Goal: Task Accomplishment & Management: Manage account settings

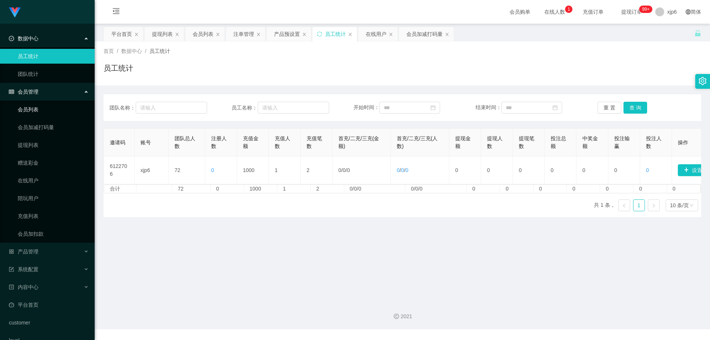
click at [40, 110] on link "会员列表" at bounding box center [53, 109] width 71 height 15
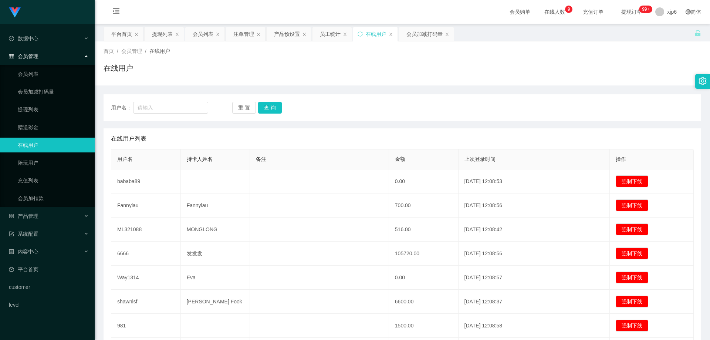
scroll to position [104, 0]
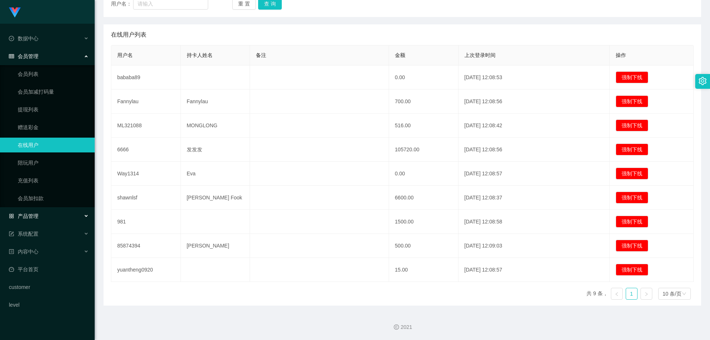
click at [40, 215] on div "产品管理" at bounding box center [47, 216] width 95 height 15
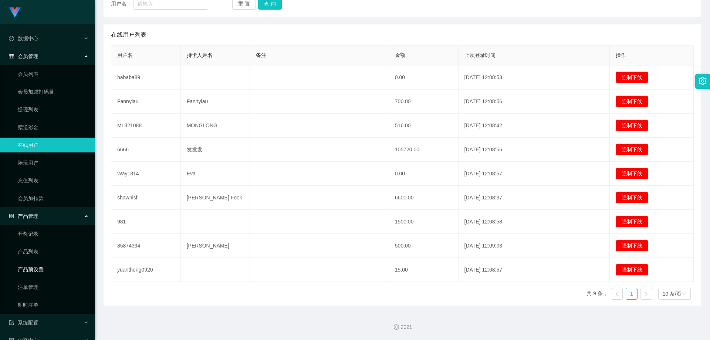
click at [43, 273] on link "产品预设置" at bounding box center [53, 269] width 71 height 15
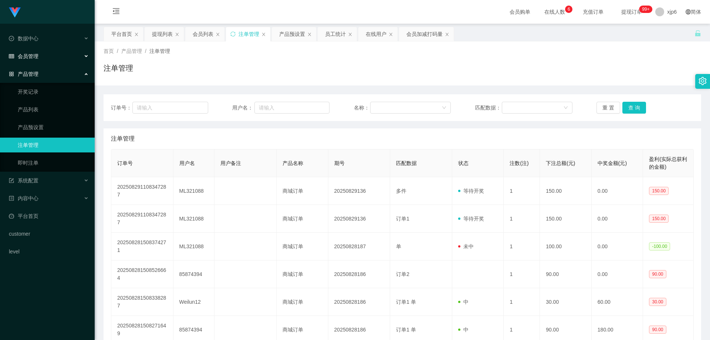
click at [44, 54] on div "会员管理" at bounding box center [47, 56] width 95 height 15
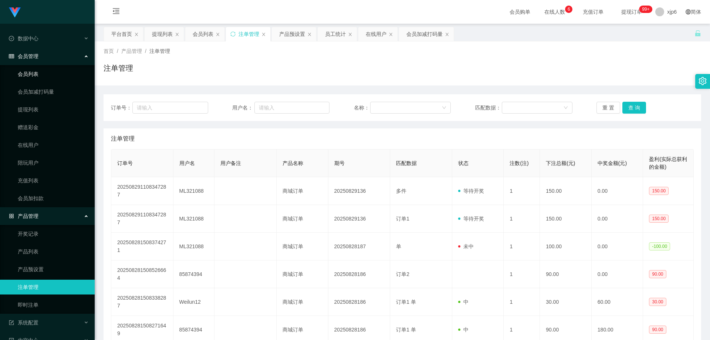
click at [40, 76] on link "会员列表" at bounding box center [53, 74] width 71 height 15
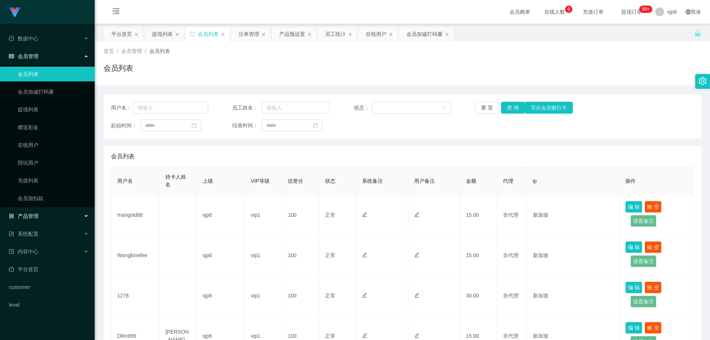
click at [38, 218] on span "产品管理" at bounding box center [24, 216] width 30 height 6
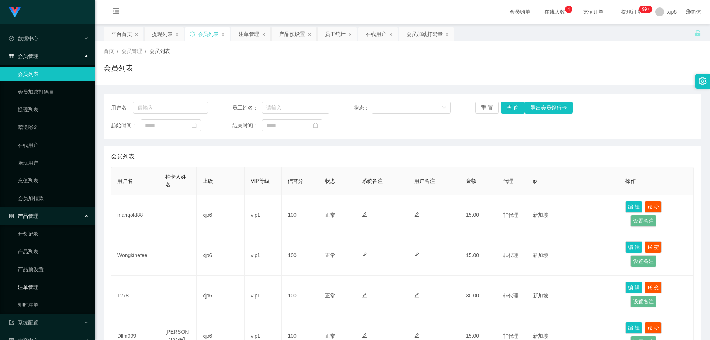
click at [43, 287] on link "注单管理" at bounding box center [53, 287] width 71 height 15
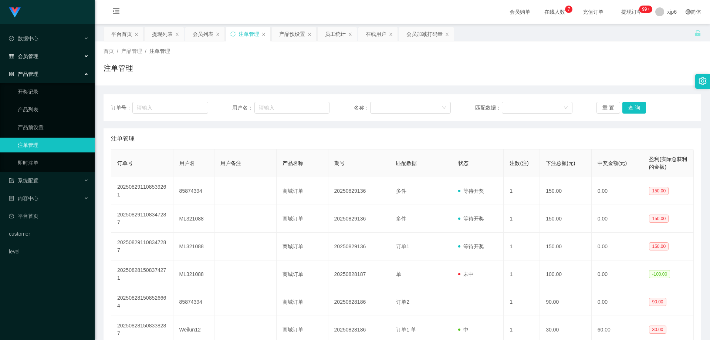
click at [30, 58] on span "会员管理" at bounding box center [24, 56] width 30 height 6
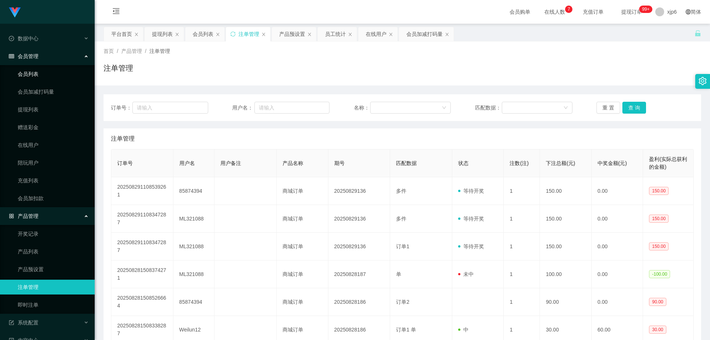
click at [37, 70] on link "会员列表" at bounding box center [53, 74] width 71 height 15
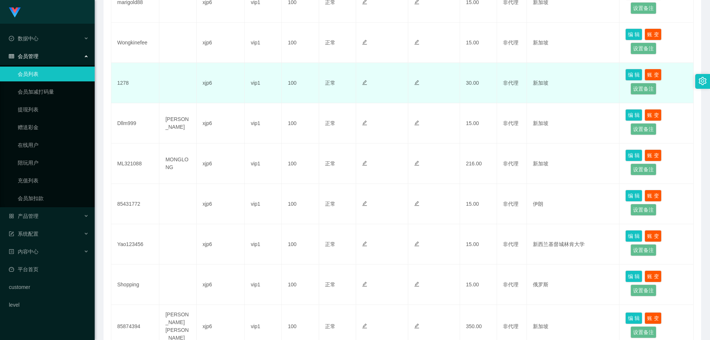
scroll to position [259, 0]
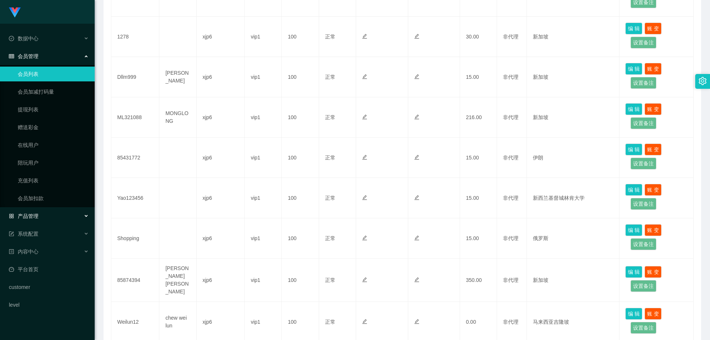
click at [51, 216] on div "产品管理" at bounding box center [47, 216] width 95 height 15
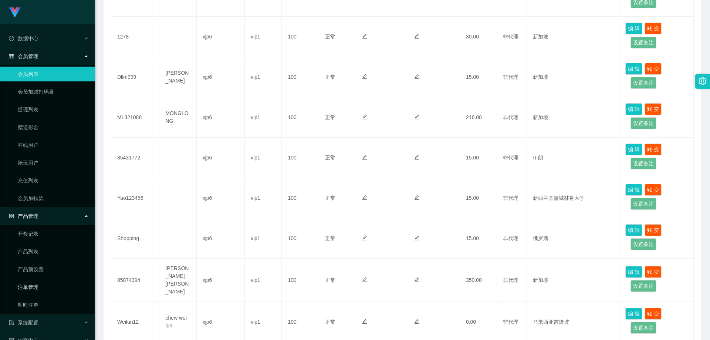
click at [43, 287] on link "注单管理" at bounding box center [53, 287] width 71 height 15
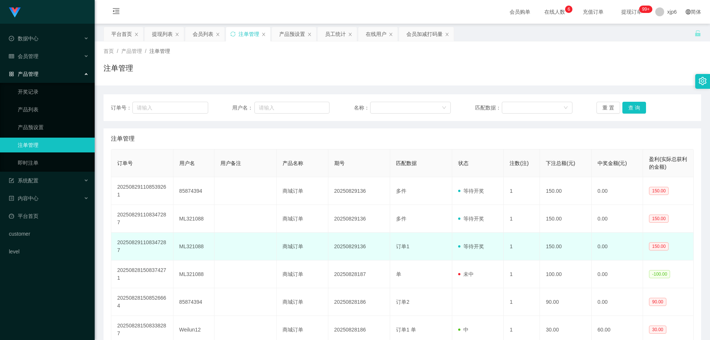
click at [195, 244] on td "ML321088" at bounding box center [193, 247] width 41 height 28
copy td "ML321088"
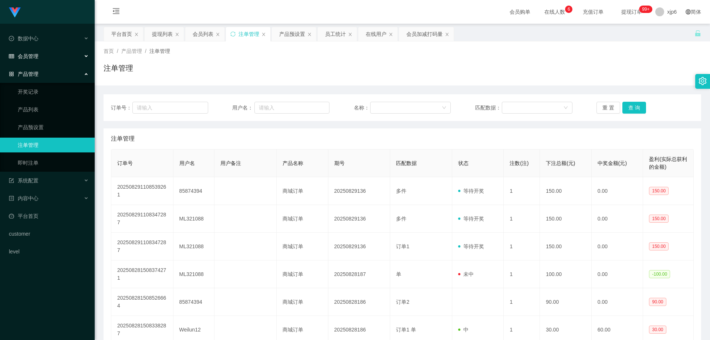
click at [41, 60] on div "会员管理" at bounding box center [47, 56] width 95 height 15
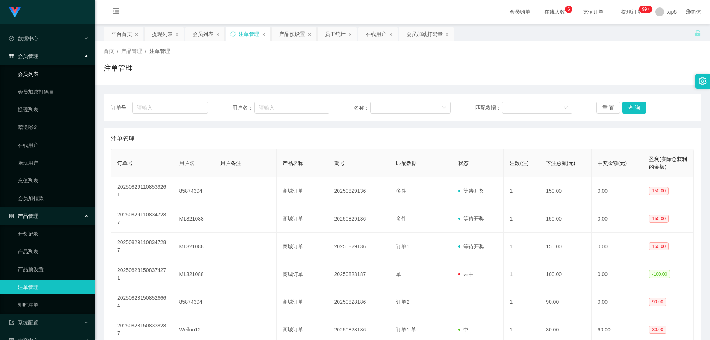
click at [37, 72] on link "会员列表" at bounding box center [53, 74] width 71 height 15
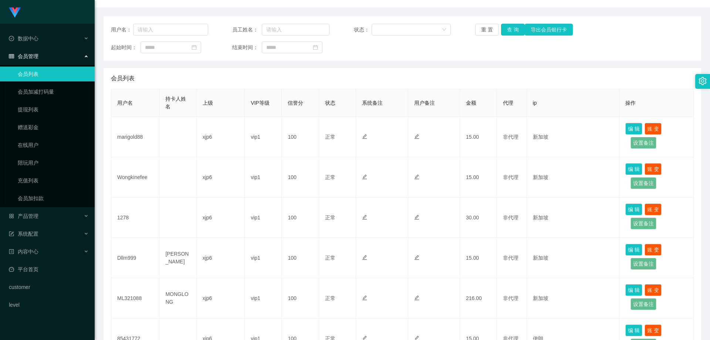
scroll to position [111, 0]
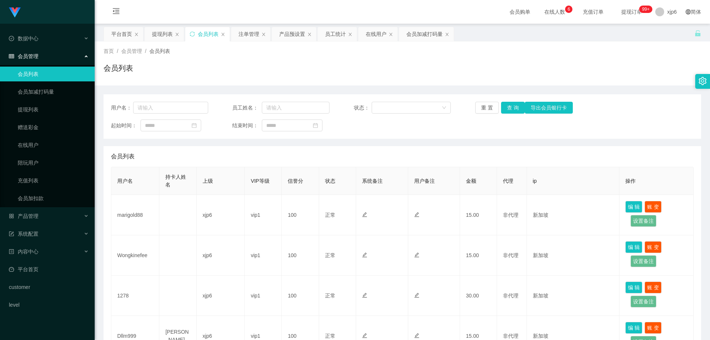
scroll to position [111, 0]
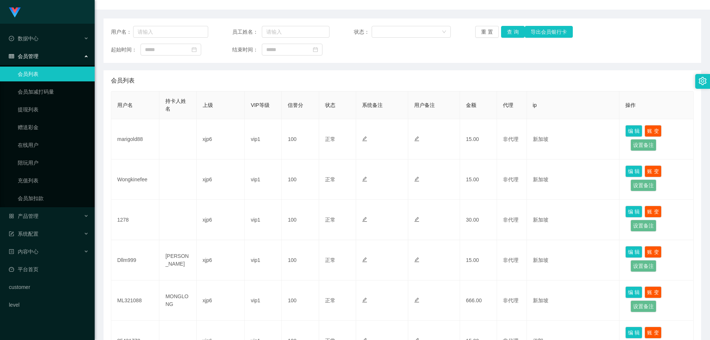
scroll to position [37, 0]
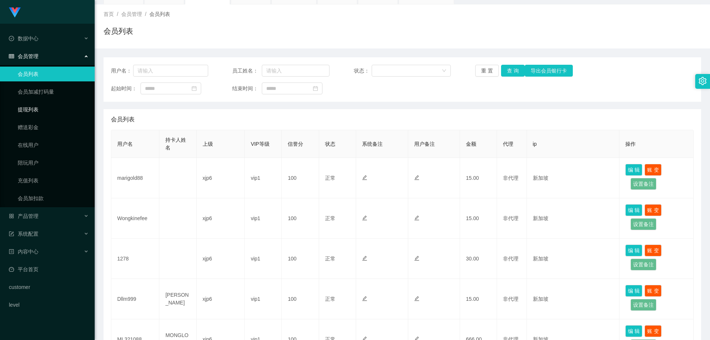
click at [31, 105] on link "提现列表" at bounding box center [53, 109] width 71 height 15
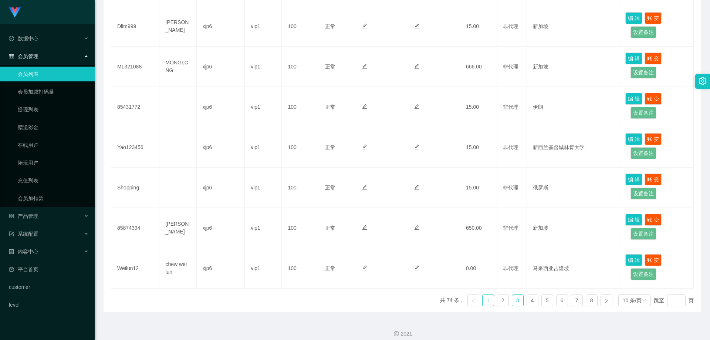
scroll to position [316, 0]
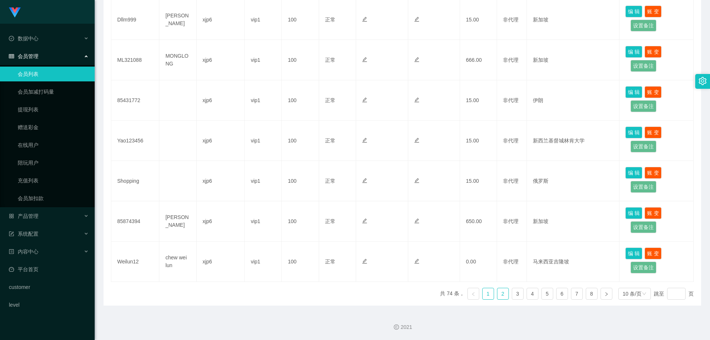
click at [500, 292] on link "2" at bounding box center [502, 293] width 11 height 11
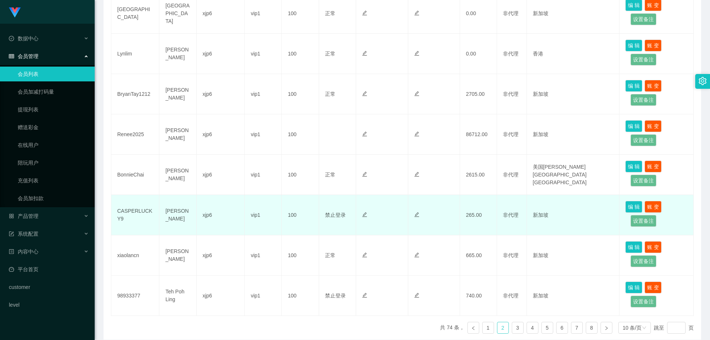
scroll to position [242, 0]
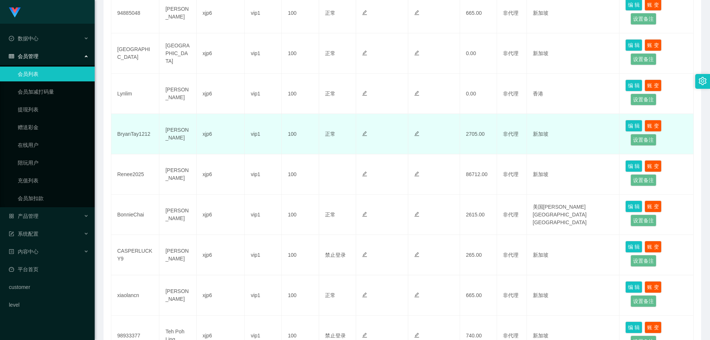
click at [131, 134] on td "BryanTay1212" at bounding box center [135, 134] width 48 height 40
copy td "BryanTay1212"
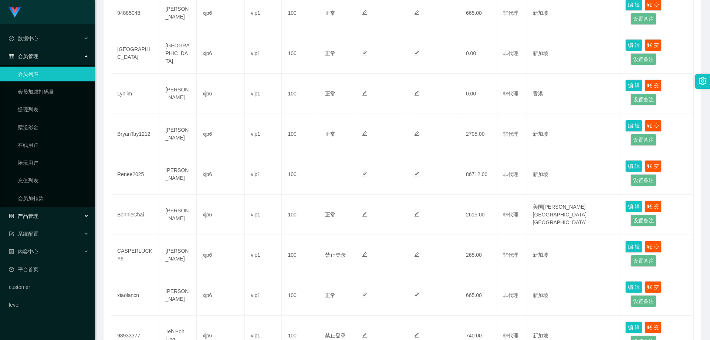
click at [39, 211] on div "产品管理" at bounding box center [47, 216] width 95 height 15
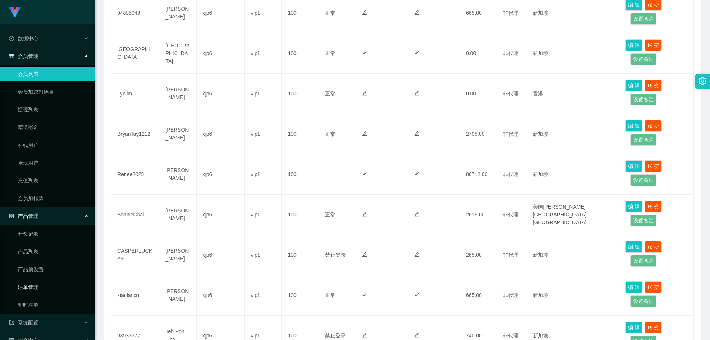
click at [42, 285] on link "注单管理" at bounding box center [53, 287] width 71 height 15
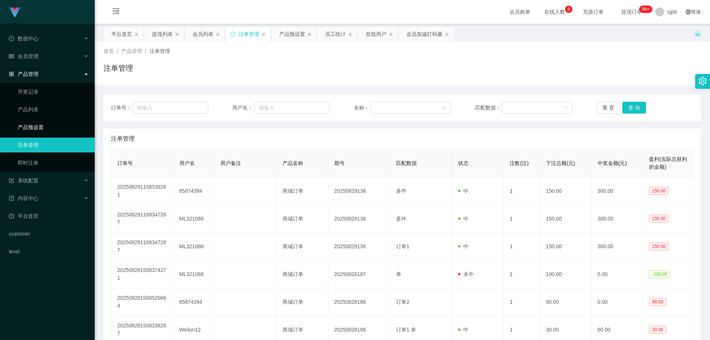
click at [39, 129] on link "产品预设置" at bounding box center [53, 127] width 71 height 15
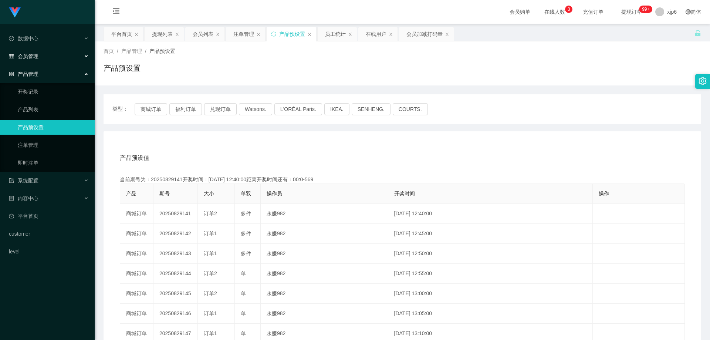
click at [39, 57] on div "会员管理" at bounding box center [47, 56] width 95 height 15
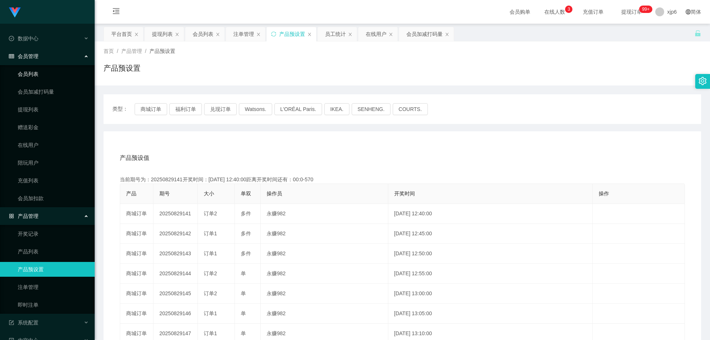
click at [41, 73] on link "会员列表" at bounding box center [53, 74] width 71 height 15
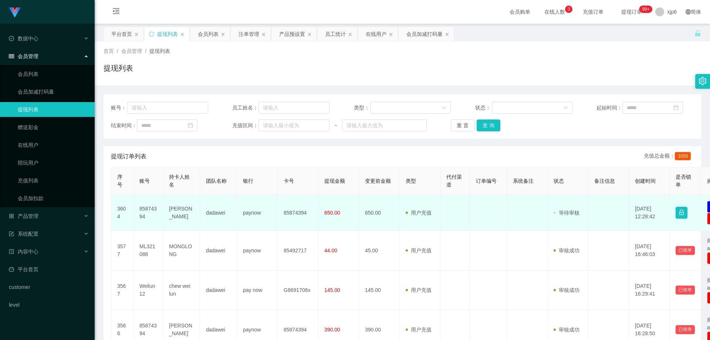
click at [146, 209] on td "85874394" at bounding box center [149, 213] width 30 height 36
click at [146, 208] on td "85874394" at bounding box center [149, 213] width 30 height 36
copy td "85874394"
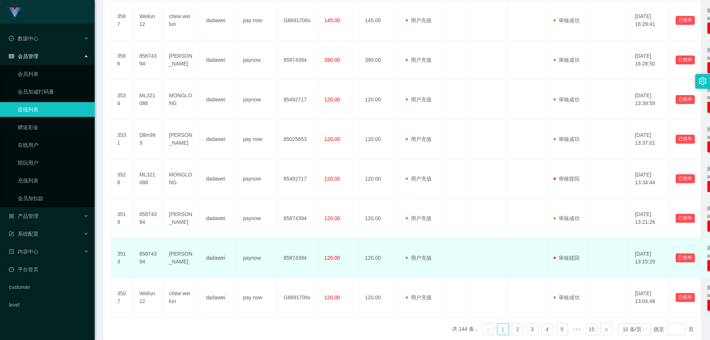
scroll to position [305, 0]
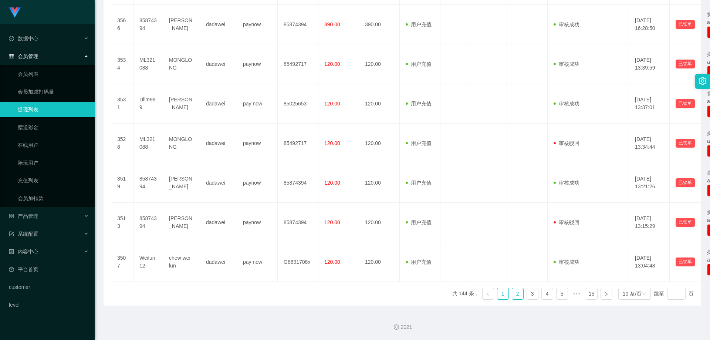
click at [514, 296] on link "2" at bounding box center [517, 293] width 11 height 11
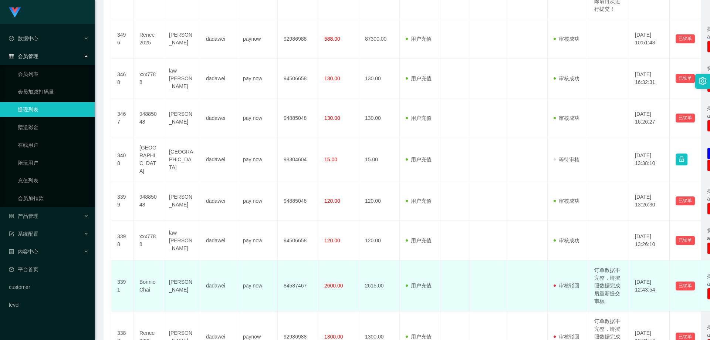
drag, startPoint x: 612, startPoint y: 273, endPoint x: 516, endPoint y: 282, distance: 95.8
click at [478, 278] on td at bounding box center [488, 285] width 37 height 51
drag, startPoint x: 595, startPoint y: 261, endPoint x: 613, endPoint y: 293, distance: 36.4
click at [613, 293] on td "订单数据不完整，请按照数据完成后重新提交审核" at bounding box center [608, 285] width 41 height 51
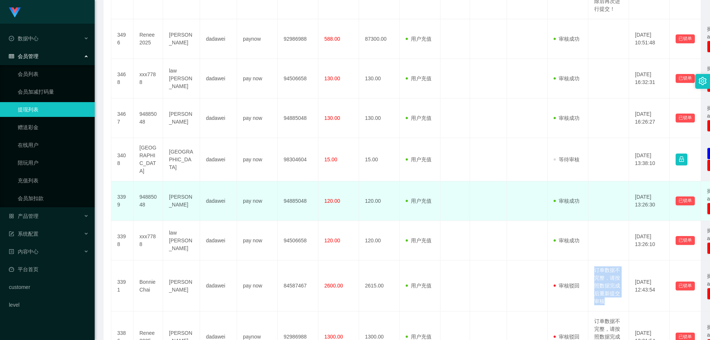
copy td "订单数据不完整，请按照数据完成后重新提交审核"
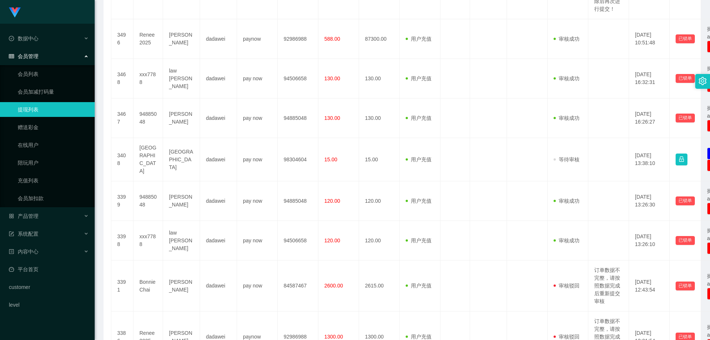
click at [47, 55] on div "会员管理" at bounding box center [47, 56] width 95 height 15
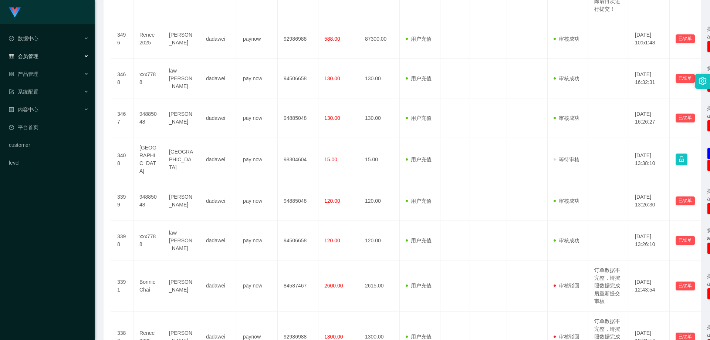
click at [36, 57] on span "会员管理" at bounding box center [24, 56] width 30 height 6
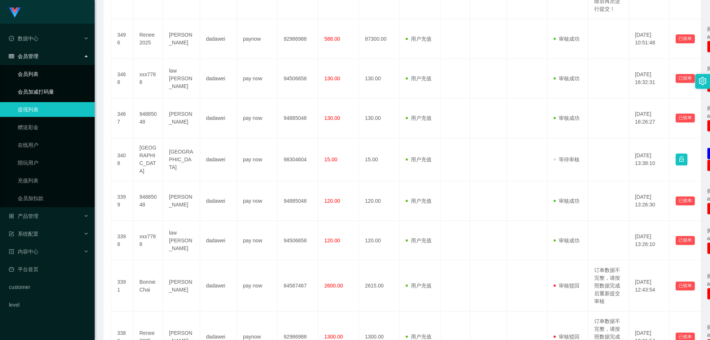
click at [38, 75] on link "会员列表" at bounding box center [53, 74] width 71 height 15
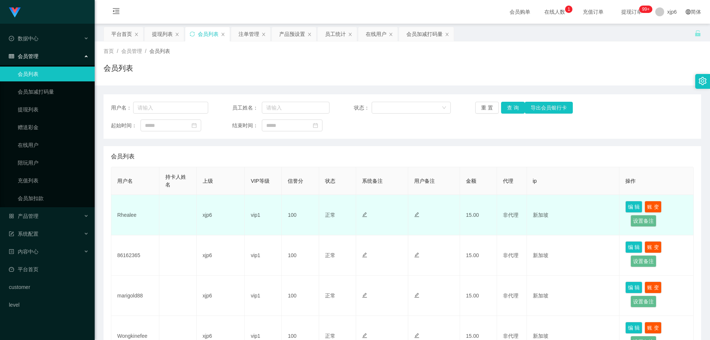
click at [130, 214] on td "Rhealee" at bounding box center [135, 215] width 48 height 40
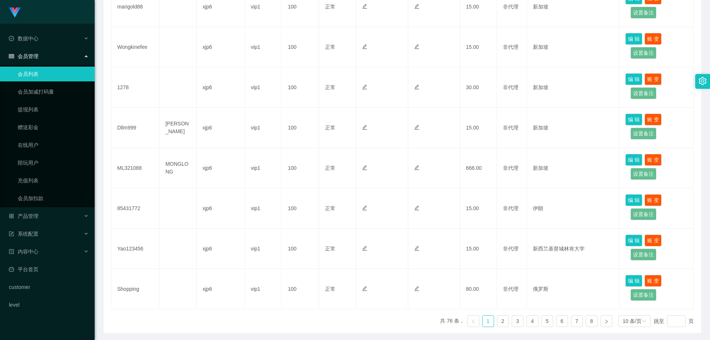
scroll to position [316, 0]
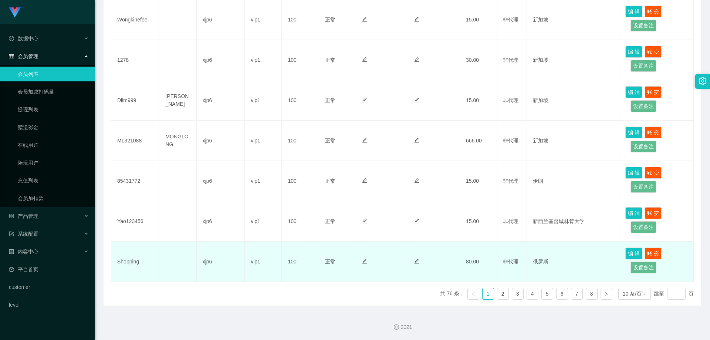
click at [131, 264] on td "Shopping" at bounding box center [135, 262] width 48 height 40
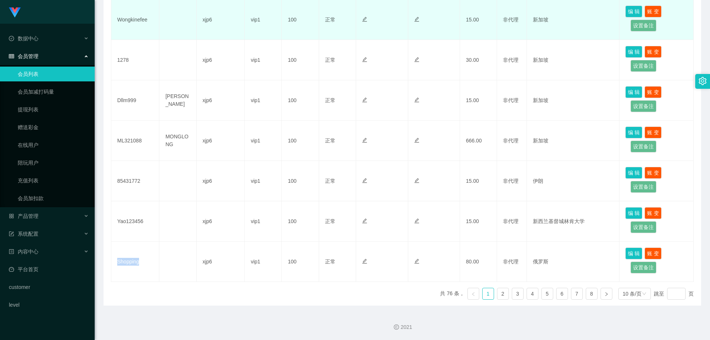
copy td "Shopping"
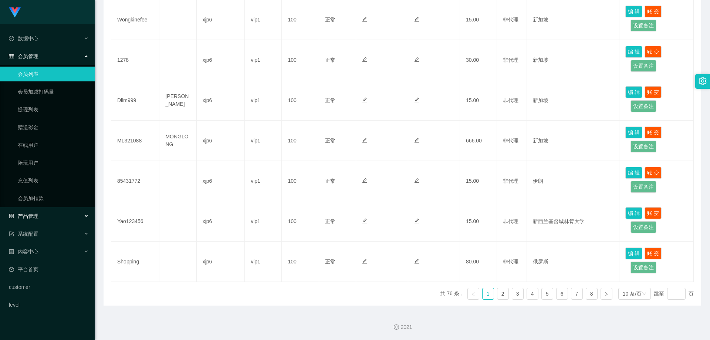
click at [41, 218] on div "产品管理" at bounding box center [47, 216] width 95 height 15
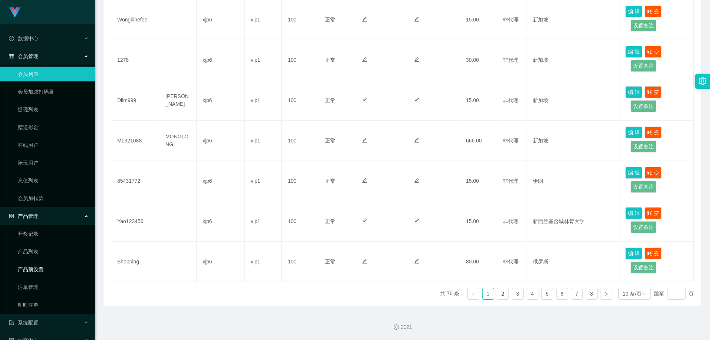
click at [38, 268] on link "产品预设置" at bounding box center [53, 269] width 71 height 15
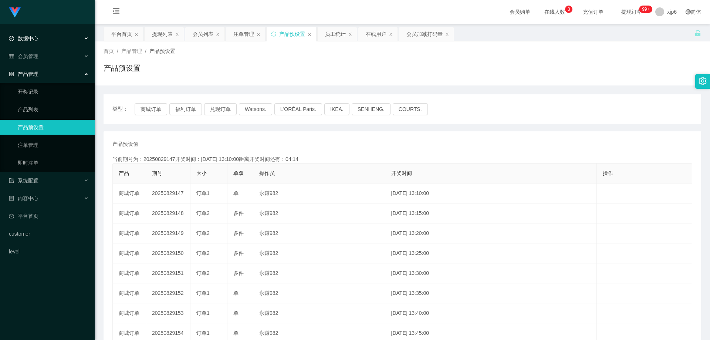
click at [40, 36] on div "数据中心" at bounding box center [47, 38] width 95 height 15
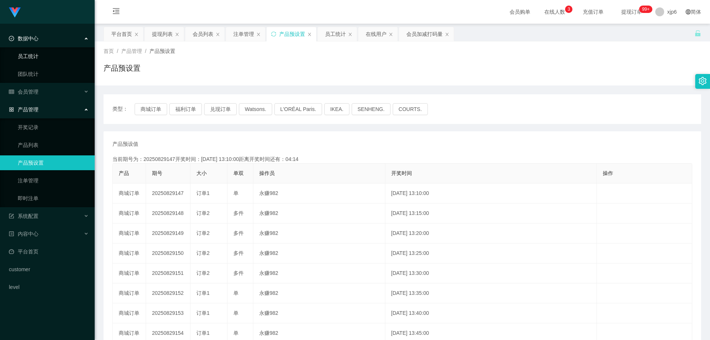
click at [29, 57] on link "员工统计" at bounding box center [53, 56] width 71 height 15
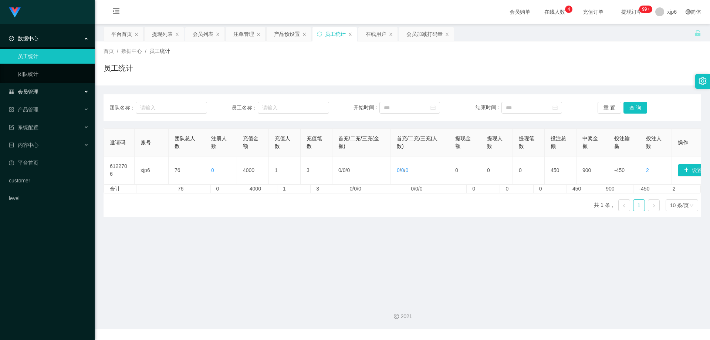
click at [36, 92] on span "会员管理" at bounding box center [24, 92] width 30 height 6
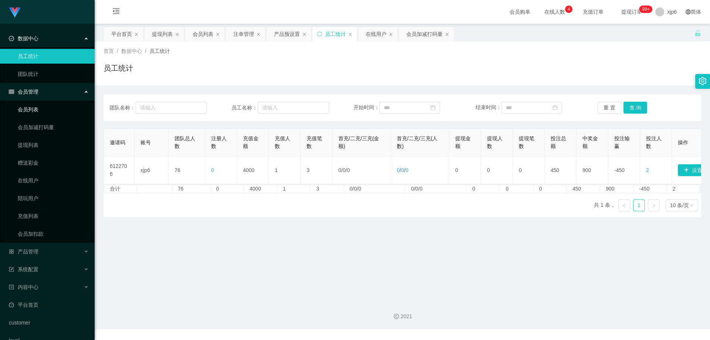
click at [40, 111] on link "会员列表" at bounding box center [53, 109] width 71 height 15
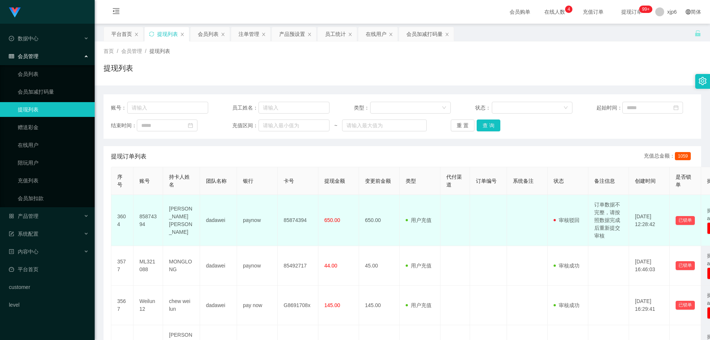
click at [148, 219] on td "85874394" at bounding box center [149, 220] width 30 height 51
copy td "85874394"
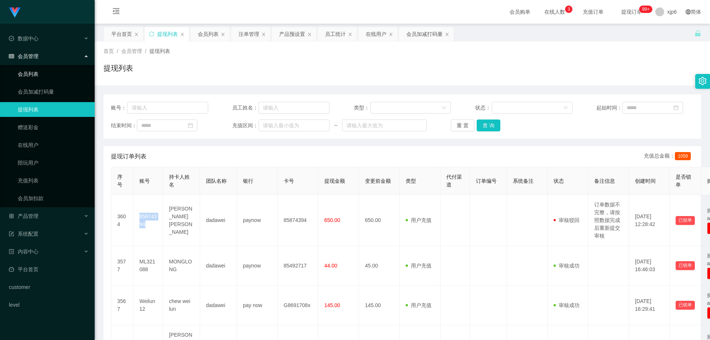
click at [38, 70] on link "会员列表" at bounding box center [53, 74] width 71 height 15
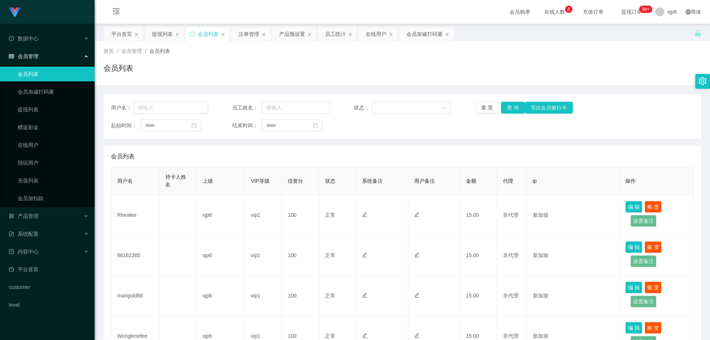
scroll to position [185, 0]
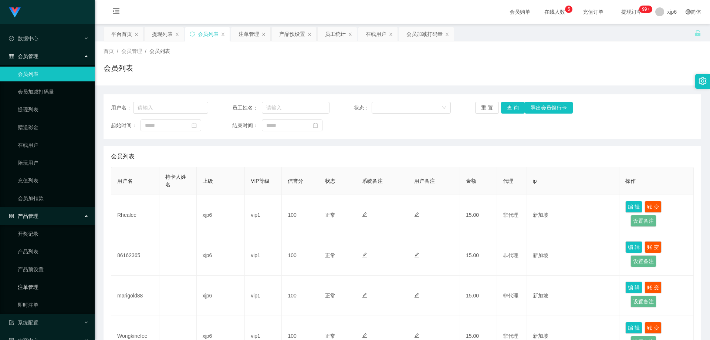
click at [38, 288] on link "注单管理" at bounding box center [53, 287] width 71 height 15
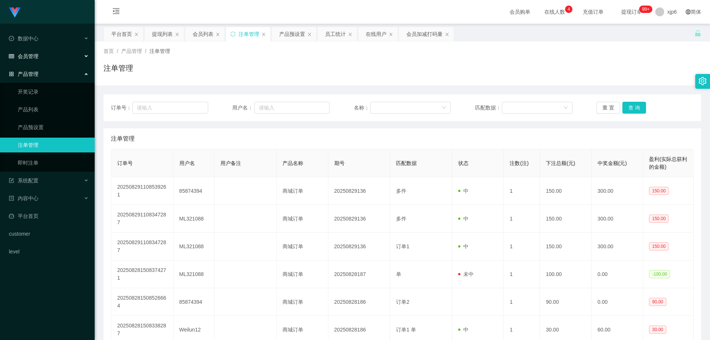
click at [41, 60] on div "会员管理" at bounding box center [47, 56] width 95 height 15
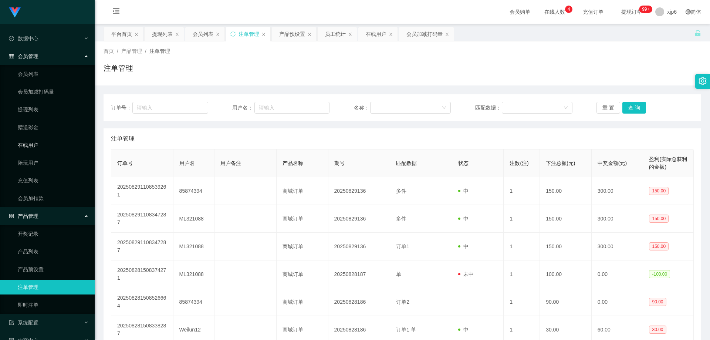
click at [38, 149] on link "在线用户" at bounding box center [53, 145] width 71 height 15
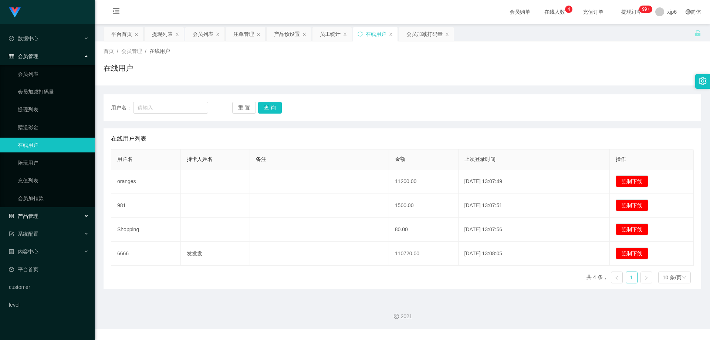
click at [42, 212] on div "产品管理" at bounding box center [47, 216] width 95 height 15
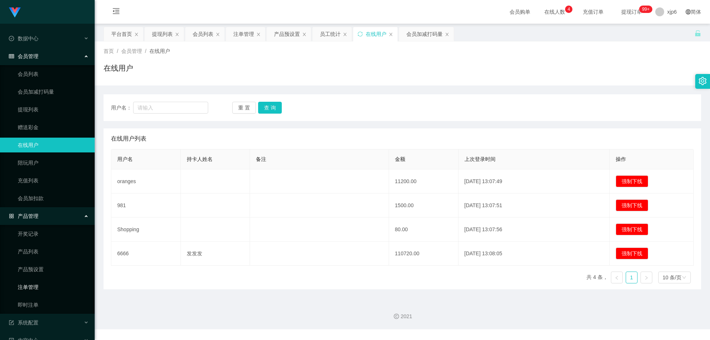
click at [37, 287] on link "注单管理" at bounding box center [53, 287] width 71 height 15
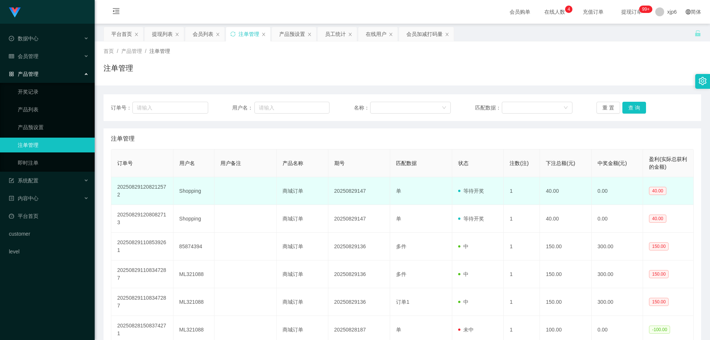
click at [191, 194] on td "Shopping" at bounding box center [193, 191] width 41 height 28
copy td "Shopping"
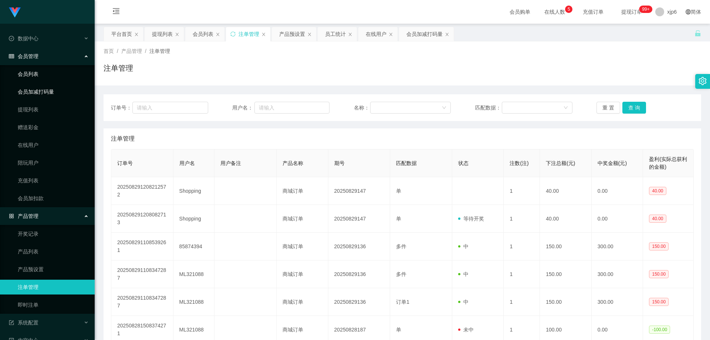
click at [35, 72] on link "会员列表" at bounding box center [53, 74] width 71 height 15
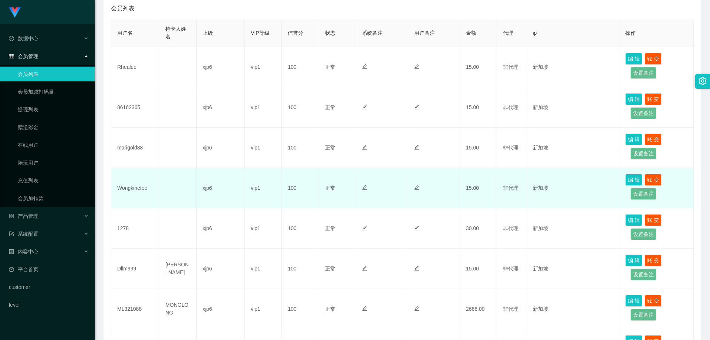
scroll to position [74, 0]
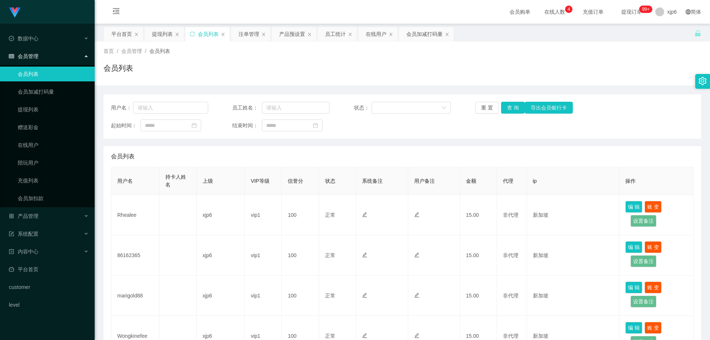
scroll to position [316, 0]
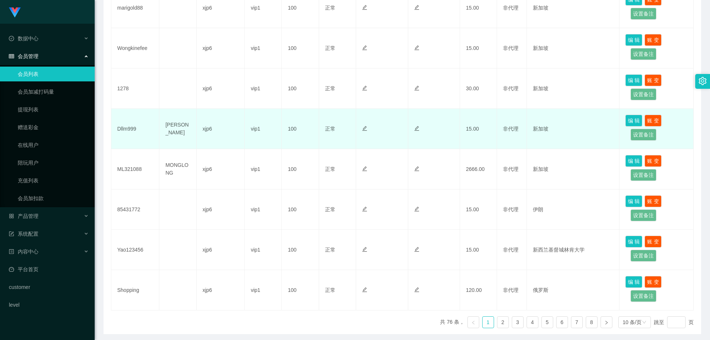
scroll to position [316, 0]
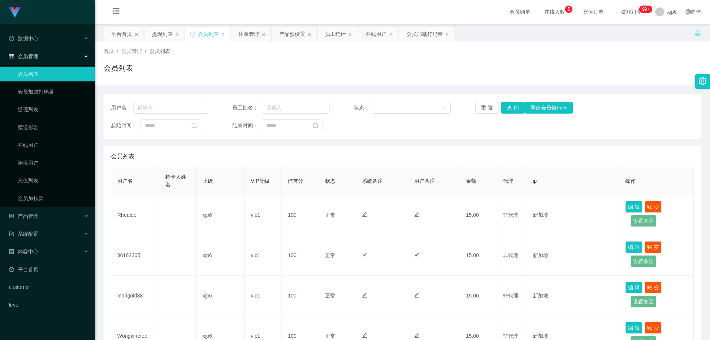
scroll to position [316, 0]
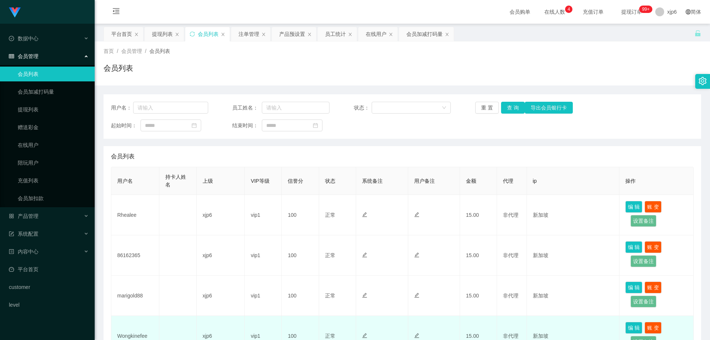
scroll to position [316, 0]
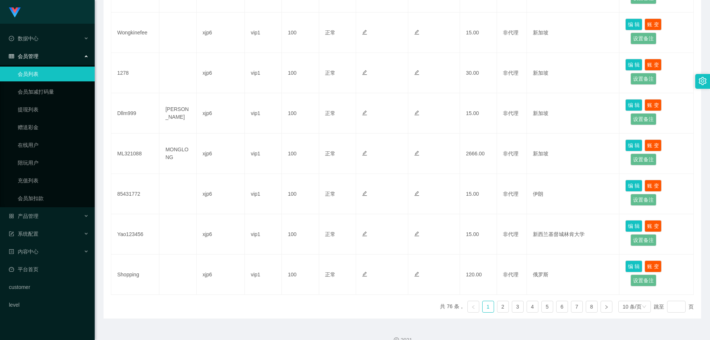
scroll to position [316, 0]
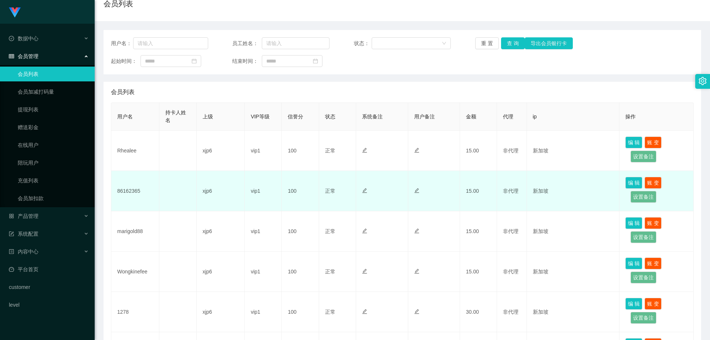
scroll to position [74, 0]
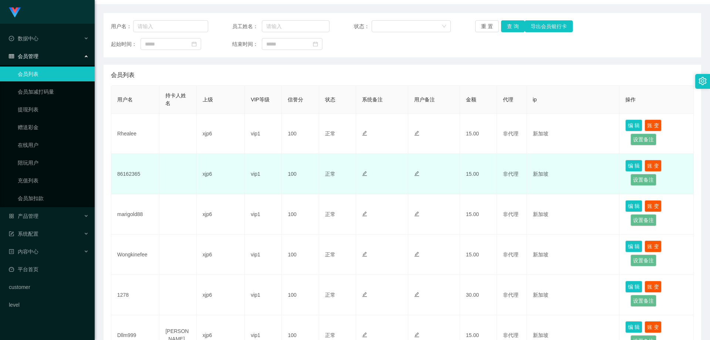
scroll to position [74, 0]
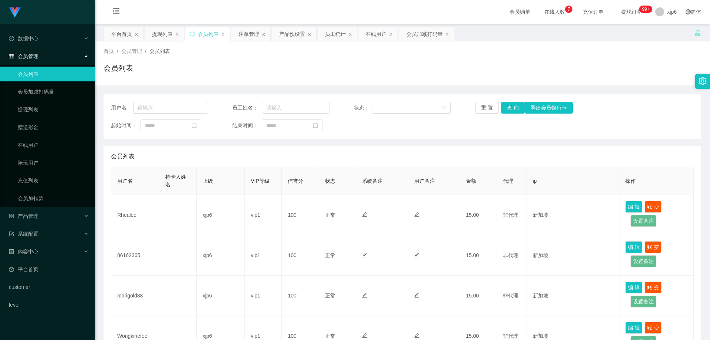
scroll to position [111, 0]
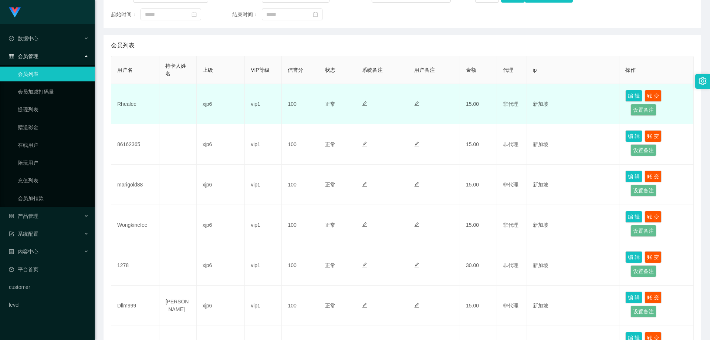
click at [128, 106] on td "Rhealee" at bounding box center [135, 104] width 48 height 40
copy td "Rhealee"
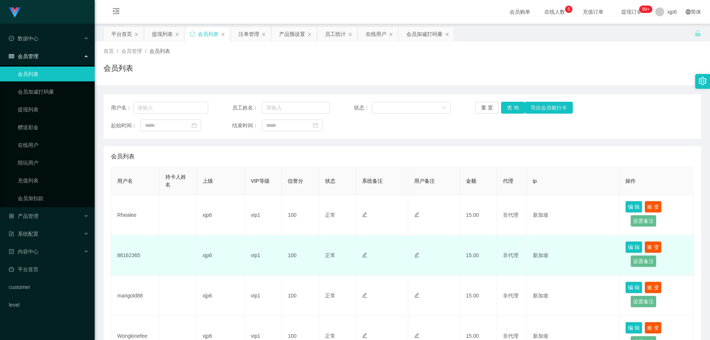
scroll to position [111, 0]
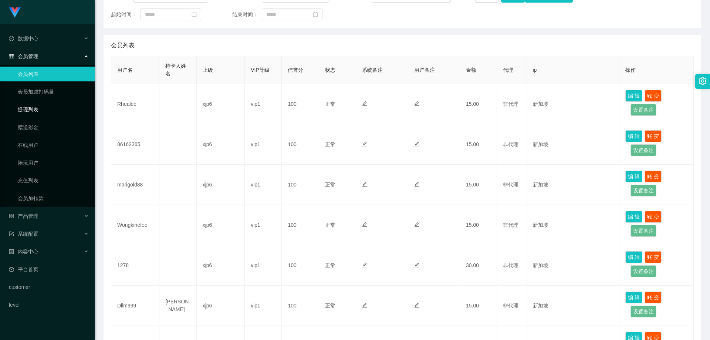
click at [27, 107] on link "提现列表" at bounding box center [53, 109] width 71 height 15
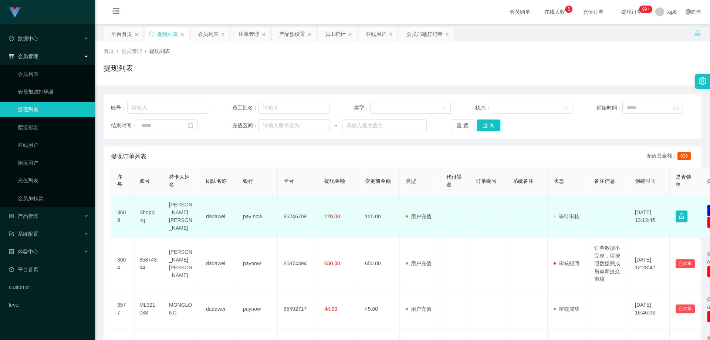
click at [149, 208] on td "Shopping" at bounding box center [149, 216] width 30 height 43
copy td "Shopping"
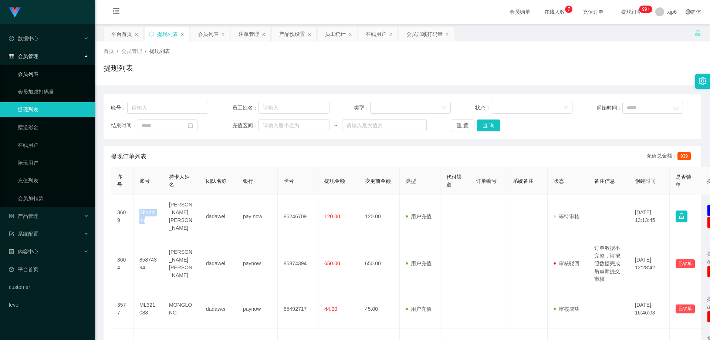
click at [36, 74] on link "会员列表" at bounding box center [53, 74] width 71 height 15
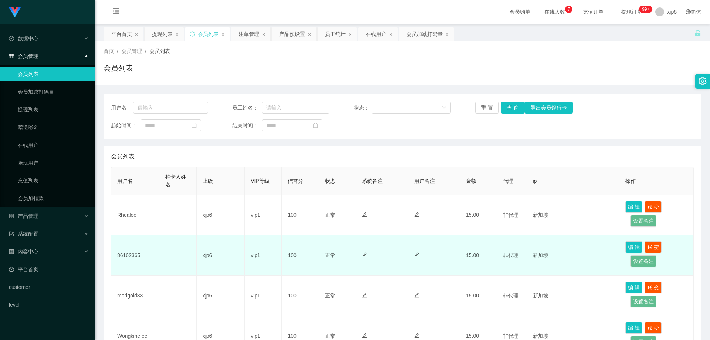
scroll to position [111, 0]
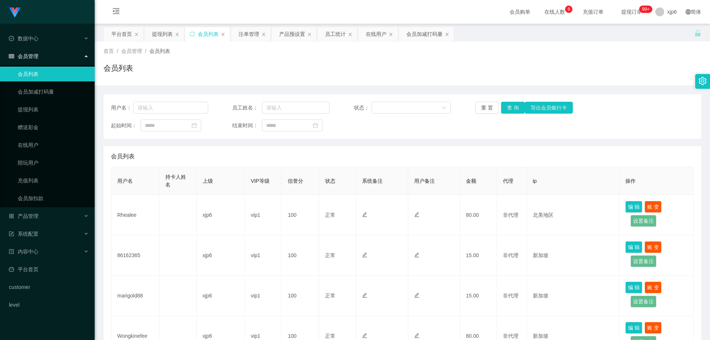
scroll to position [37, 0]
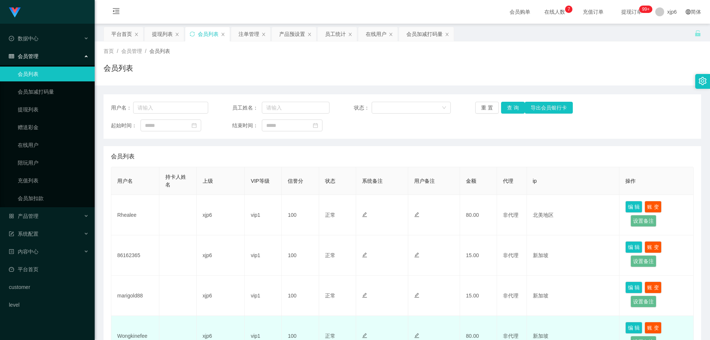
scroll to position [74, 0]
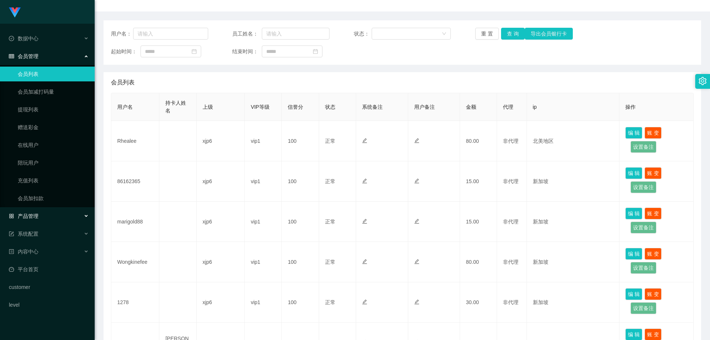
click at [34, 216] on span "产品管理" at bounding box center [24, 216] width 30 height 6
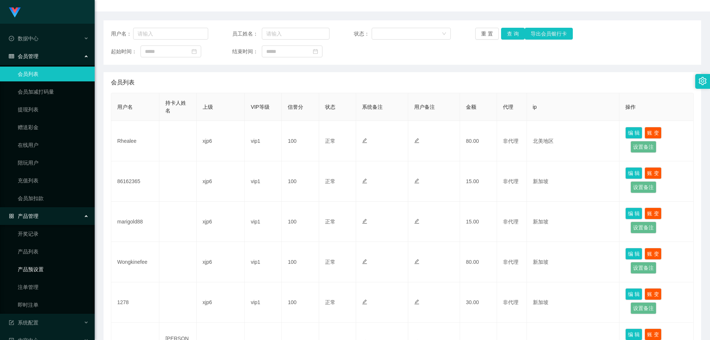
click at [41, 268] on link "产品预设置" at bounding box center [53, 269] width 71 height 15
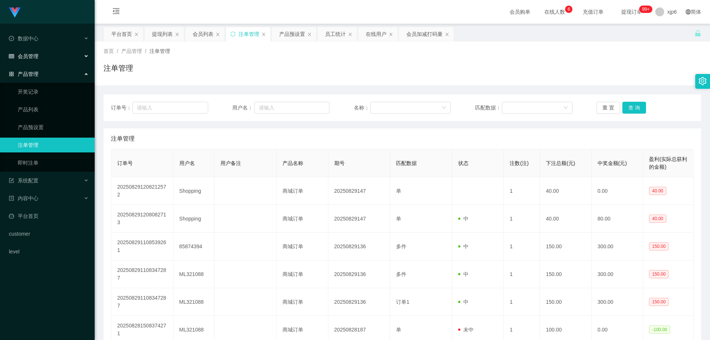
click at [40, 52] on div "会员管理" at bounding box center [47, 56] width 95 height 15
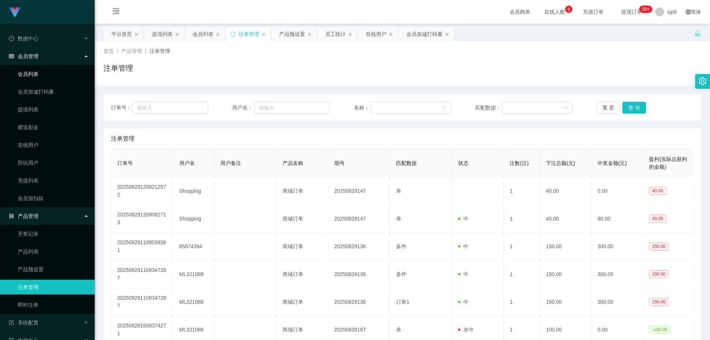
click at [38, 69] on link "会员列表" at bounding box center [53, 74] width 71 height 15
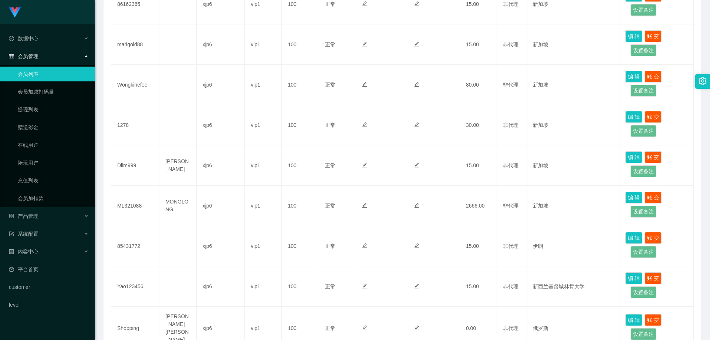
scroll to position [316, 0]
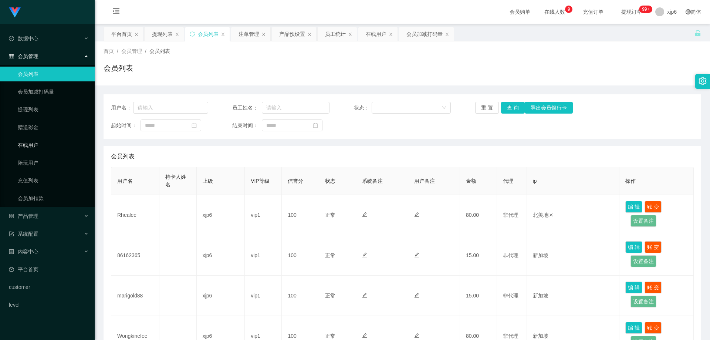
click at [38, 146] on link "在线用户" at bounding box center [53, 145] width 71 height 15
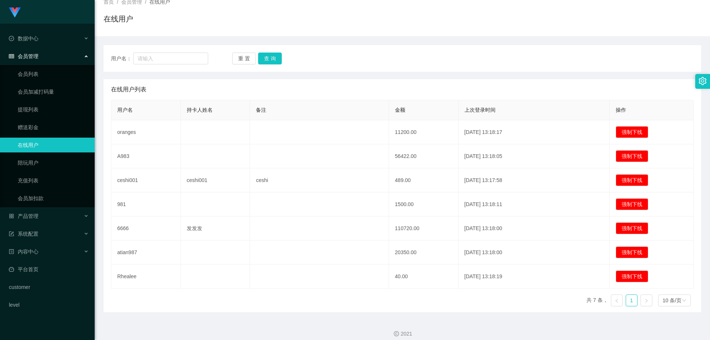
scroll to position [56, 0]
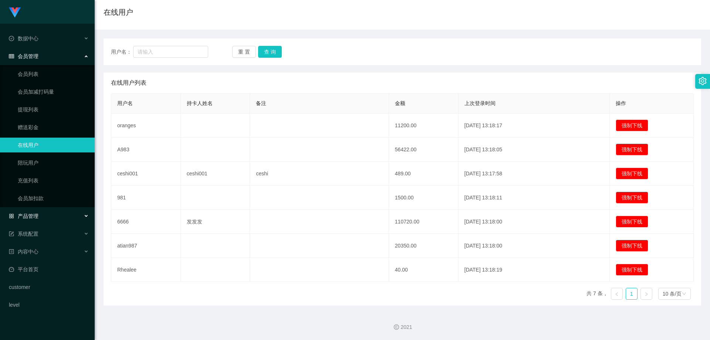
click at [31, 216] on span "产品管理" at bounding box center [24, 216] width 30 height 6
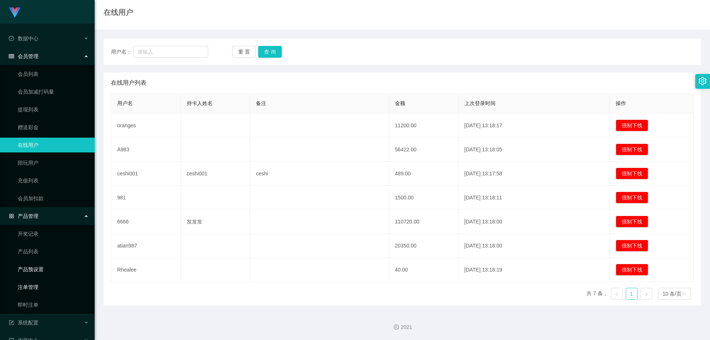
drag, startPoint x: 42, startPoint y: 286, endPoint x: 45, endPoint y: 267, distance: 19.5
click at [43, 287] on link "注单管理" at bounding box center [53, 287] width 71 height 15
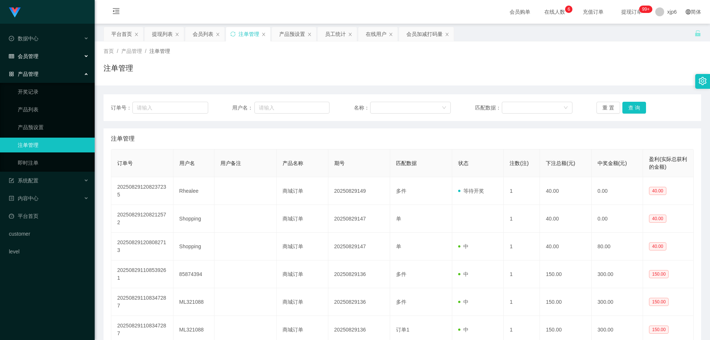
click at [37, 57] on span "会员管理" at bounding box center [24, 56] width 30 height 6
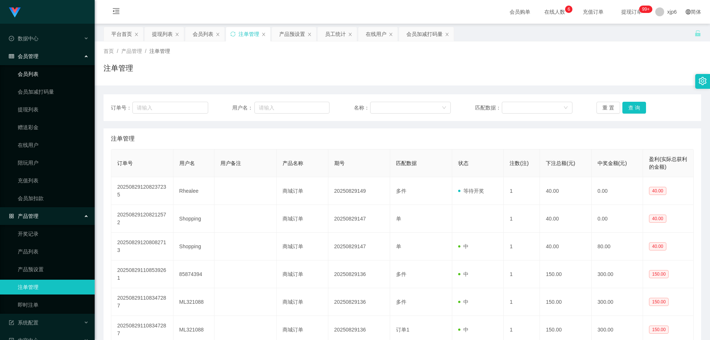
click at [34, 75] on link "会员列表" at bounding box center [53, 74] width 71 height 15
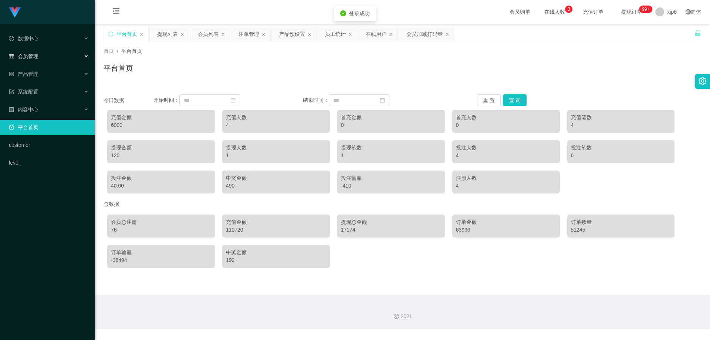
click at [39, 56] on div "会员管理" at bounding box center [47, 56] width 95 height 15
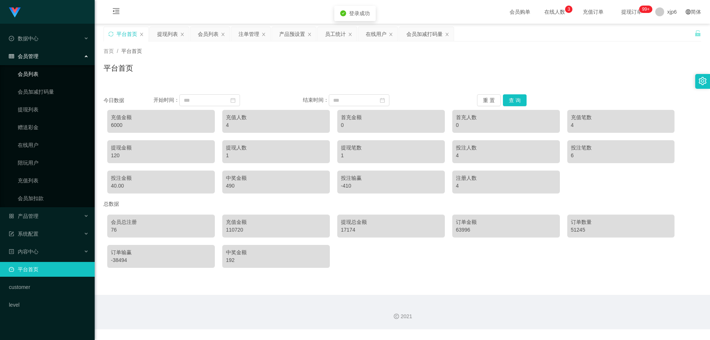
click at [36, 76] on link "会员列表" at bounding box center [53, 74] width 71 height 15
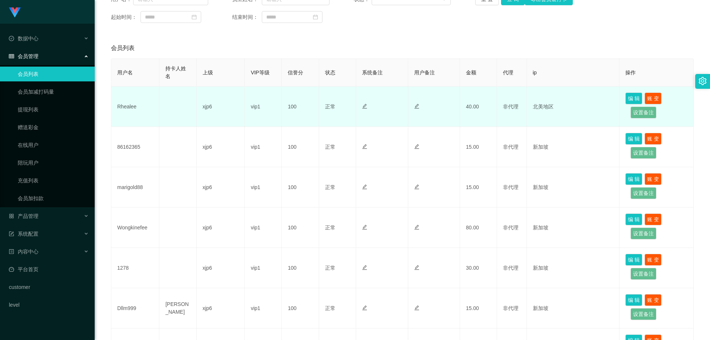
scroll to position [111, 0]
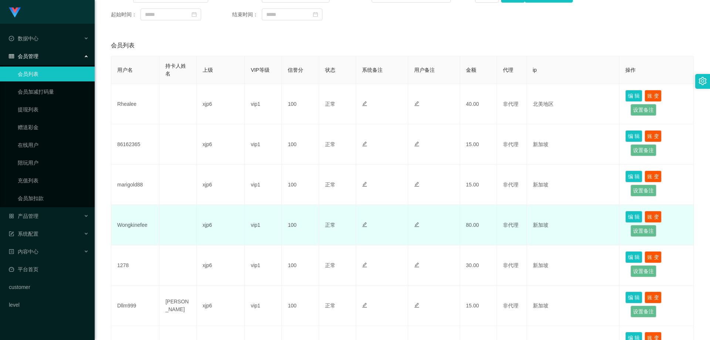
click at [136, 225] on td "Wongkinefee" at bounding box center [135, 225] width 48 height 40
copy td "Wongkinefee"
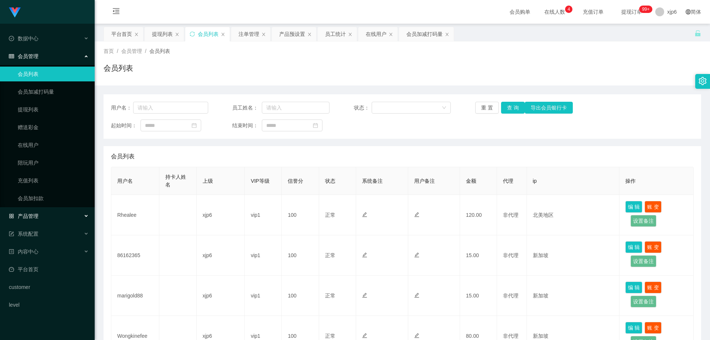
click at [46, 214] on div "产品管理" at bounding box center [47, 216] width 95 height 15
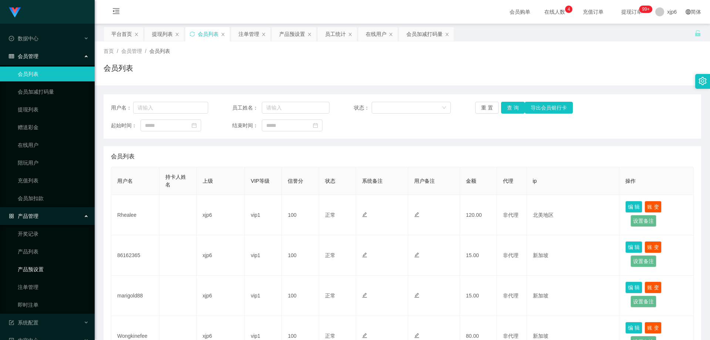
click at [43, 269] on link "产品预设置" at bounding box center [53, 269] width 71 height 15
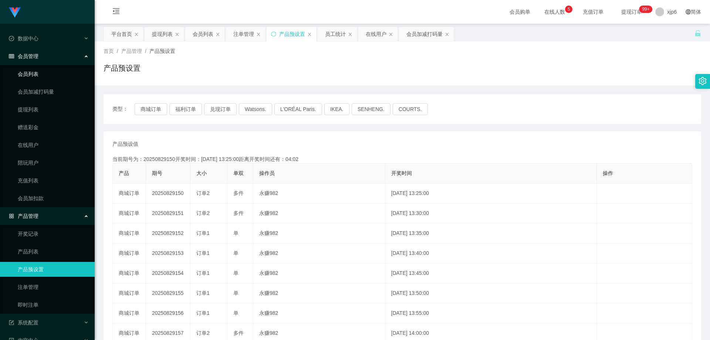
click at [36, 77] on link "会员列表" at bounding box center [53, 74] width 71 height 15
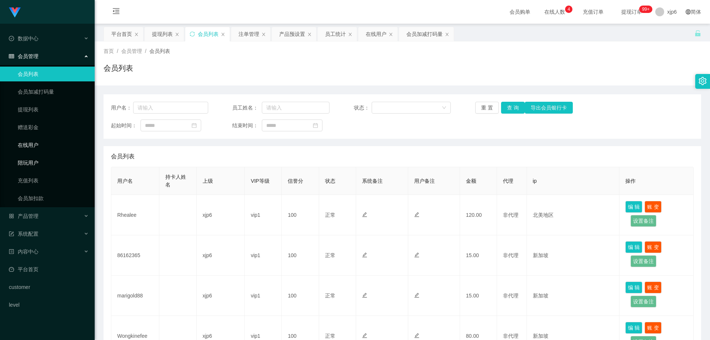
drag, startPoint x: 35, startPoint y: 146, endPoint x: 45, endPoint y: 170, distance: 26.4
click at [35, 146] on link "在线用户" at bounding box center [53, 145] width 71 height 15
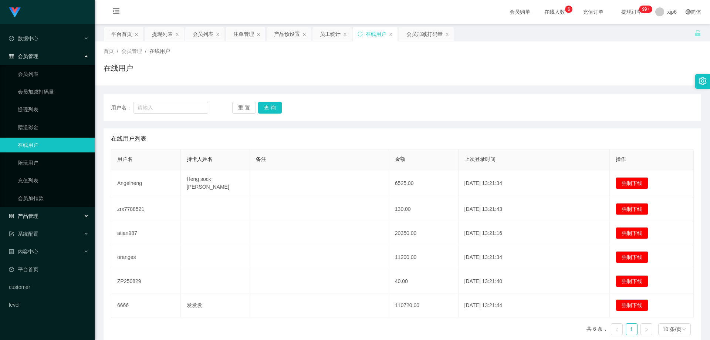
click at [36, 213] on span "产品管理" at bounding box center [24, 216] width 30 height 6
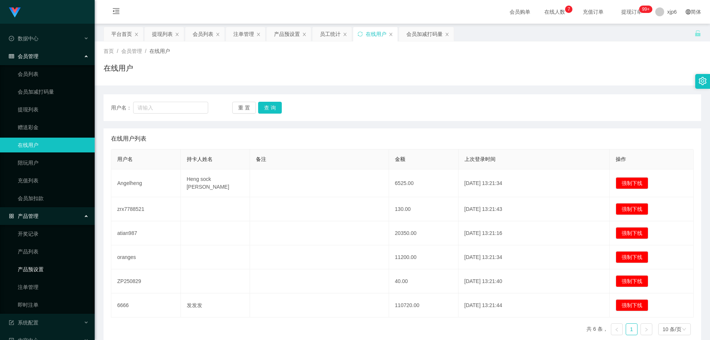
click at [42, 271] on link "产品预设置" at bounding box center [53, 269] width 71 height 15
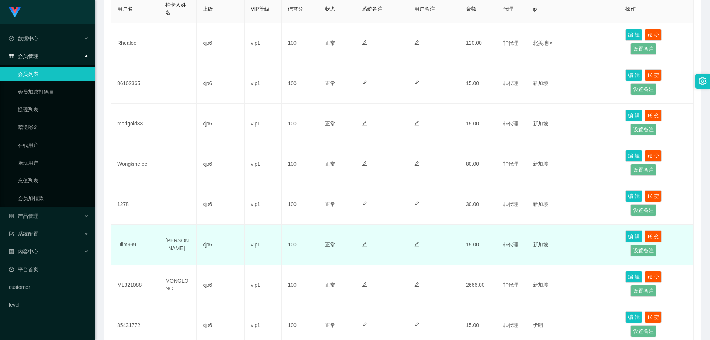
scroll to position [185, 0]
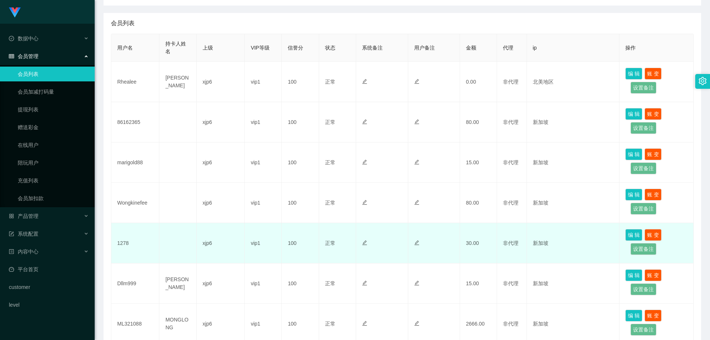
scroll to position [111, 0]
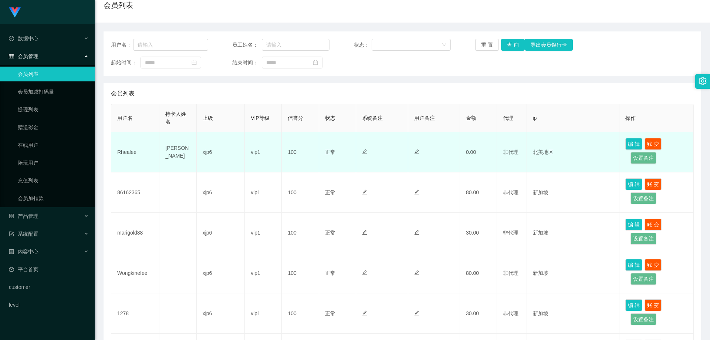
scroll to position [74, 0]
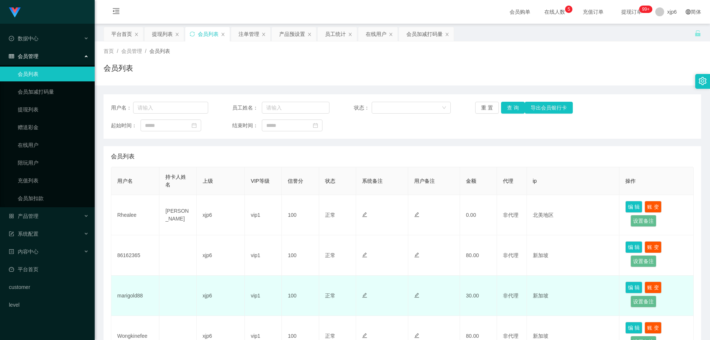
scroll to position [148, 0]
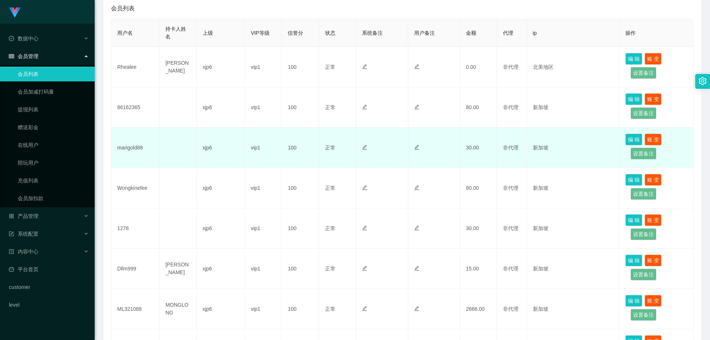
click at [134, 149] on td "marigold88" at bounding box center [135, 148] width 48 height 40
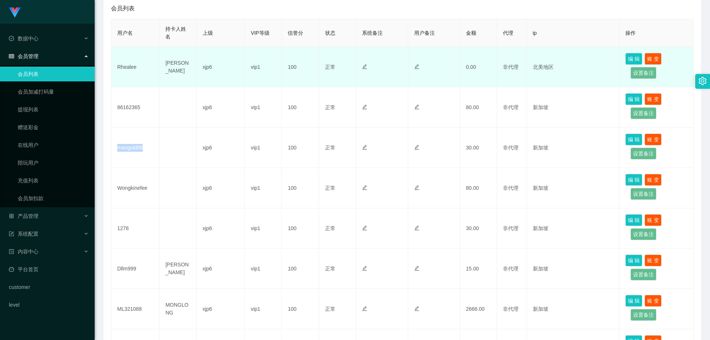
copy td "marigold88"
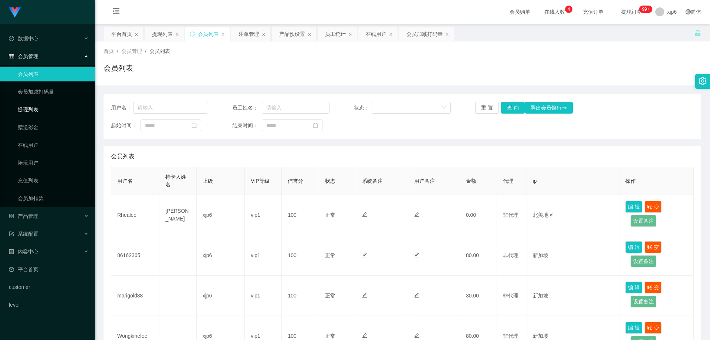
click at [24, 107] on link "提现列表" at bounding box center [53, 109] width 71 height 15
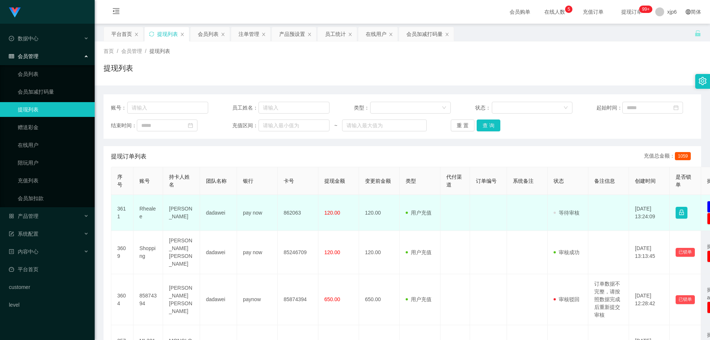
click at [146, 205] on td "Rhealee" at bounding box center [149, 213] width 30 height 36
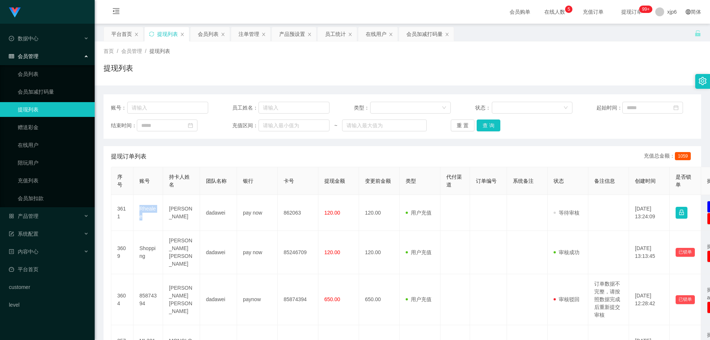
copy td "Rhealee"
click at [45, 69] on link "会员列表" at bounding box center [53, 74] width 71 height 15
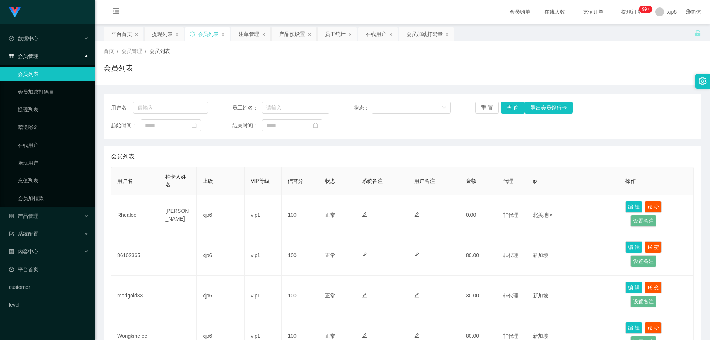
click at [132, 235] on td "86162365" at bounding box center [135, 255] width 48 height 40
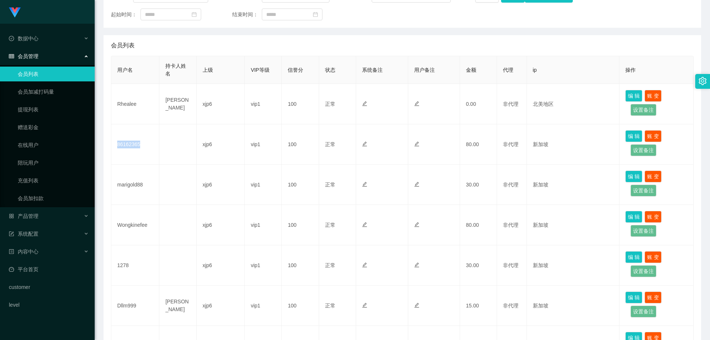
click at [132, 144] on td "86162365" at bounding box center [135, 144] width 48 height 40
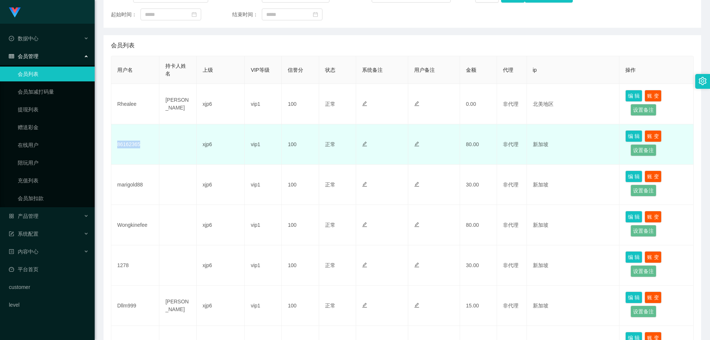
copy td "86162365"
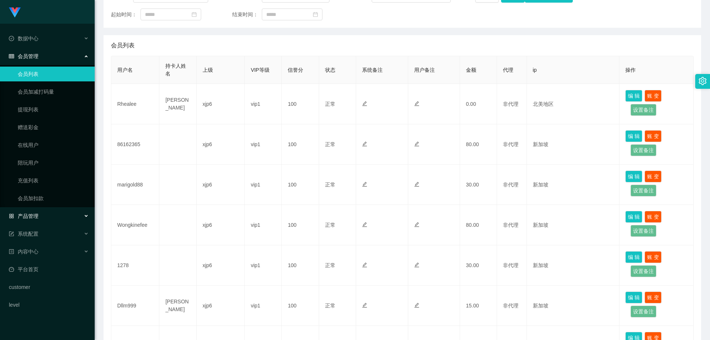
click at [45, 217] on div "产品管理" at bounding box center [47, 216] width 95 height 15
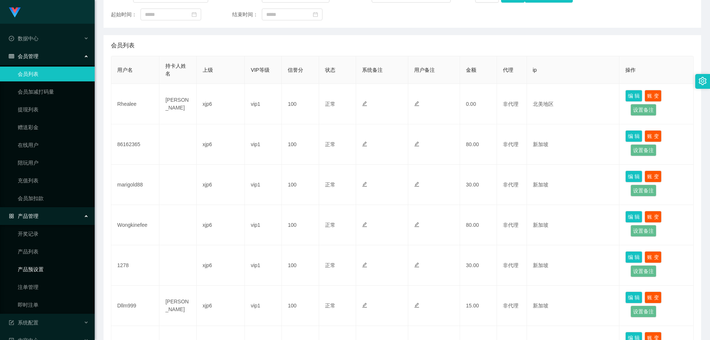
drag, startPoint x: 49, startPoint y: 269, endPoint x: 82, endPoint y: 279, distance: 34.9
click at [48, 269] on link "产品预设置" at bounding box center [53, 269] width 71 height 15
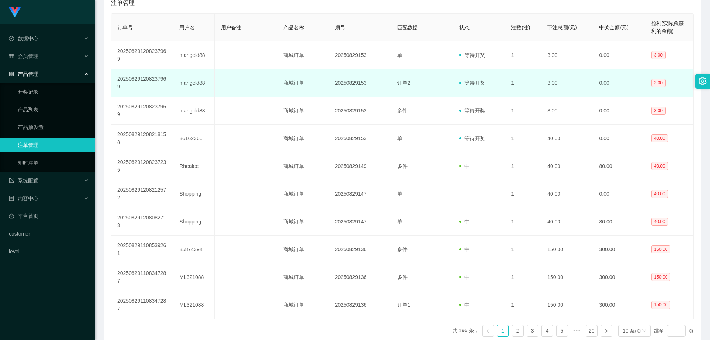
scroll to position [99, 0]
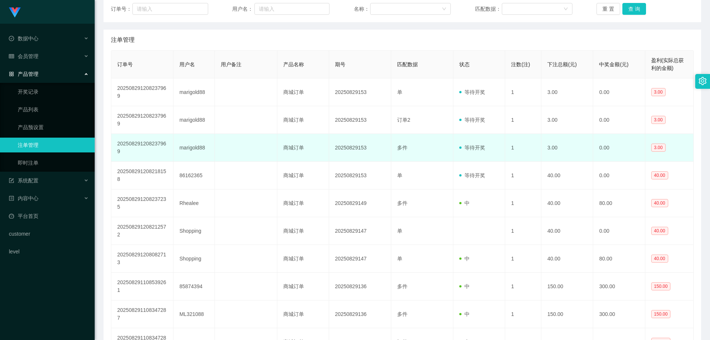
click at [199, 150] on td "marigold88" at bounding box center [193, 148] width 41 height 28
copy td "marigold88"
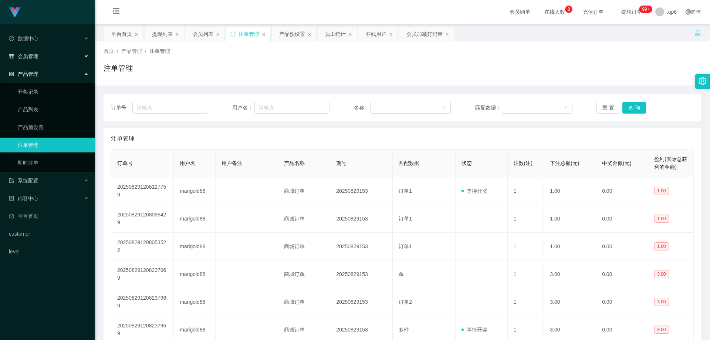
click at [43, 51] on div "会员管理" at bounding box center [47, 56] width 95 height 15
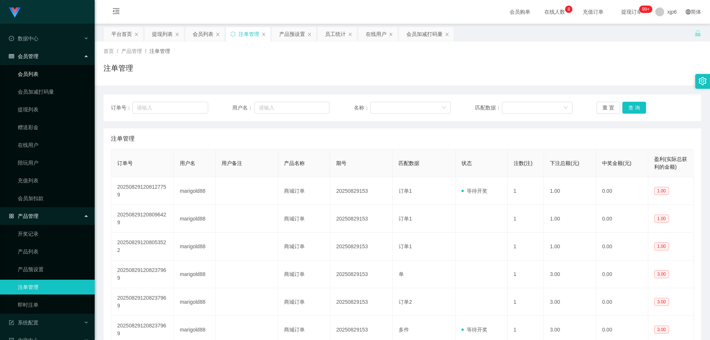
click at [32, 73] on link "会员列表" at bounding box center [53, 74] width 71 height 15
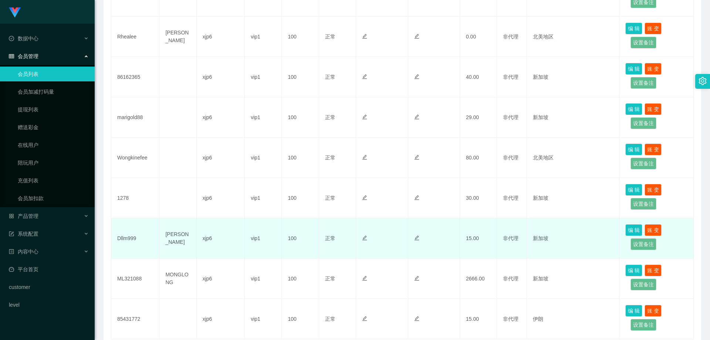
scroll to position [185, 0]
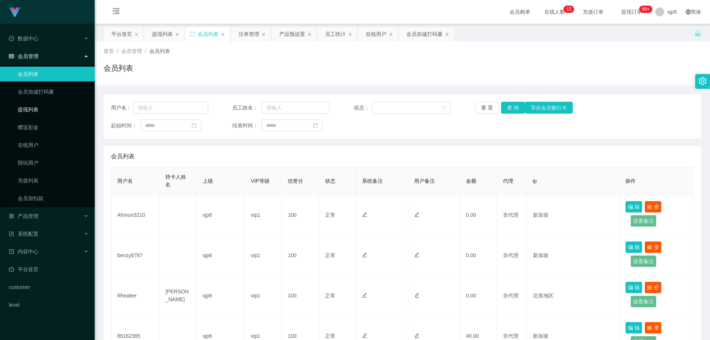
click at [30, 107] on link "提现列表" at bounding box center [53, 109] width 71 height 15
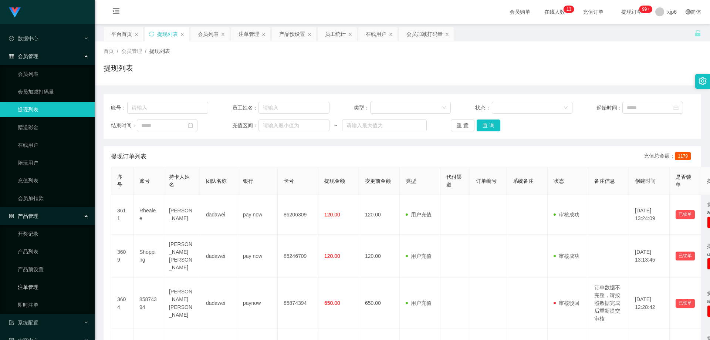
click at [38, 287] on link "注单管理" at bounding box center [53, 287] width 71 height 15
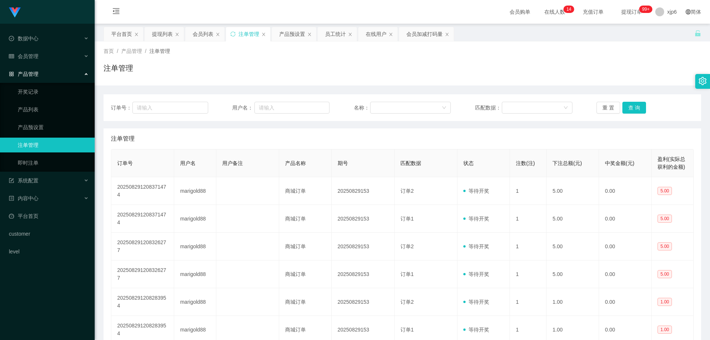
scroll to position [99, 0]
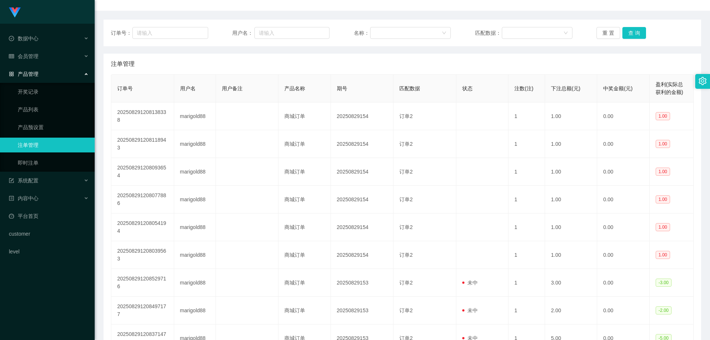
scroll to position [74, 0]
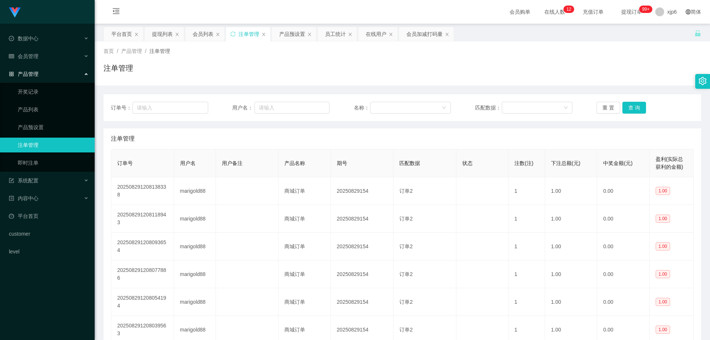
scroll to position [148, 0]
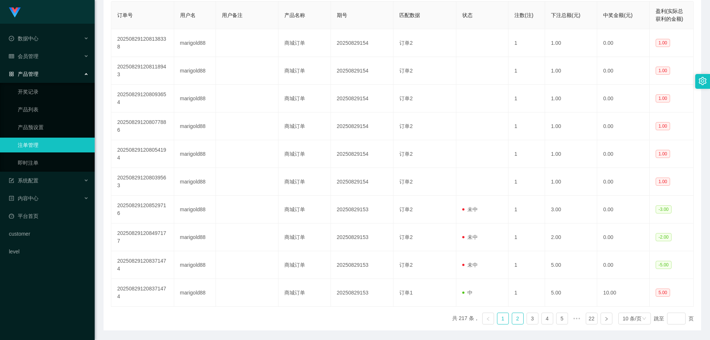
click at [515, 314] on link "2" at bounding box center [517, 318] width 11 height 11
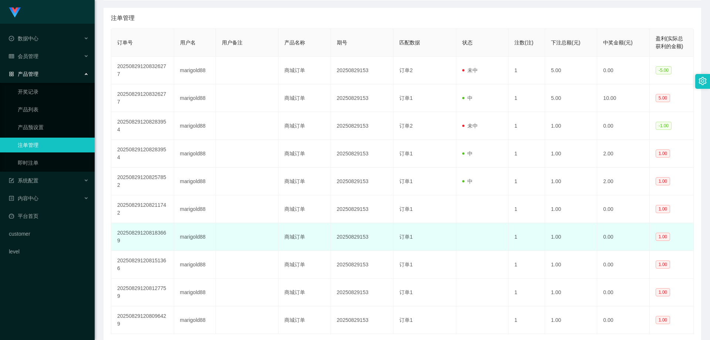
scroll to position [173, 0]
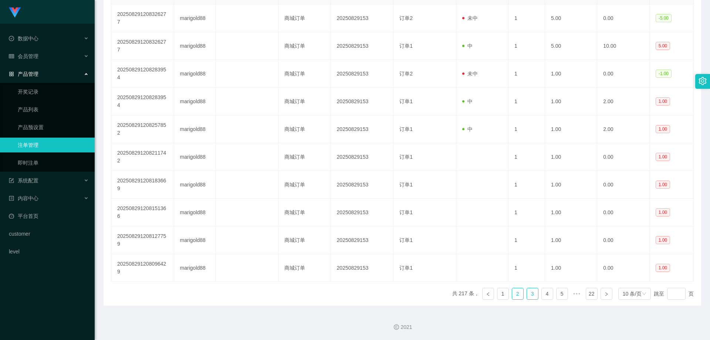
click at [527, 297] on link "3" at bounding box center [532, 293] width 11 height 11
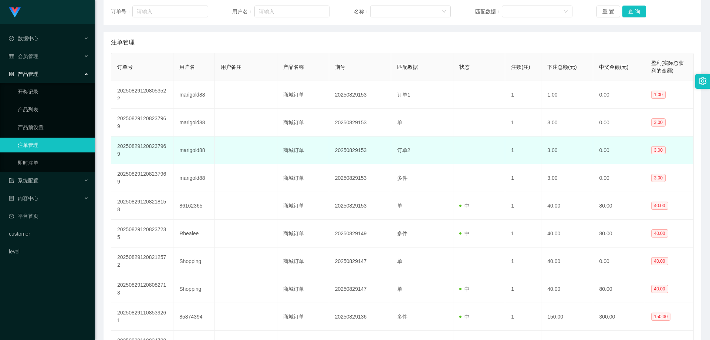
scroll to position [136, 0]
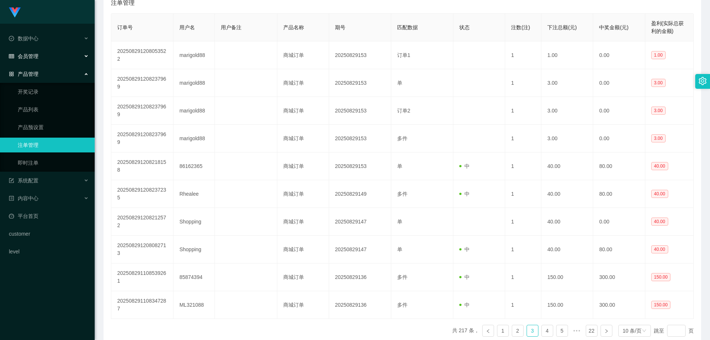
click at [41, 61] on div "会员管理" at bounding box center [47, 56] width 95 height 15
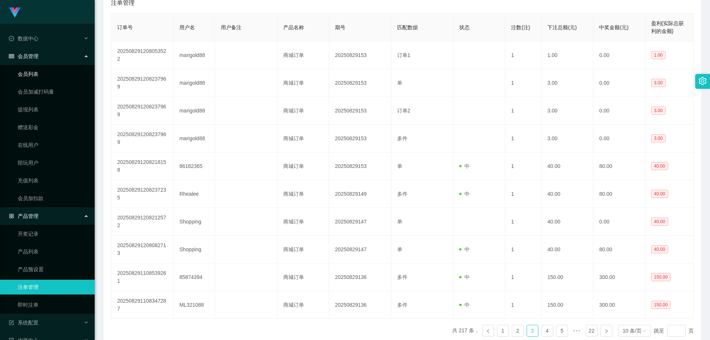
click at [43, 72] on link "会员列表" at bounding box center [53, 74] width 71 height 15
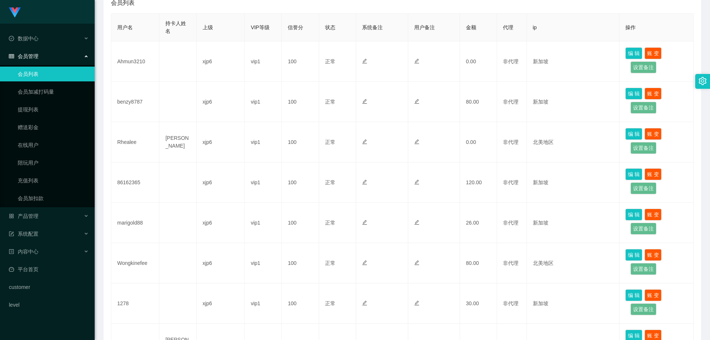
scroll to position [185, 0]
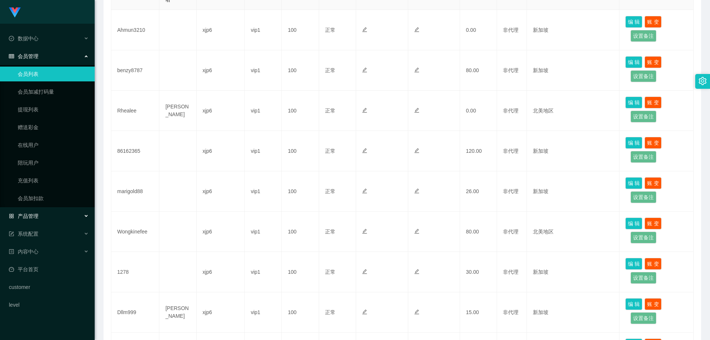
click at [38, 217] on div "产品管理" at bounding box center [47, 216] width 95 height 15
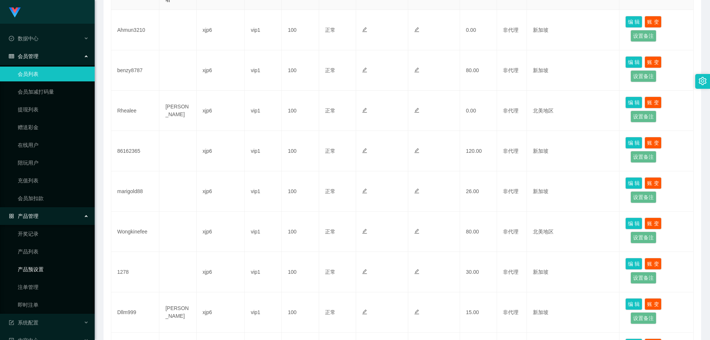
click at [38, 271] on link "产品预设置" at bounding box center [53, 269] width 71 height 15
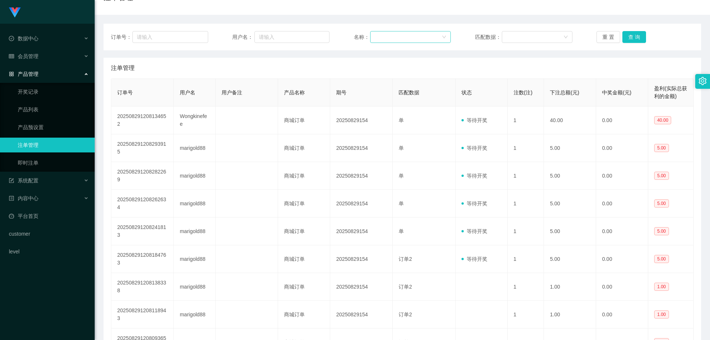
scroll to position [74, 0]
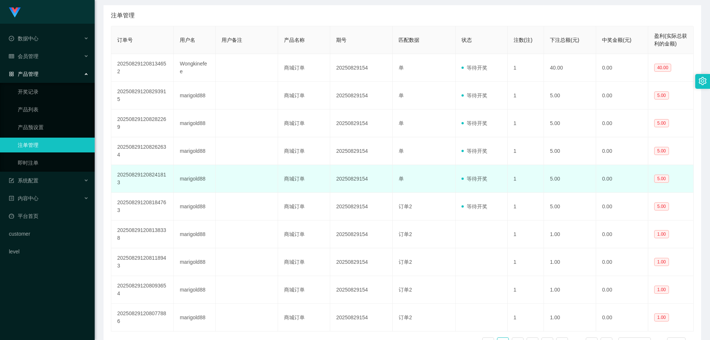
scroll to position [148, 0]
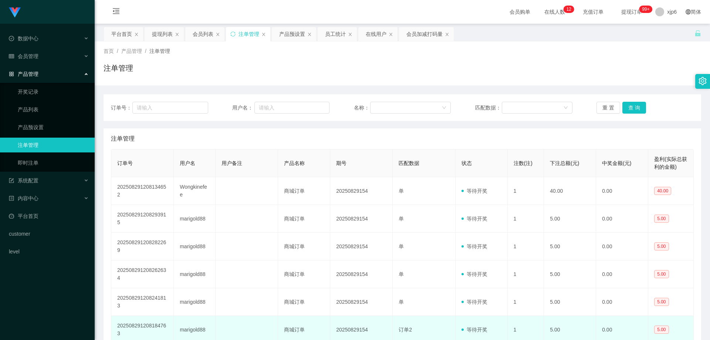
scroll to position [173, 0]
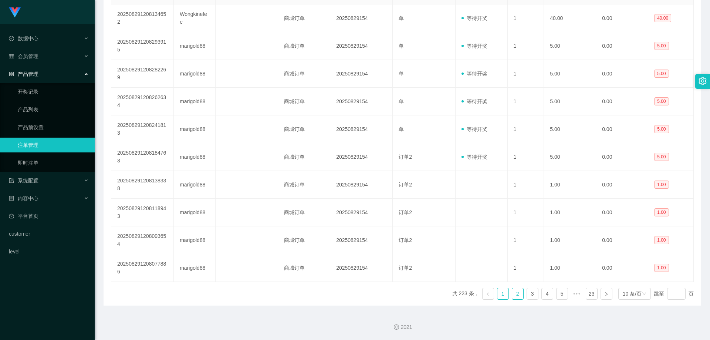
click at [514, 297] on link "2" at bounding box center [517, 293] width 11 height 11
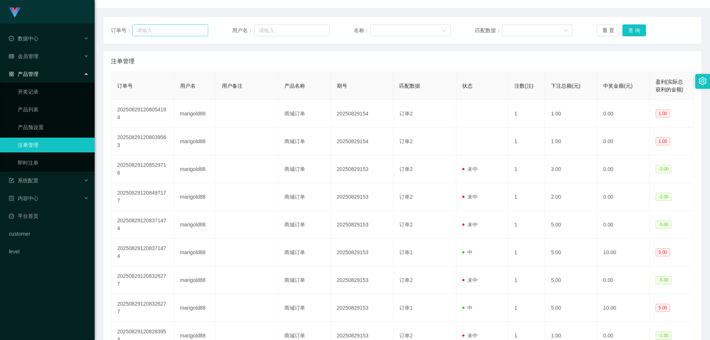
scroll to position [25, 0]
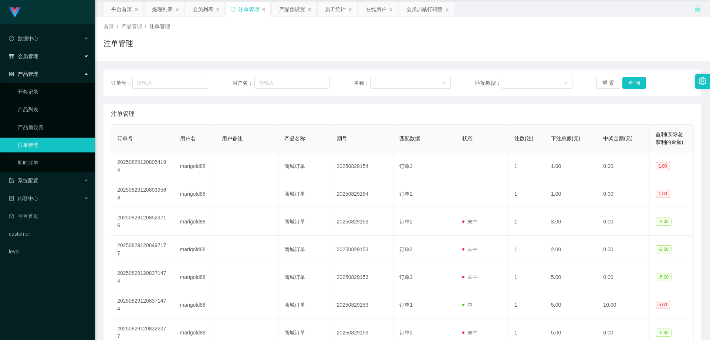
click at [35, 53] on span "会员管理" at bounding box center [24, 56] width 30 height 6
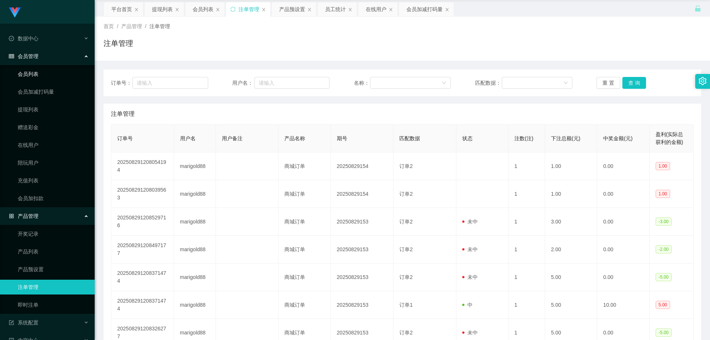
click at [42, 74] on link "会员列表" at bounding box center [53, 74] width 71 height 15
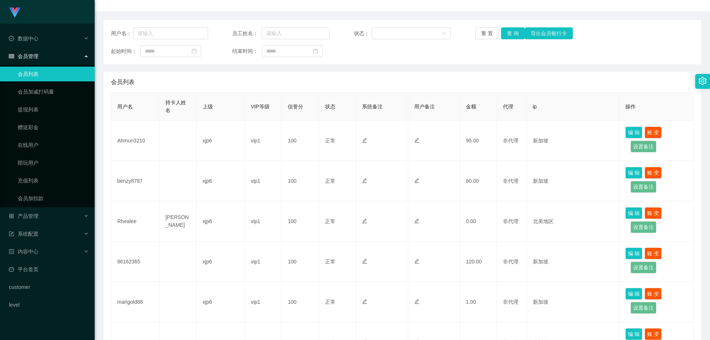
scroll to position [74, 0]
click at [40, 212] on div "产品管理" at bounding box center [47, 216] width 95 height 15
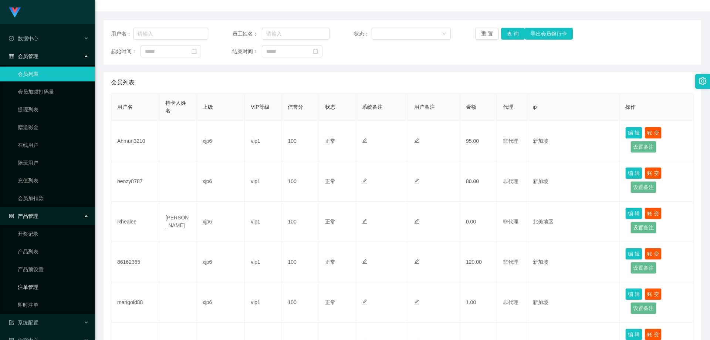
click at [39, 290] on link "注单管理" at bounding box center [53, 287] width 71 height 15
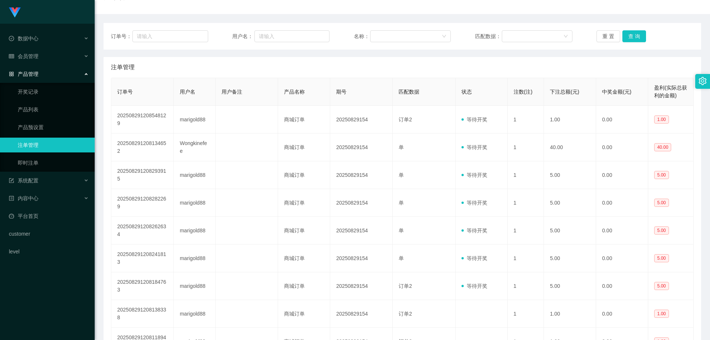
scroll to position [74, 0]
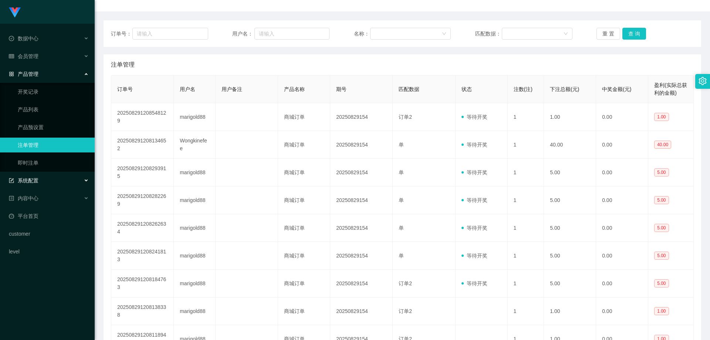
click at [44, 176] on div "系统配置" at bounding box center [47, 180] width 95 height 15
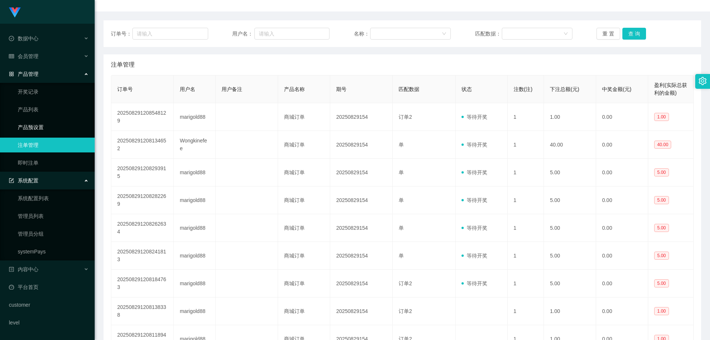
click at [46, 121] on link "产品预设置" at bounding box center [53, 127] width 71 height 15
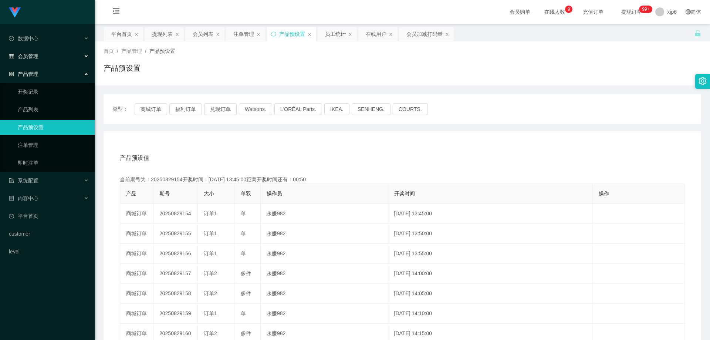
click at [40, 58] on div "会员管理" at bounding box center [47, 56] width 95 height 15
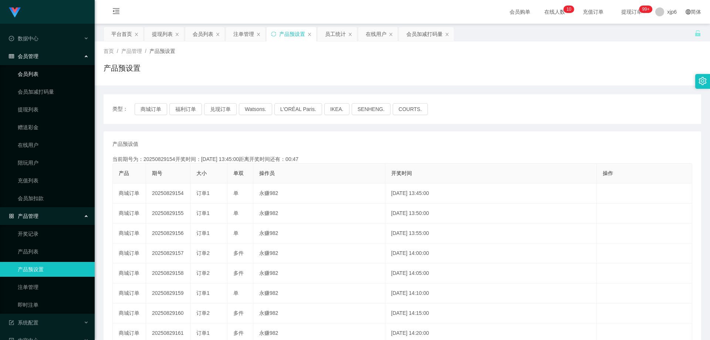
click at [40, 72] on link "会员列表" at bounding box center [53, 74] width 71 height 15
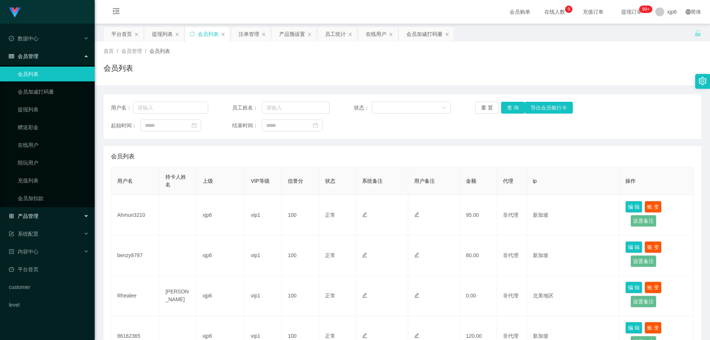
click at [38, 217] on span "产品管理" at bounding box center [24, 216] width 30 height 6
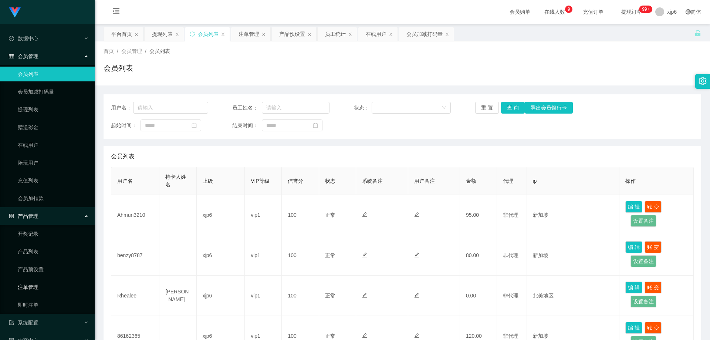
click at [41, 286] on link "注单管理" at bounding box center [53, 287] width 71 height 15
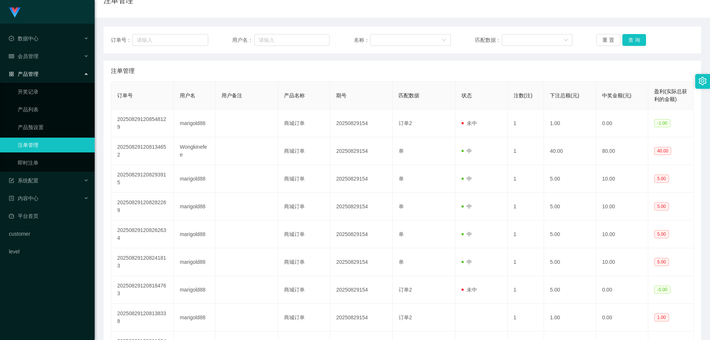
scroll to position [74, 0]
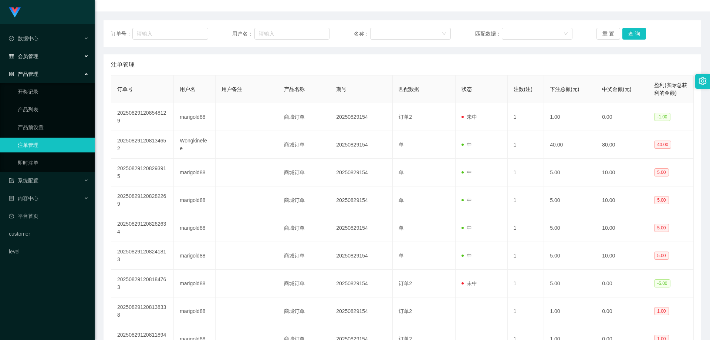
click at [44, 56] on div "会员管理" at bounding box center [47, 56] width 95 height 15
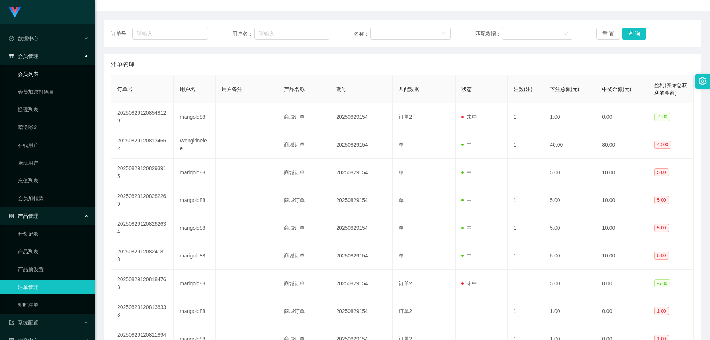
click at [39, 74] on link "会员列表" at bounding box center [53, 74] width 71 height 15
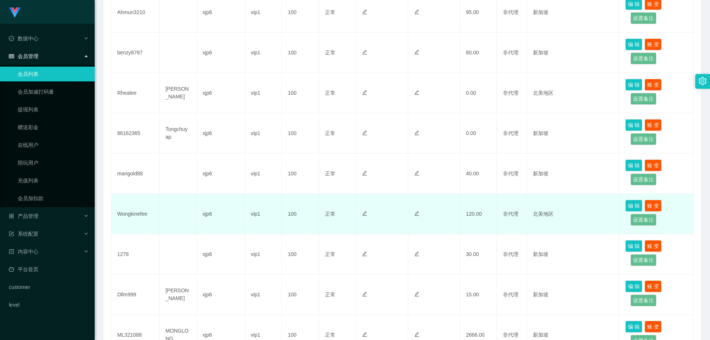
scroll to position [222, 0]
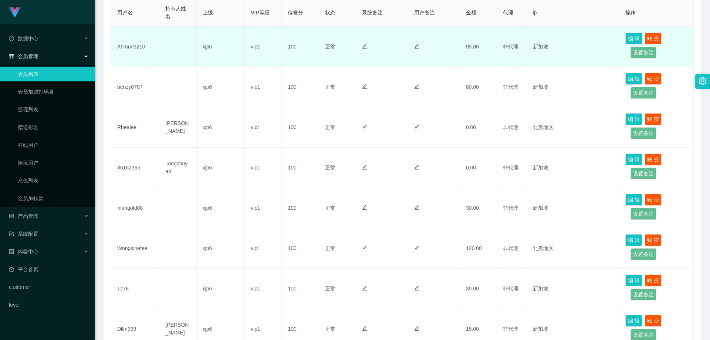
scroll to position [94, 0]
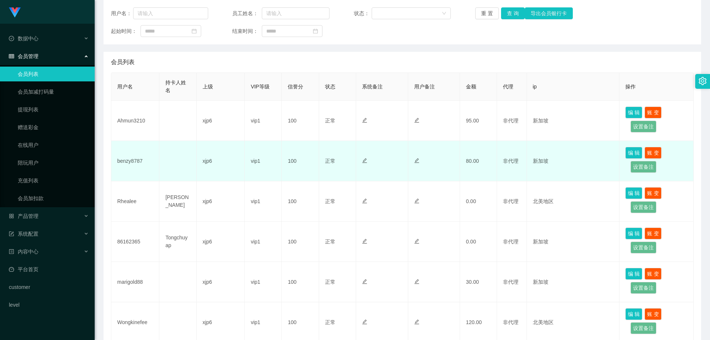
click at [128, 158] on td "benzy8787" at bounding box center [135, 161] width 48 height 40
copy td "benzy8787"
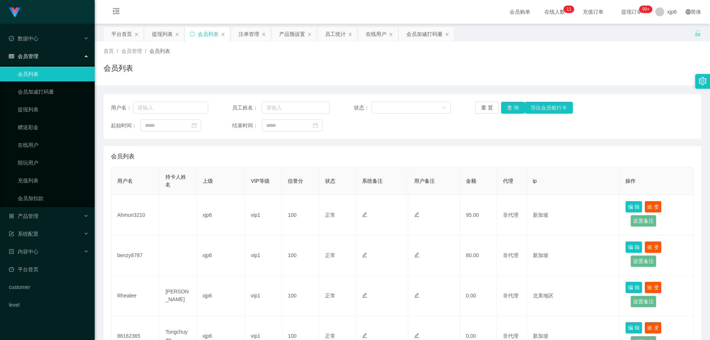
scroll to position [111, 0]
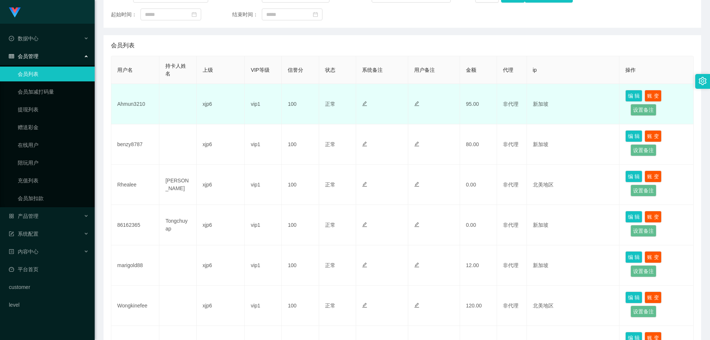
click at [129, 109] on td "Ahmun3210" at bounding box center [135, 104] width 48 height 40
click at [139, 103] on td "Ahmun3210" at bounding box center [135, 104] width 48 height 40
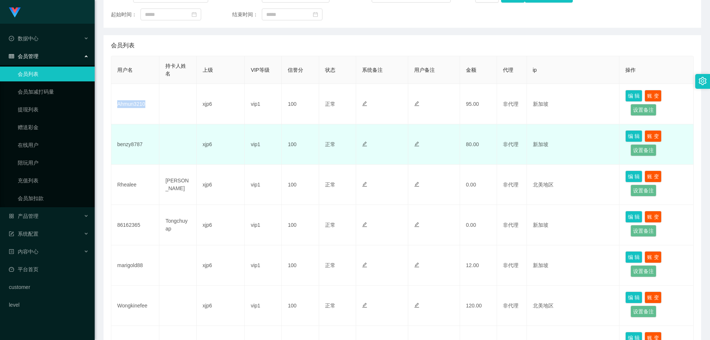
copy td "Ahmun3210"
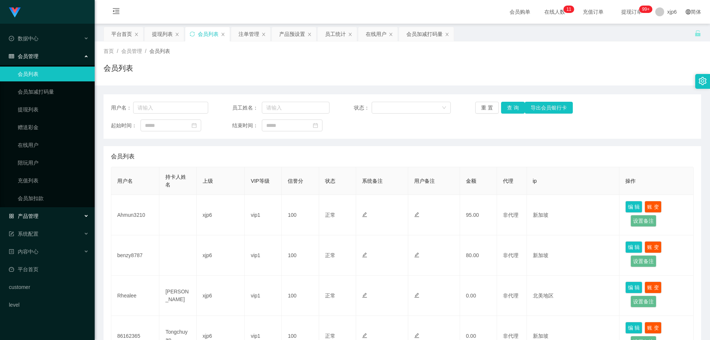
click at [40, 216] on div "产品管理" at bounding box center [47, 216] width 95 height 15
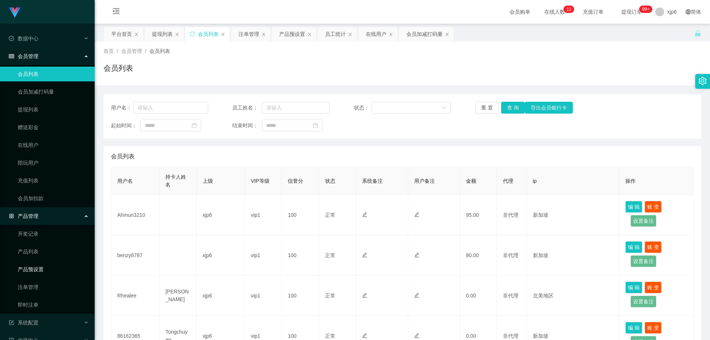
click at [45, 267] on link "产品预设置" at bounding box center [53, 269] width 71 height 15
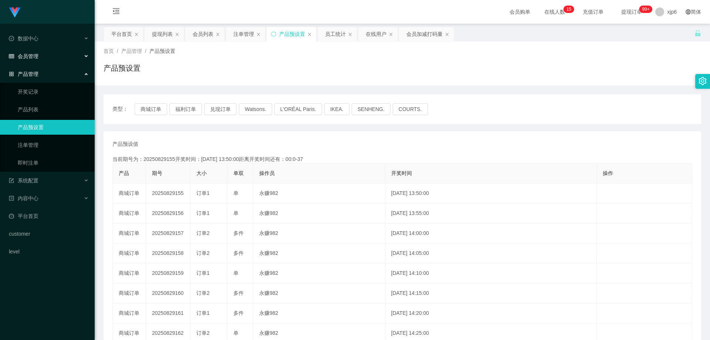
click at [43, 54] on div "会员管理" at bounding box center [47, 56] width 95 height 15
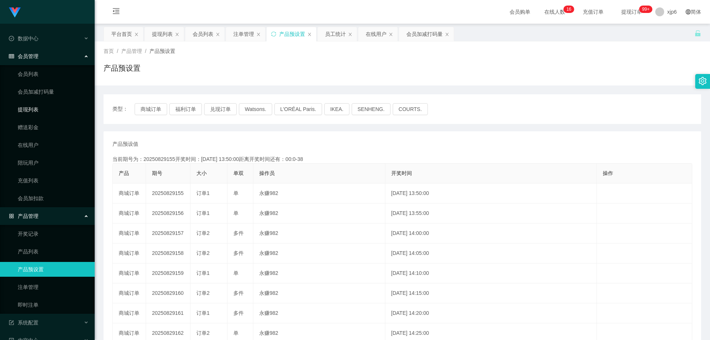
click at [31, 117] on link "提现列表" at bounding box center [53, 109] width 71 height 15
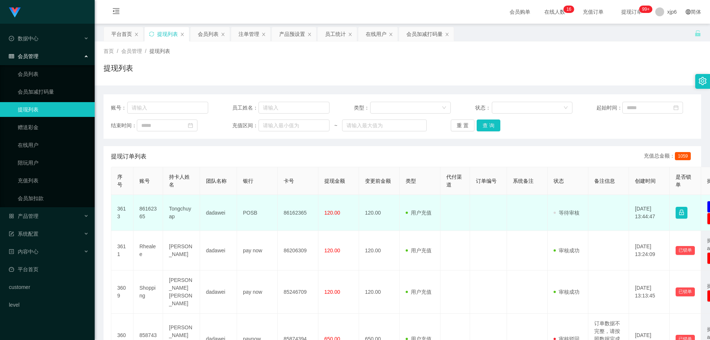
click at [146, 207] on td "86162365" at bounding box center [149, 213] width 30 height 36
copy td "86162365"
click at [147, 207] on td "86162365" at bounding box center [149, 213] width 30 height 36
click at [147, 206] on td "86162365" at bounding box center [149, 213] width 30 height 36
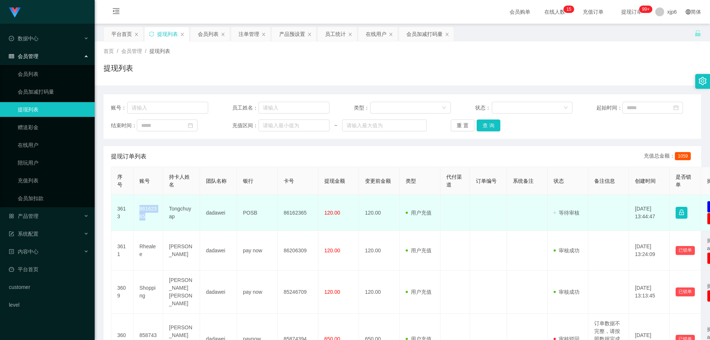
copy td "86162365"
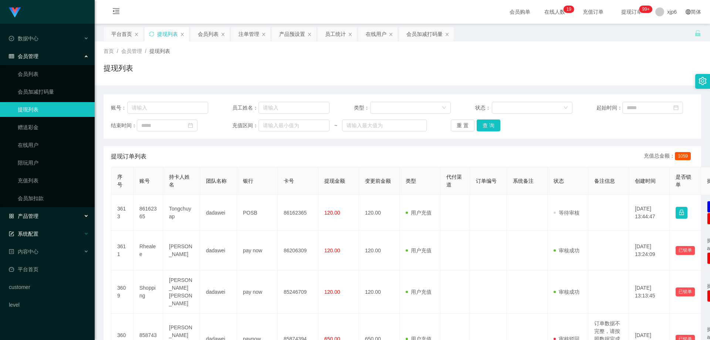
drag, startPoint x: 39, startPoint y: 217, endPoint x: 36, endPoint y: 241, distance: 24.2
click at [39, 217] on div "产品管理" at bounding box center [47, 216] width 95 height 15
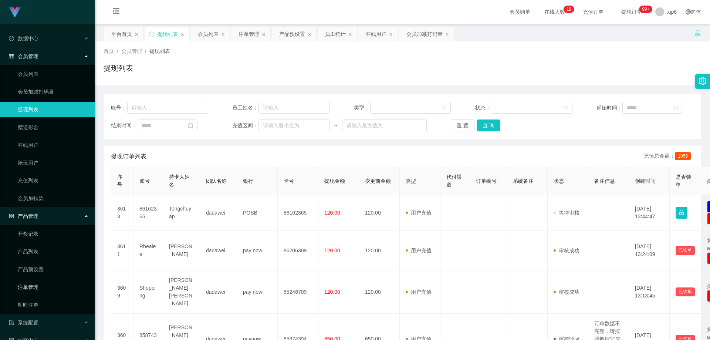
click at [37, 290] on link "注单管理" at bounding box center [53, 287] width 71 height 15
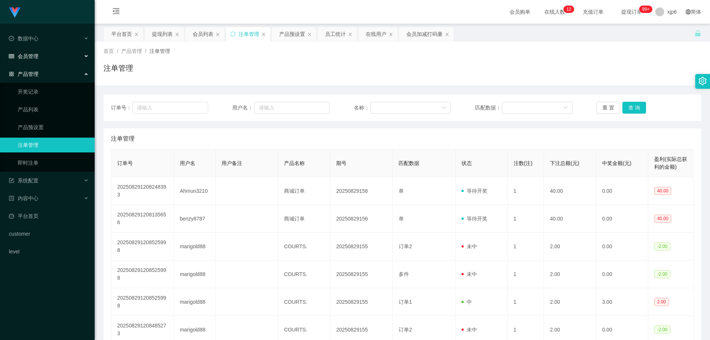
click at [40, 57] on div "会员管理" at bounding box center [47, 56] width 95 height 15
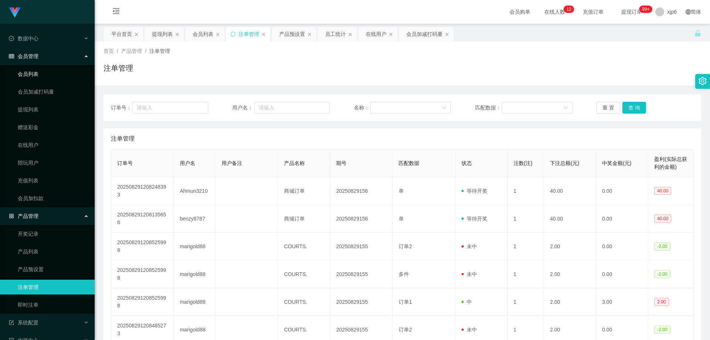
click at [30, 78] on link "会员列表" at bounding box center [53, 74] width 71 height 15
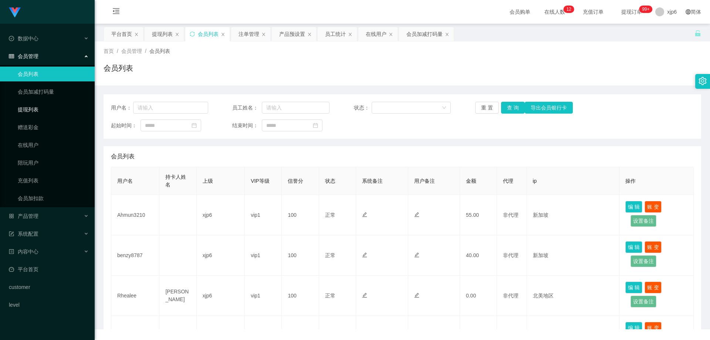
click at [22, 106] on link "提现列表" at bounding box center [53, 109] width 71 height 15
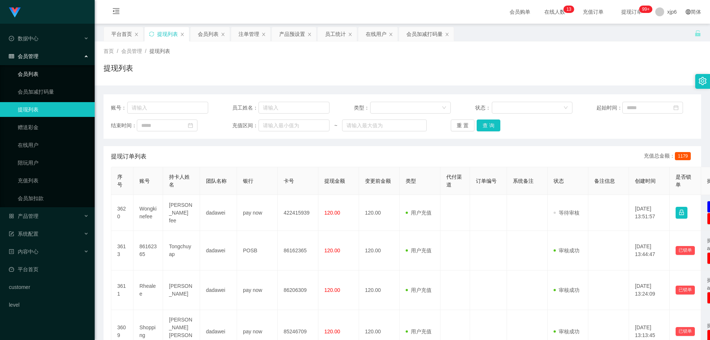
drag, startPoint x: 37, startPoint y: 72, endPoint x: 39, endPoint y: 67, distance: 5.5
click at [37, 72] on link "会员列表" at bounding box center [53, 74] width 71 height 15
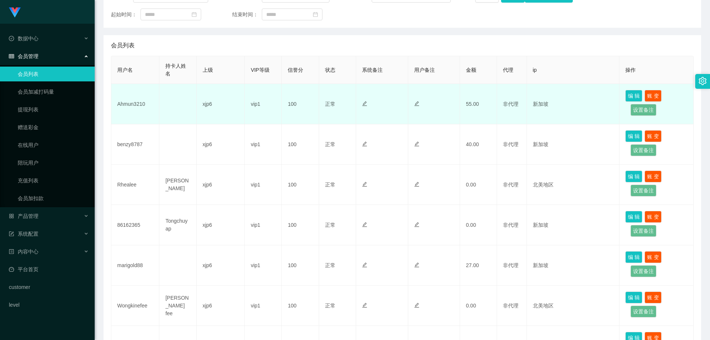
scroll to position [148, 0]
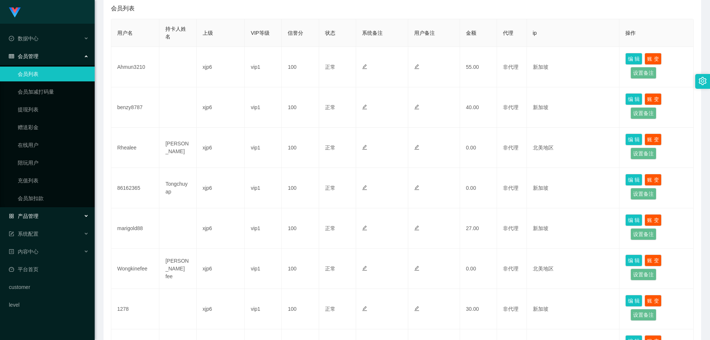
click at [40, 213] on div "产品管理" at bounding box center [47, 216] width 95 height 15
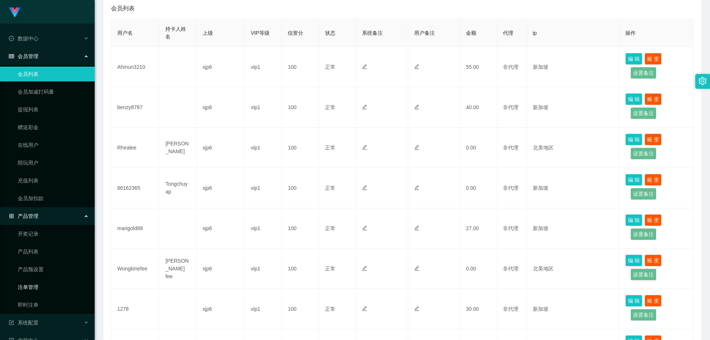
click at [43, 286] on link "注单管理" at bounding box center [53, 287] width 71 height 15
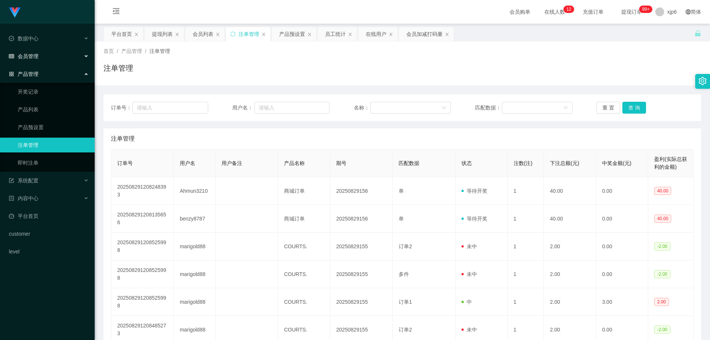
click at [43, 56] on div "会员管理" at bounding box center [47, 56] width 95 height 15
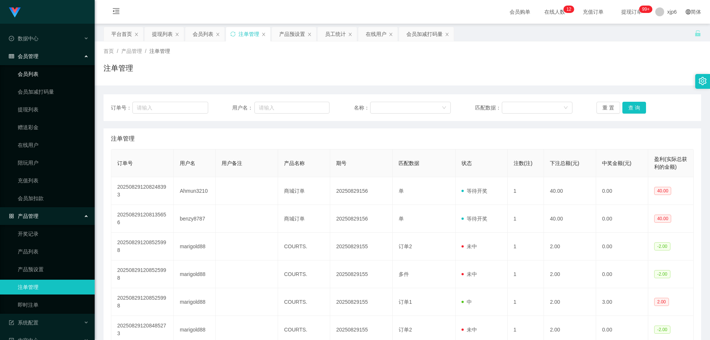
click at [37, 71] on link "会员列表" at bounding box center [53, 74] width 71 height 15
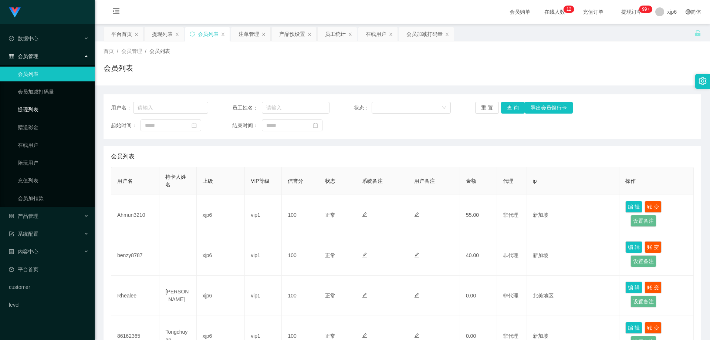
click at [50, 110] on link "提现列表" at bounding box center [53, 109] width 71 height 15
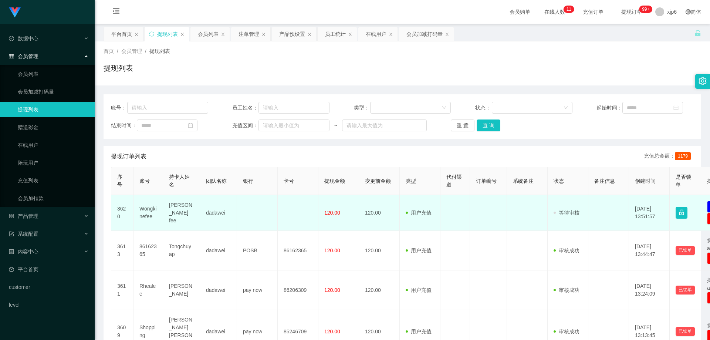
click at [177, 210] on td "[PERSON_NAME] fee" at bounding box center [181, 213] width 37 height 36
click at [151, 209] on td "Wongkinefee" at bounding box center [149, 213] width 30 height 36
copy td "Wongkinefee"
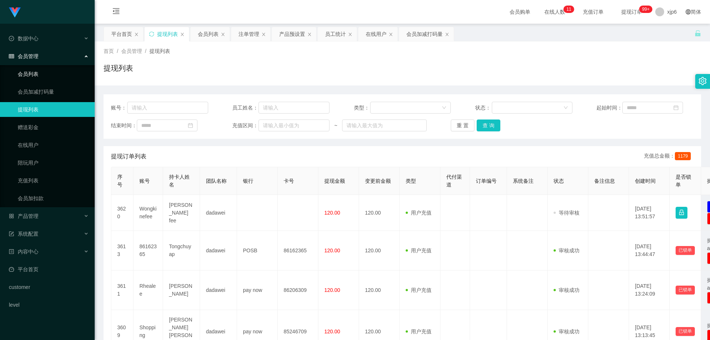
click at [39, 71] on link "会员列表" at bounding box center [53, 74] width 71 height 15
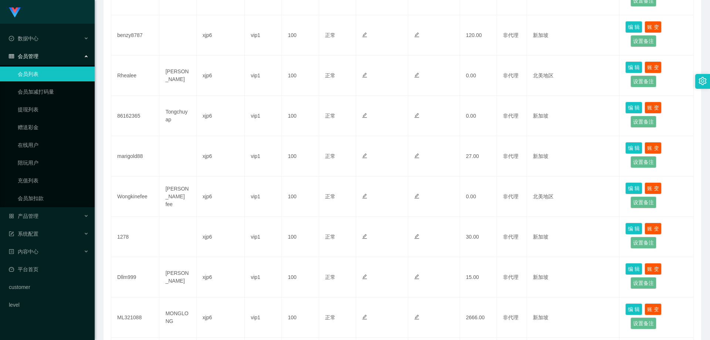
scroll to position [222, 0]
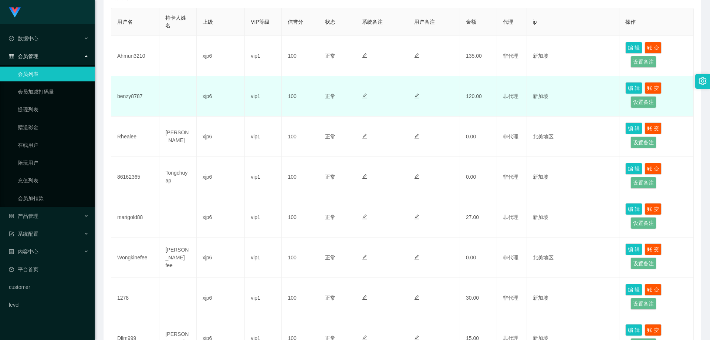
scroll to position [148, 0]
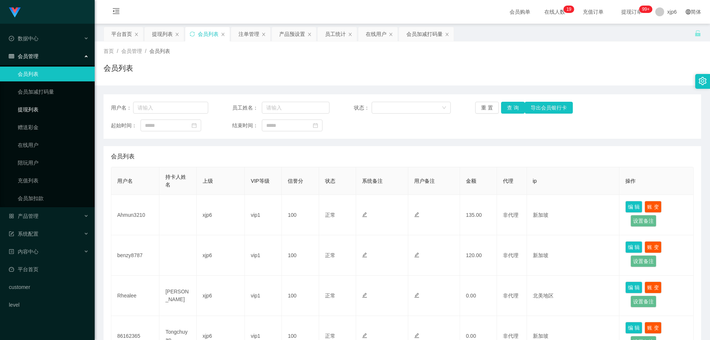
click at [35, 106] on link "提现列表" at bounding box center [53, 109] width 71 height 15
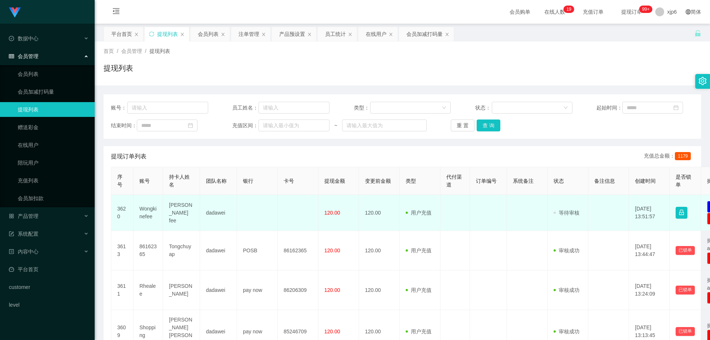
click at [144, 208] on td "Wongkinefee" at bounding box center [149, 213] width 30 height 36
click at [144, 207] on td "Wongkinefee" at bounding box center [149, 213] width 30 height 36
copy td "Wongkinefee"
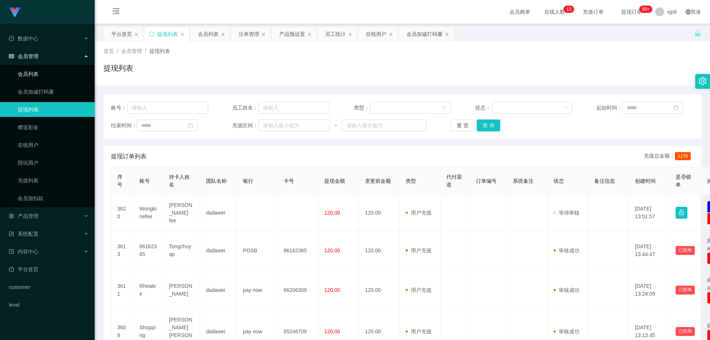
click at [36, 74] on link "会员列表" at bounding box center [53, 74] width 71 height 15
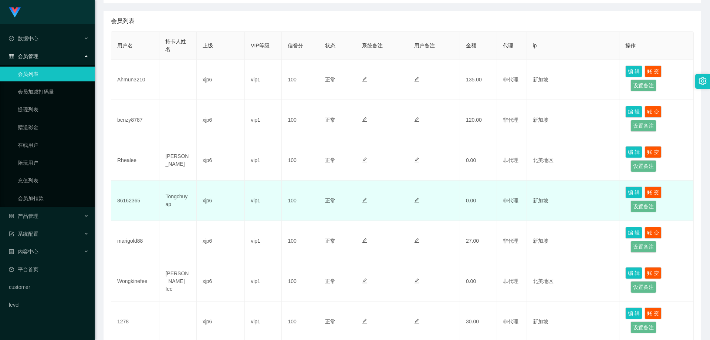
scroll to position [148, 0]
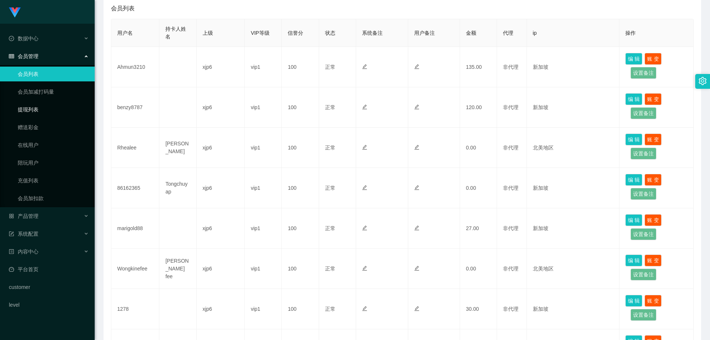
click at [38, 112] on link "提现列表" at bounding box center [53, 109] width 71 height 15
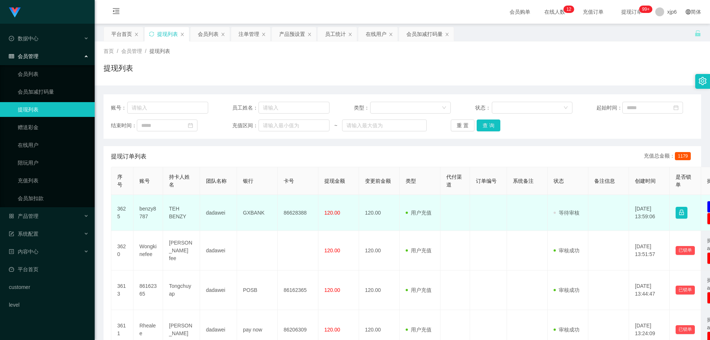
click at [143, 212] on td "benzy8787" at bounding box center [149, 213] width 30 height 36
copy td "benzy8787"
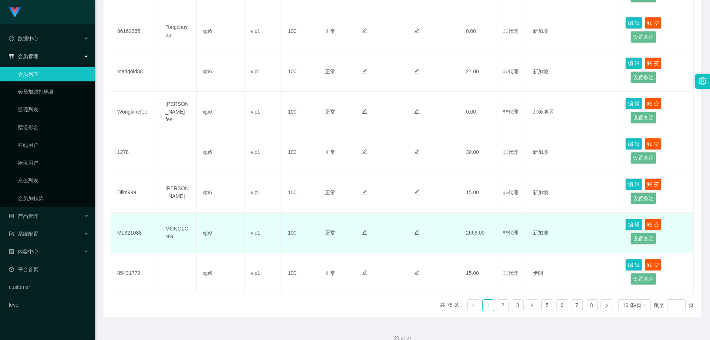
scroll to position [316, 0]
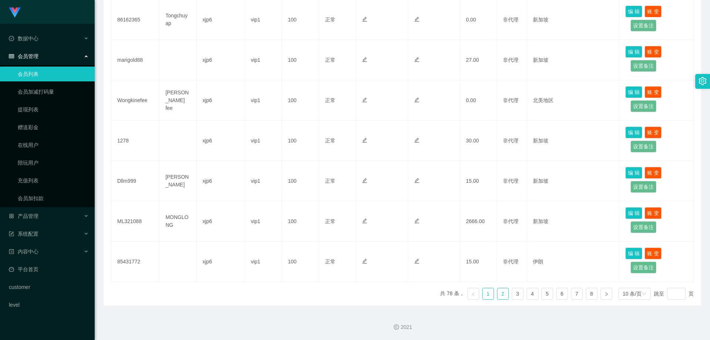
click at [498, 296] on link "2" at bounding box center [502, 293] width 11 height 11
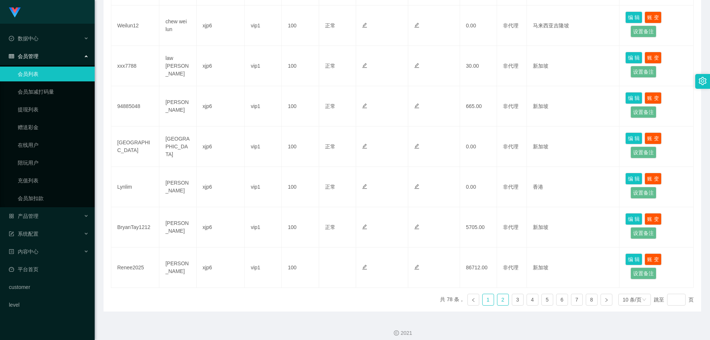
click at [483, 294] on link "1" at bounding box center [488, 299] width 11 height 11
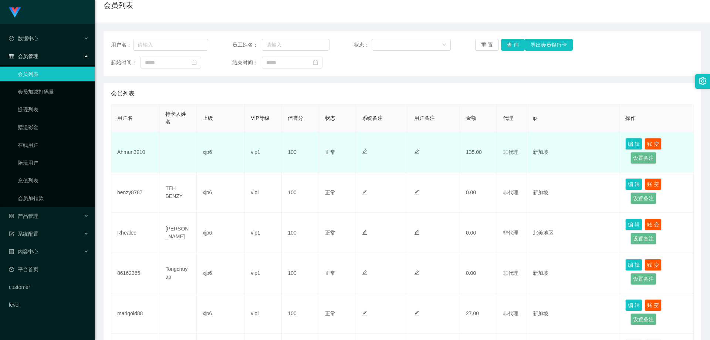
scroll to position [0, 0]
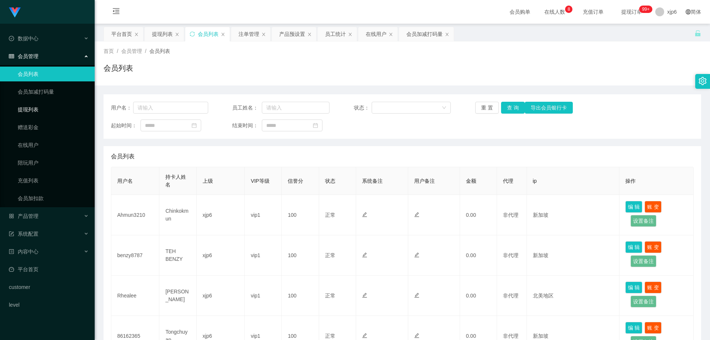
drag, startPoint x: 31, startPoint y: 112, endPoint x: 39, endPoint y: 115, distance: 8.2
click at [32, 112] on link "提现列表" at bounding box center [53, 109] width 71 height 15
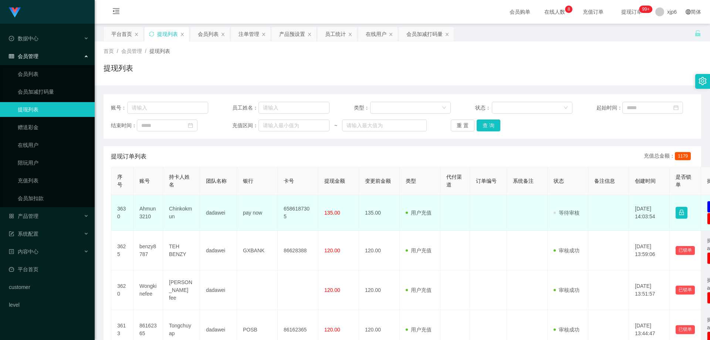
click at [145, 210] on td "Ahmun3210" at bounding box center [149, 213] width 30 height 36
drag, startPoint x: 145, startPoint y: 210, endPoint x: 150, endPoint y: 210, distance: 4.8
click at [145, 209] on td "Ahmun3210" at bounding box center [149, 213] width 30 height 36
copy td "Ahmun3210"
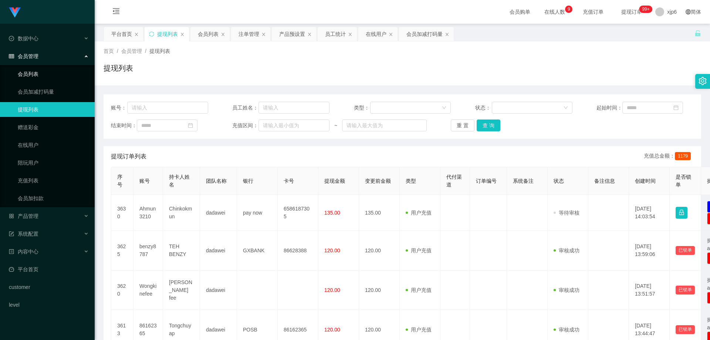
drag, startPoint x: 36, startPoint y: 71, endPoint x: 43, endPoint y: 59, distance: 14.4
click at [36, 71] on link "会员列表" at bounding box center [53, 74] width 71 height 15
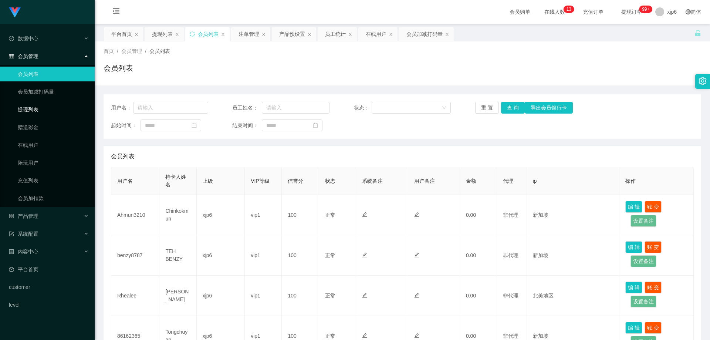
click at [39, 112] on link "提现列表" at bounding box center [53, 109] width 71 height 15
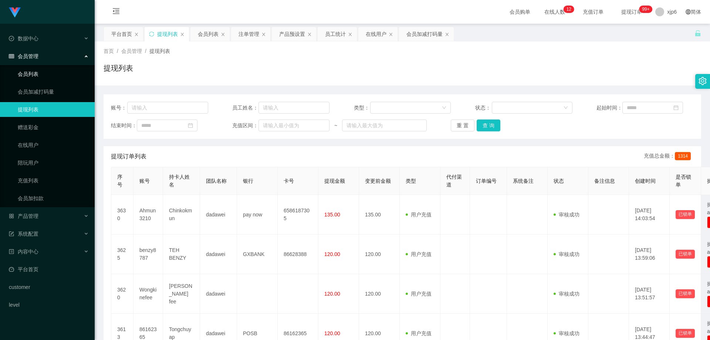
click at [55, 74] on link "会员列表" at bounding box center [53, 74] width 71 height 15
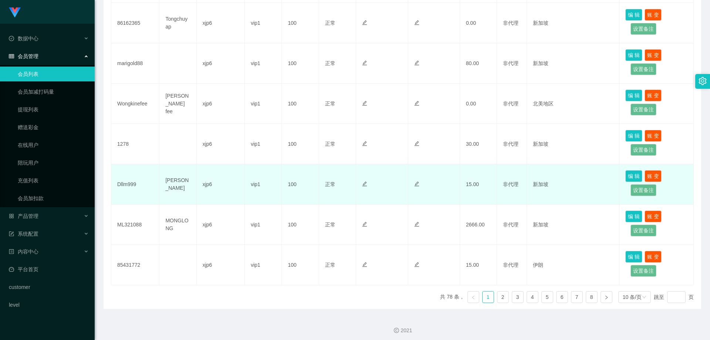
scroll to position [316, 0]
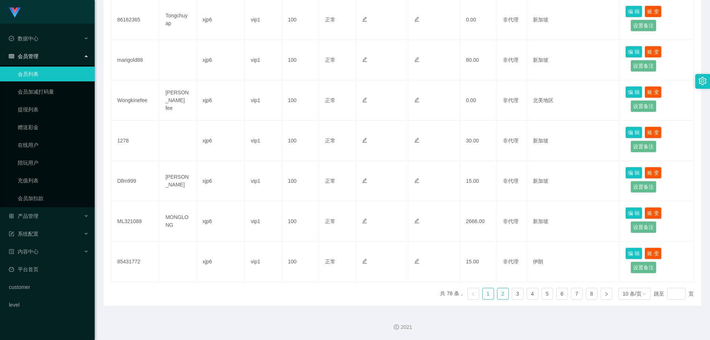
click at [500, 296] on link "2" at bounding box center [502, 293] width 11 height 11
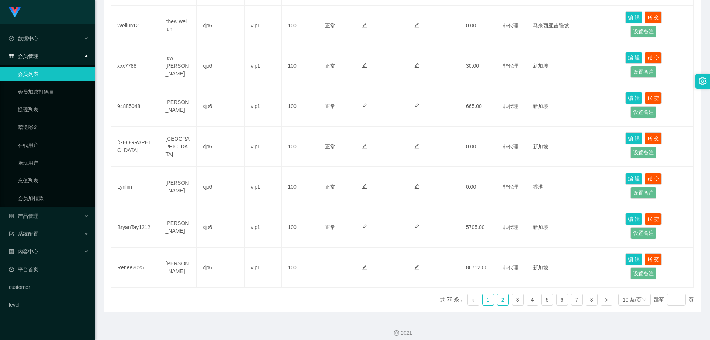
drag, startPoint x: 483, startPoint y: 293, endPoint x: 482, endPoint y: 307, distance: 14.8
click at [483, 294] on link "1" at bounding box center [488, 299] width 11 height 11
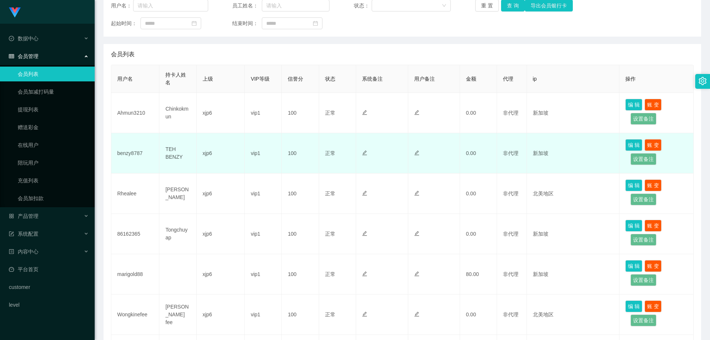
scroll to position [94, 0]
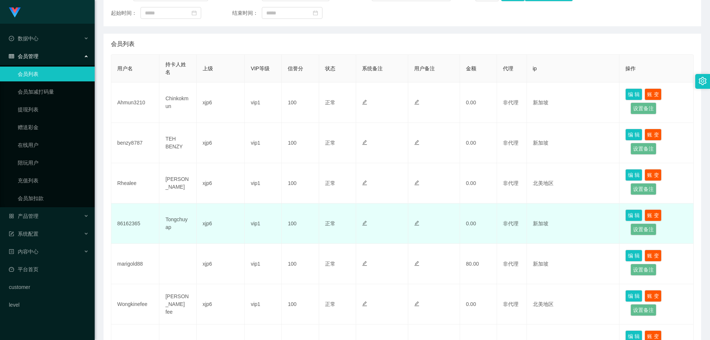
scroll to position [111, 0]
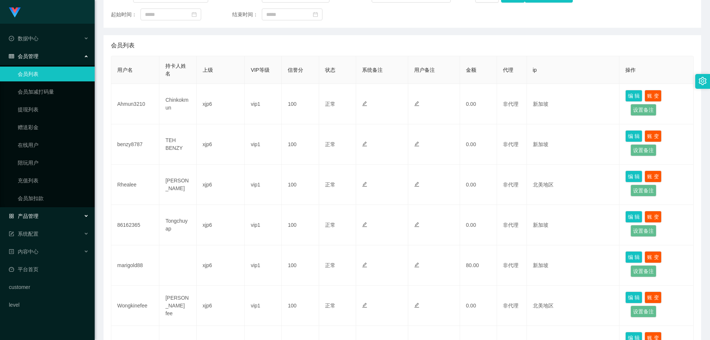
click at [38, 217] on span "产品管理" at bounding box center [24, 216] width 30 height 6
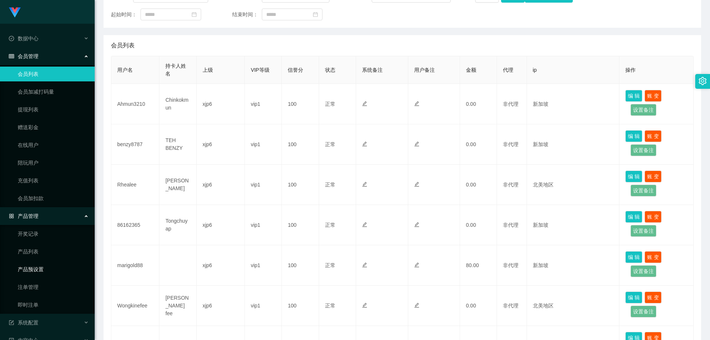
click at [43, 273] on link "产品预设置" at bounding box center [53, 269] width 71 height 15
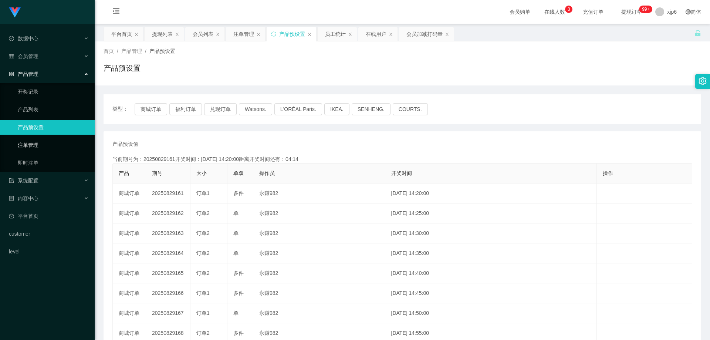
click at [36, 148] on link "注单管理" at bounding box center [53, 145] width 71 height 15
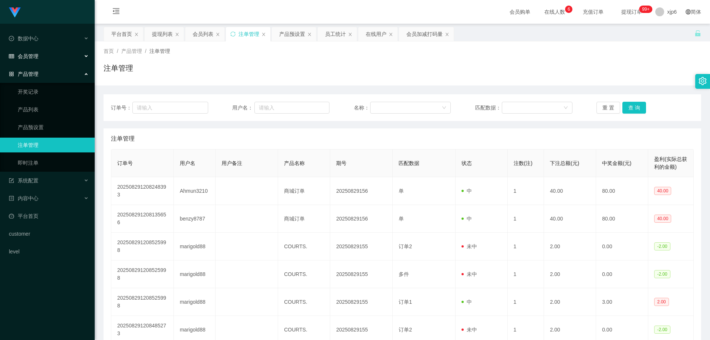
click at [30, 54] on span "会员管理" at bounding box center [24, 56] width 30 height 6
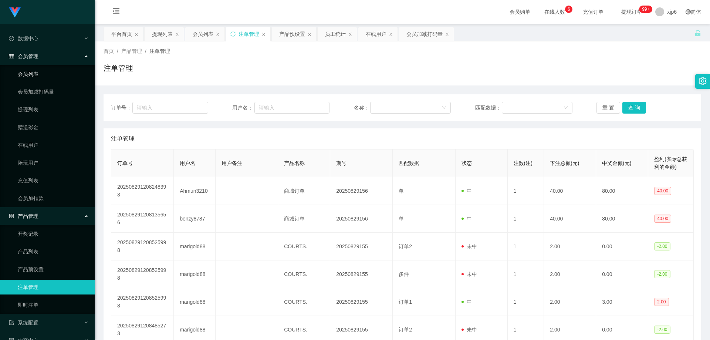
click at [38, 71] on link "会员列表" at bounding box center [53, 74] width 71 height 15
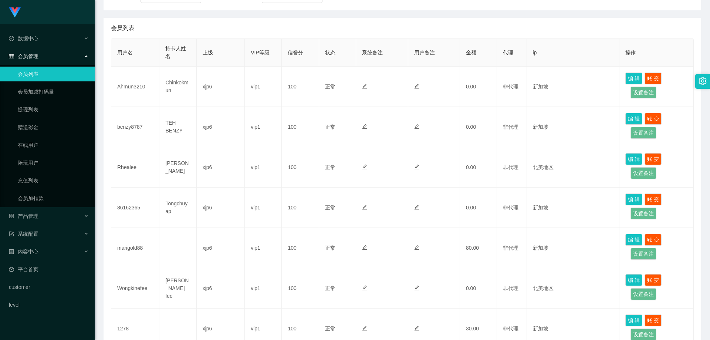
scroll to position [148, 0]
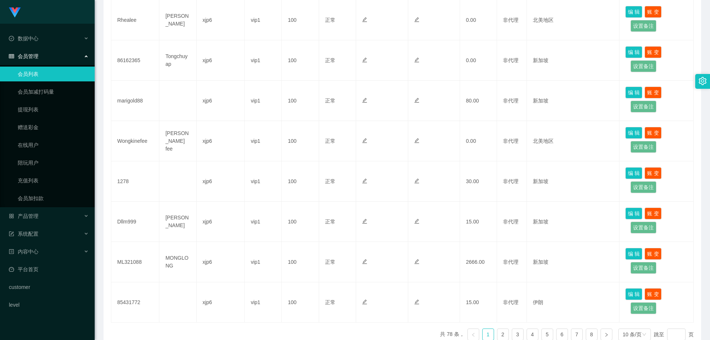
scroll to position [316, 0]
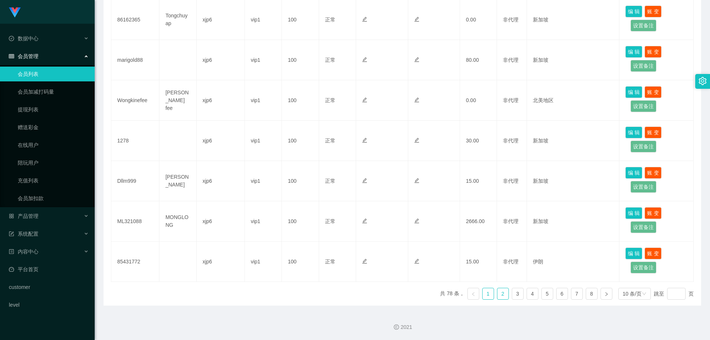
click at [498, 296] on link "2" at bounding box center [502, 293] width 11 height 11
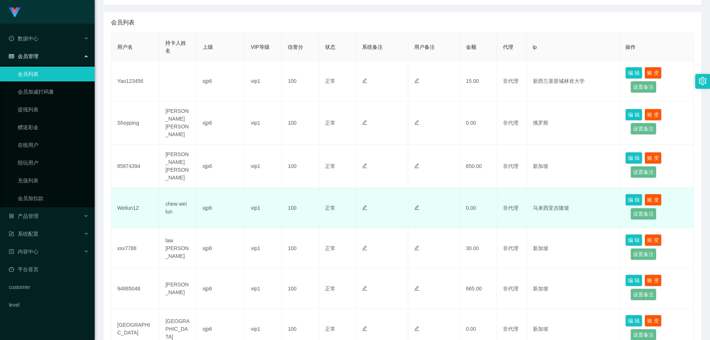
scroll to position [94, 0]
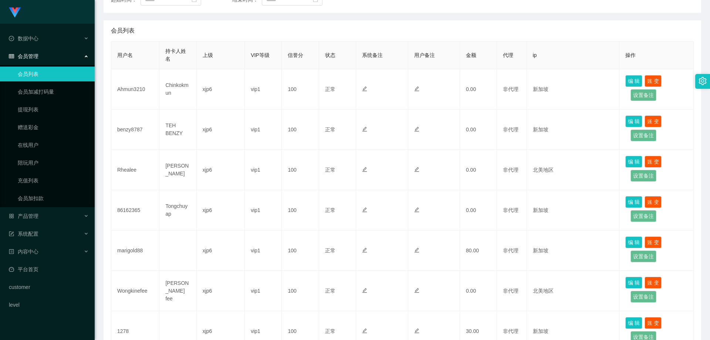
scroll to position [148, 0]
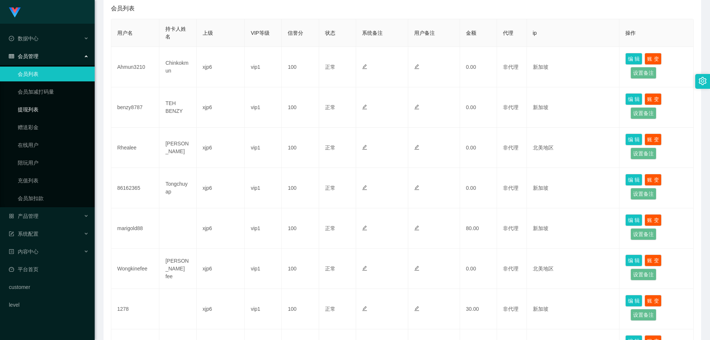
click at [33, 111] on link "提现列表" at bounding box center [53, 109] width 71 height 15
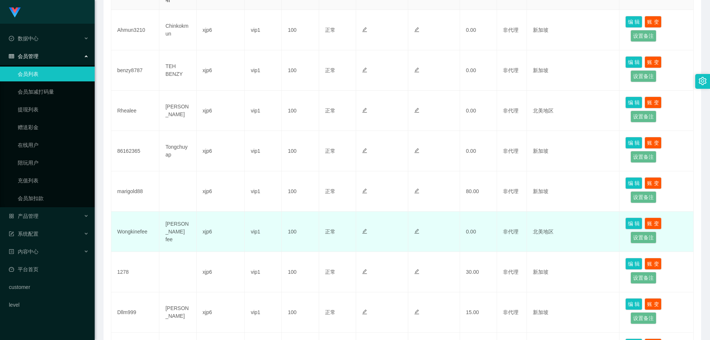
scroll to position [148, 0]
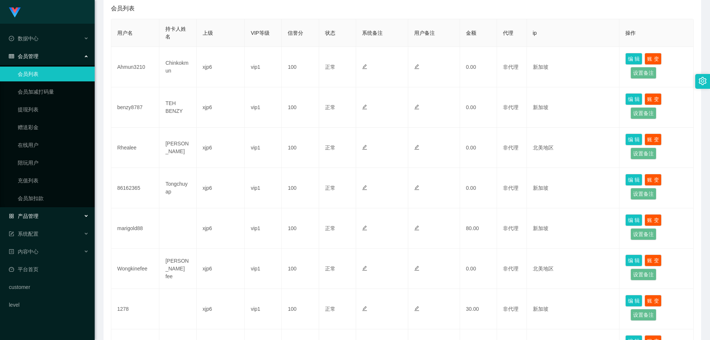
click at [40, 215] on div "产品管理" at bounding box center [47, 216] width 95 height 15
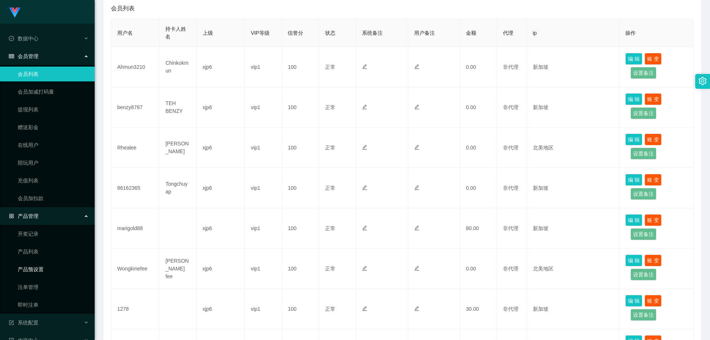
click at [44, 269] on link "产品预设置" at bounding box center [53, 269] width 71 height 15
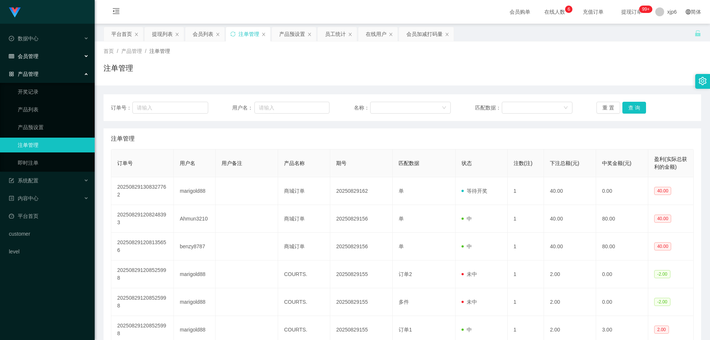
click at [45, 54] on div "会员管理" at bounding box center [47, 56] width 95 height 15
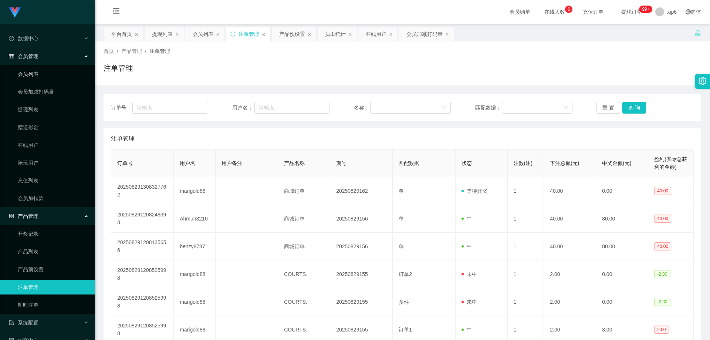
click at [36, 78] on link "会员列表" at bounding box center [53, 74] width 71 height 15
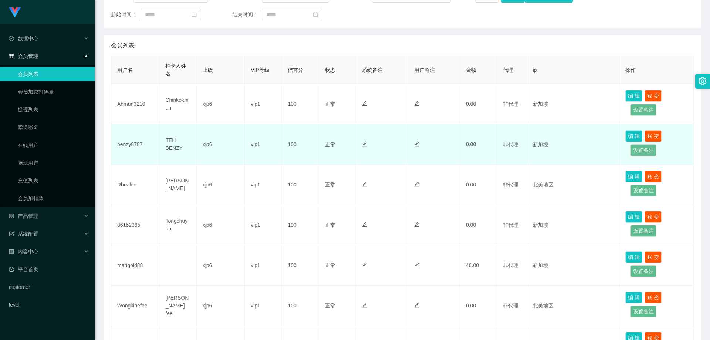
scroll to position [148, 0]
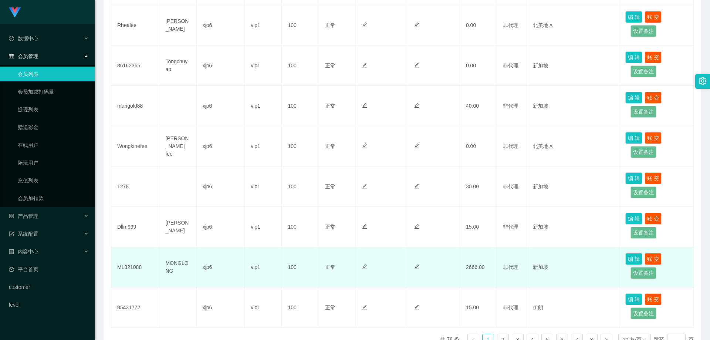
scroll to position [316, 0]
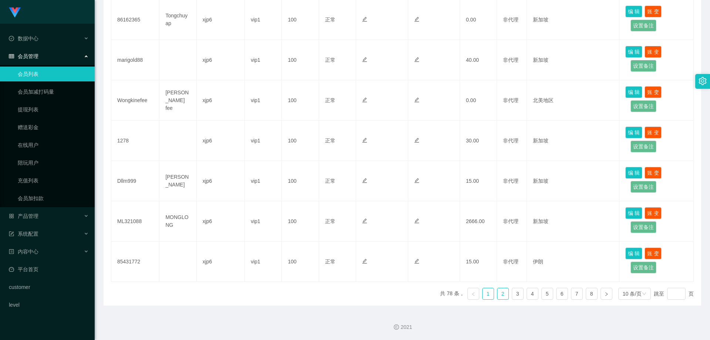
click at [500, 295] on link "2" at bounding box center [502, 293] width 11 height 11
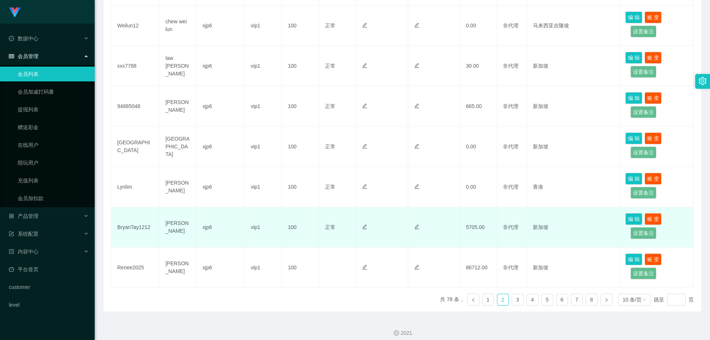
click at [130, 220] on td "BryanTay1212" at bounding box center [135, 227] width 48 height 40
copy td "BryanTay1212"
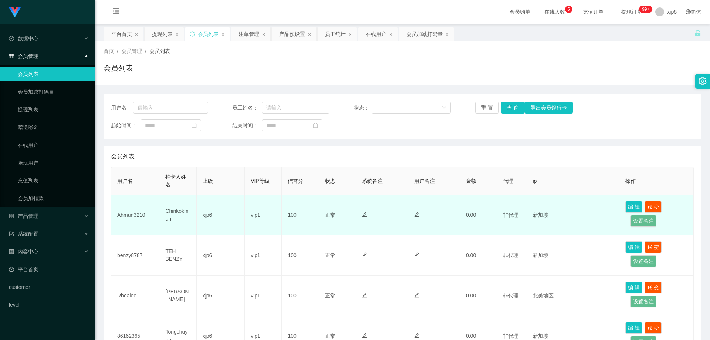
scroll to position [111, 0]
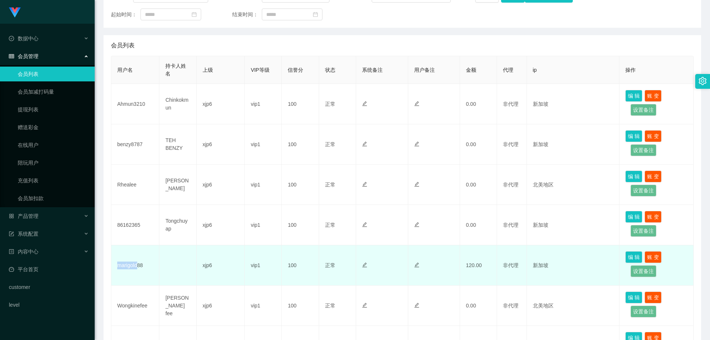
drag, startPoint x: 137, startPoint y: 266, endPoint x: 117, endPoint y: 263, distance: 20.2
click at [117, 264] on td "marigold88" at bounding box center [135, 265] width 48 height 40
copy td "marigold"
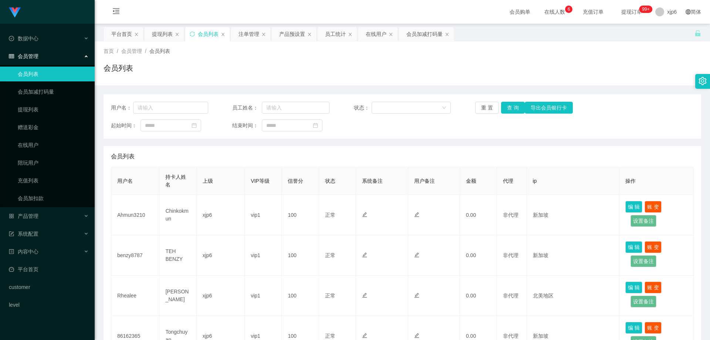
scroll to position [148, 0]
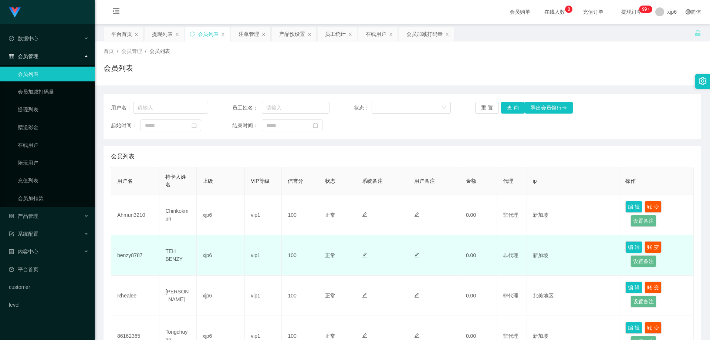
scroll to position [111, 0]
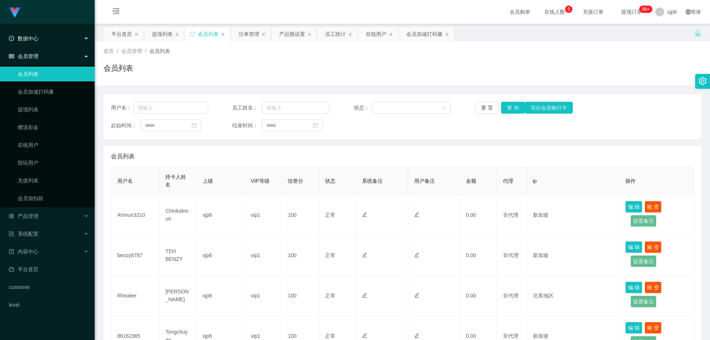
scroll to position [74, 0]
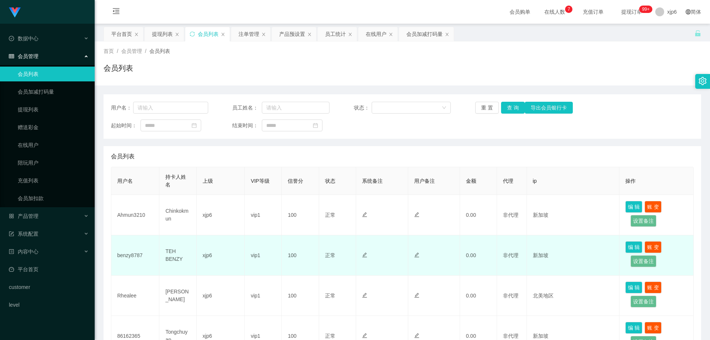
scroll to position [148, 0]
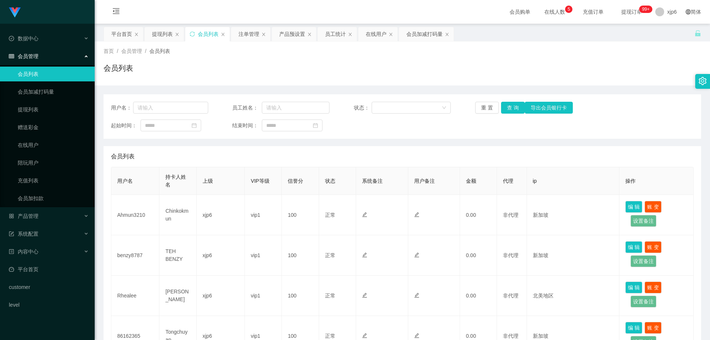
scroll to position [74, 0]
click at [39, 54] on div "会员管理" at bounding box center [47, 56] width 95 height 15
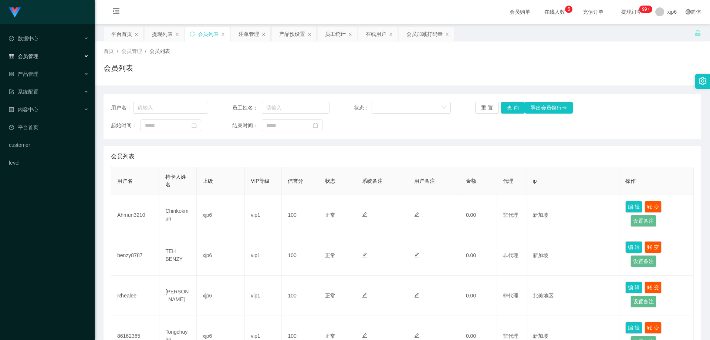
click at [41, 58] on div "会员管理" at bounding box center [47, 56] width 95 height 15
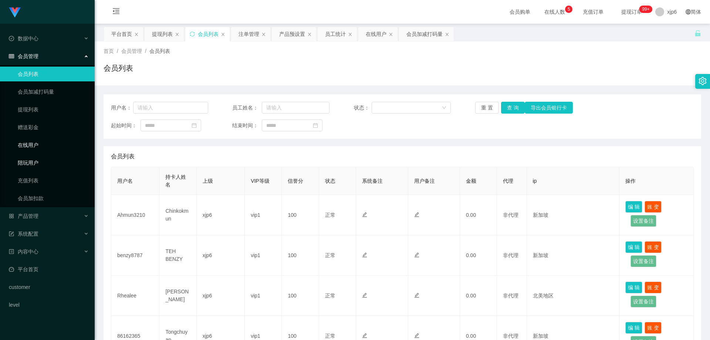
drag, startPoint x: 37, startPoint y: 149, endPoint x: 43, endPoint y: 160, distance: 11.9
click at [37, 149] on link "在线用户" at bounding box center [53, 145] width 71 height 15
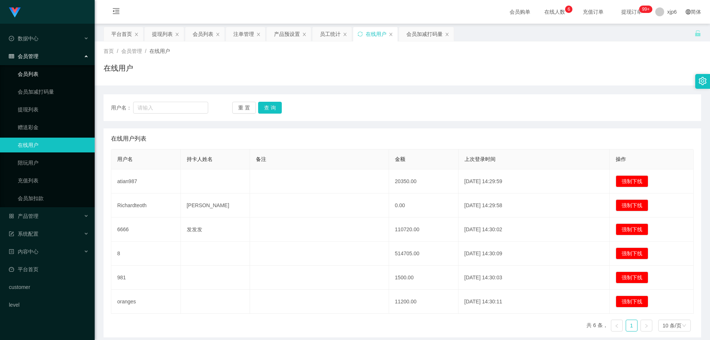
click at [43, 78] on link "会员列表" at bounding box center [53, 74] width 71 height 15
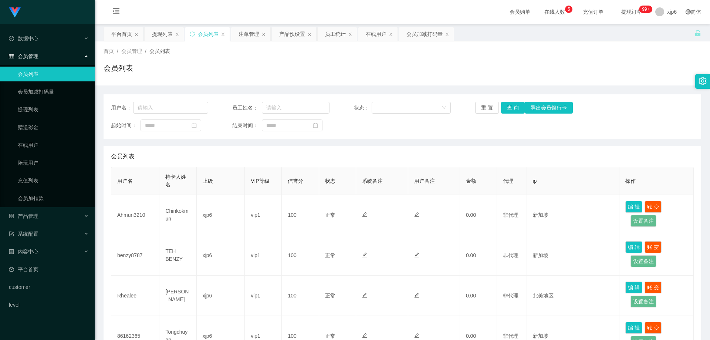
scroll to position [74, 0]
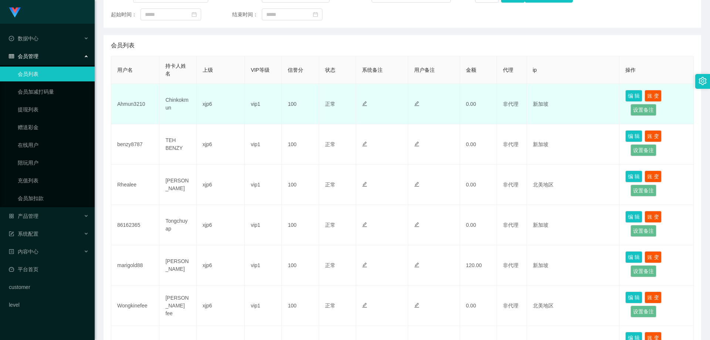
scroll to position [74, 0]
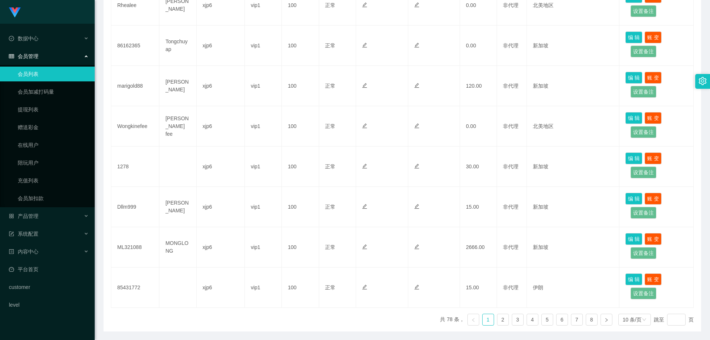
scroll to position [316, 0]
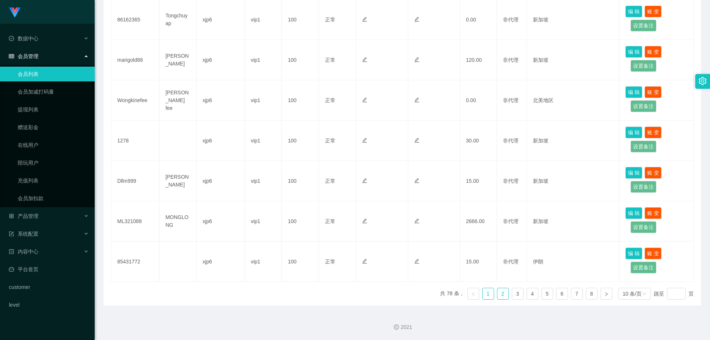
click at [497, 296] on link "2" at bounding box center [502, 293] width 11 height 11
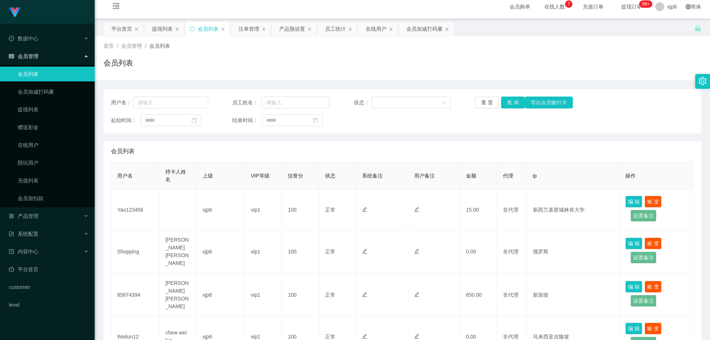
scroll to position [0, 0]
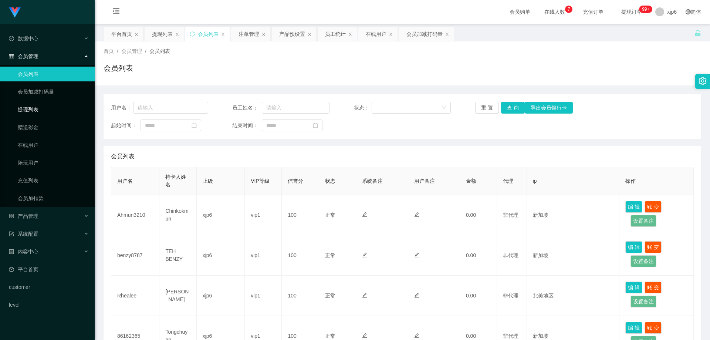
click at [42, 114] on link "提现列表" at bounding box center [53, 109] width 71 height 15
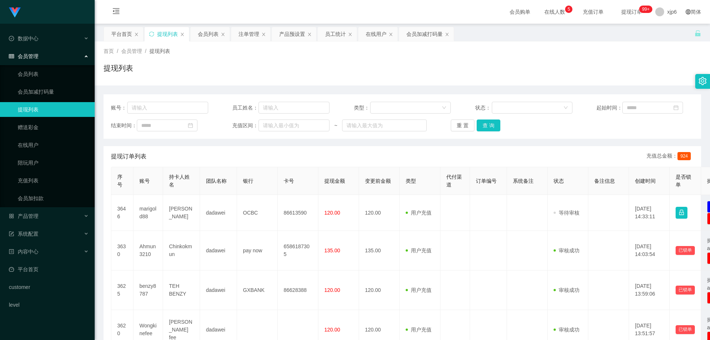
click at [148, 209] on td "marigold88" at bounding box center [149, 213] width 30 height 36
copy td "marigold88"
click at [33, 216] on span "产品管理" at bounding box center [24, 216] width 30 height 6
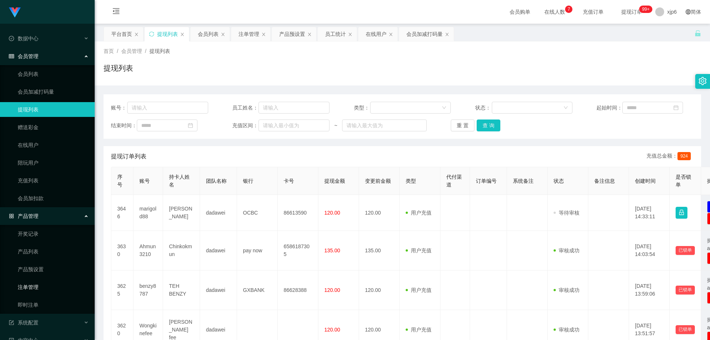
click at [43, 289] on link "注单管理" at bounding box center [53, 287] width 71 height 15
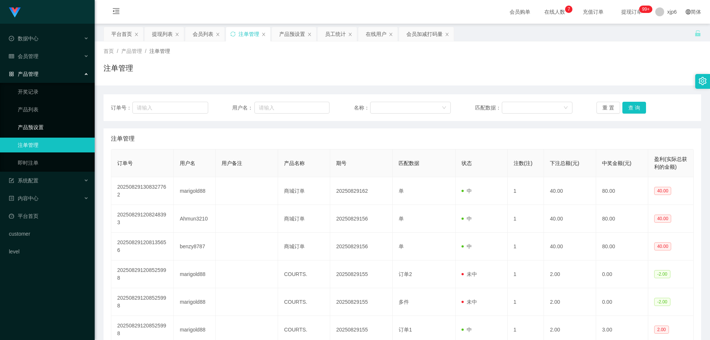
click at [38, 126] on link "产品预设置" at bounding box center [53, 127] width 71 height 15
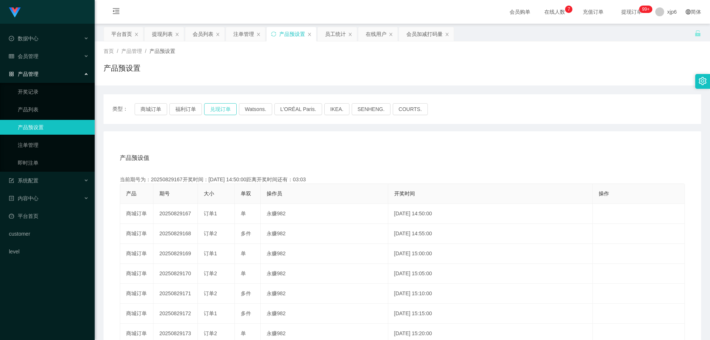
click at [220, 109] on button "兑现订单" at bounding box center [220, 109] width 33 height 12
click at [39, 58] on div "会员管理" at bounding box center [47, 56] width 95 height 15
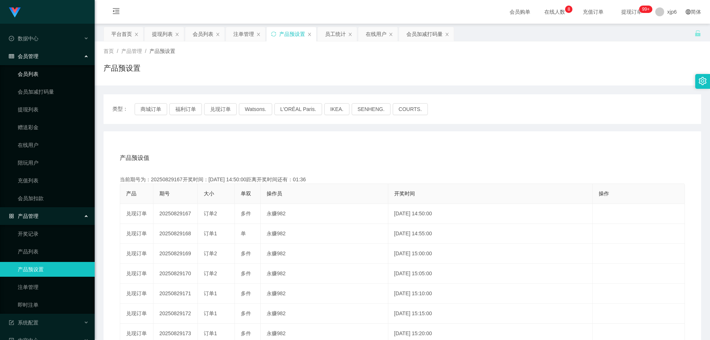
click at [38, 70] on link "会员列表" at bounding box center [53, 74] width 71 height 15
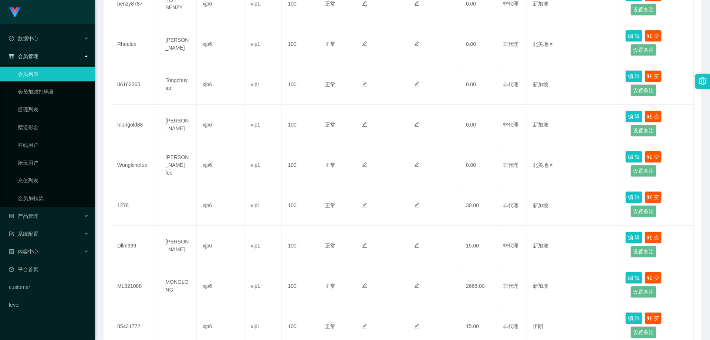
scroll to position [316, 0]
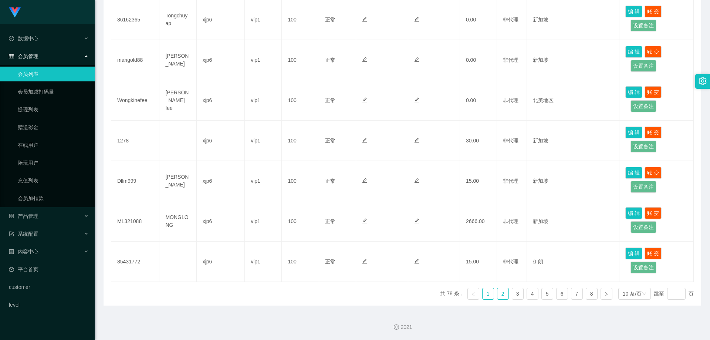
click at [499, 294] on link "2" at bounding box center [502, 293] width 11 height 11
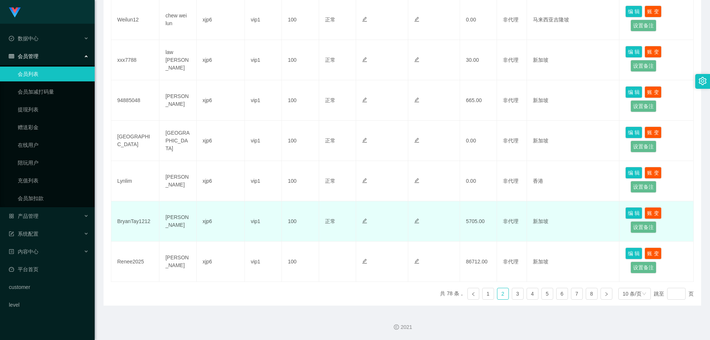
click at [145, 221] on td "BryanTay1212" at bounding box center [135, 221] width 48 height 40
copy td "BryanTay1212"
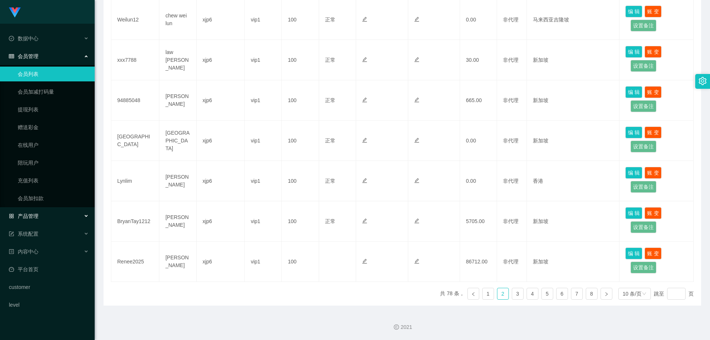
click at [36, 217] on span "产品管理" at bounding box center [24, 216] width 30 height 6
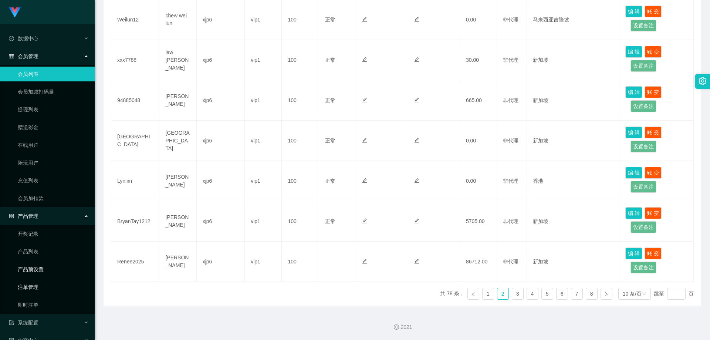
click at [39, 288] on link "注单管理" at bounding box center [53, 287] width 71 height 15
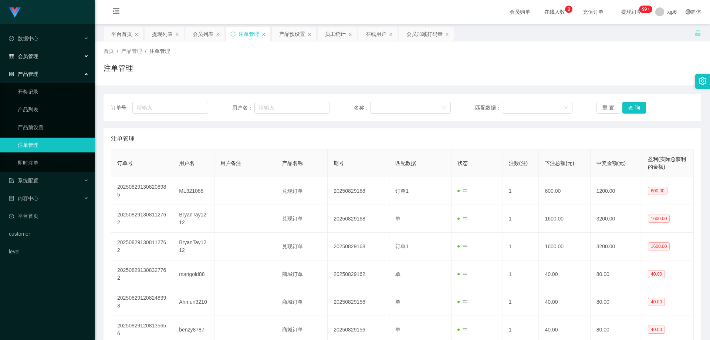
click at [35, 53] on span "会员管理" at bounding box center [24, 56] width 30 height 6
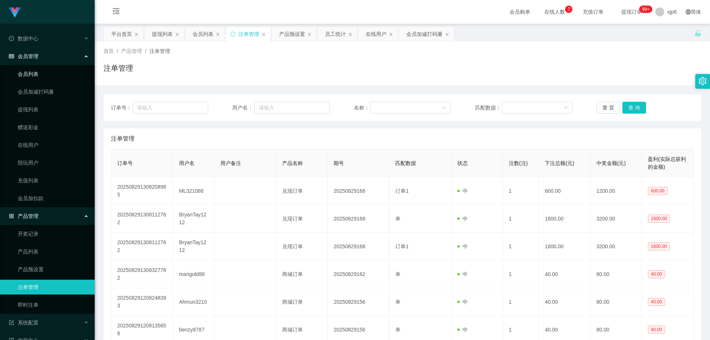
click at [40, 73] on link "会员列表" at bounding box center [53, 74] width 71 height 15
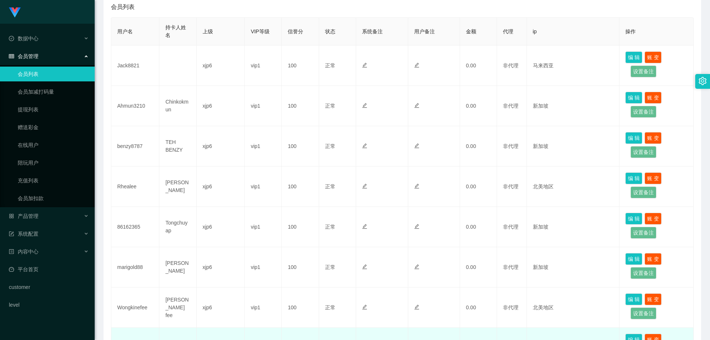
scroll to position [316, 0]
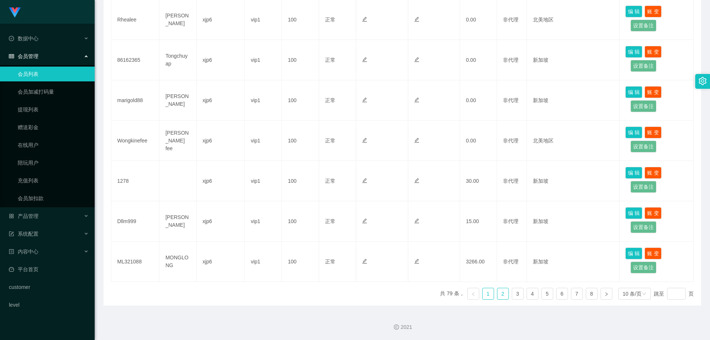
click at [499, 293] on link "2" at bounding box center [502, 293] width 11 height 11
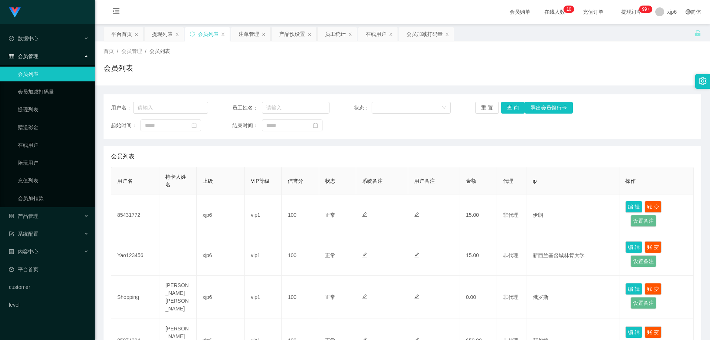
scroll to position [37, 0]
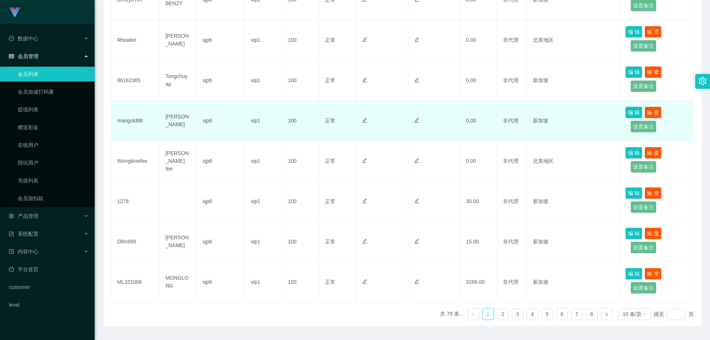
scroll to position [316, 0]
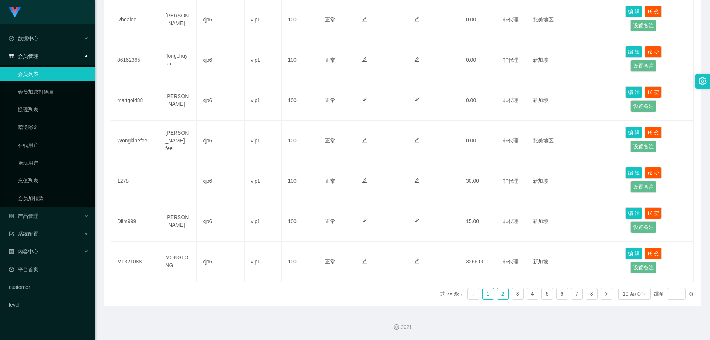
click at [499, 290] on link "2" at bounding box center [502, 293] width 11 height 11
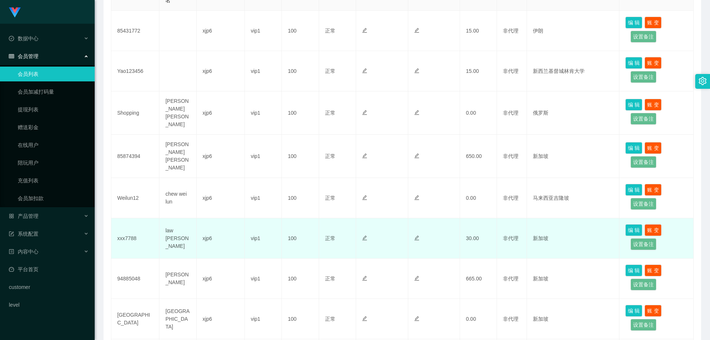
scroll to position [168, 0]
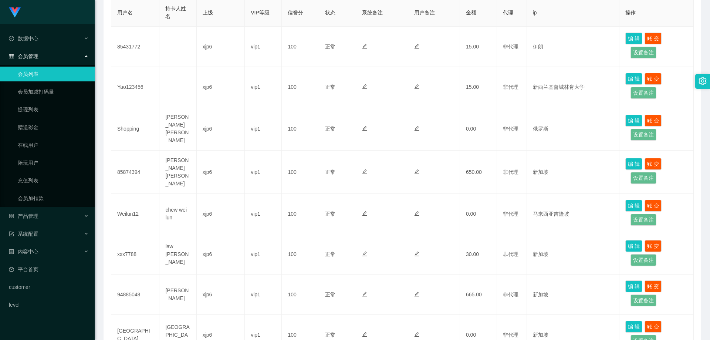
click at [60, 73] on link "会员列表" at bounding box center [53, 74] width 71 height 15
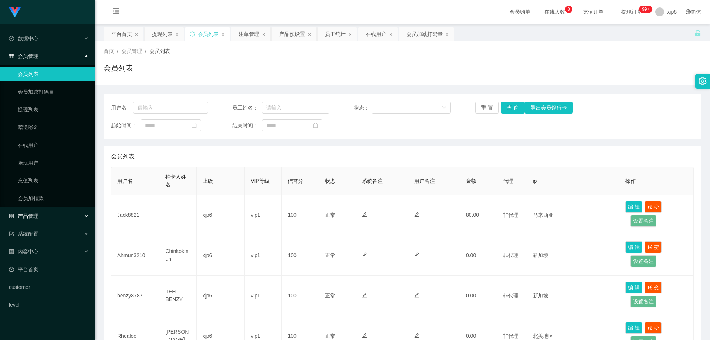
click at [45, 217] on div "产品管理" at bounding box center [47, 216] width 95 height 15
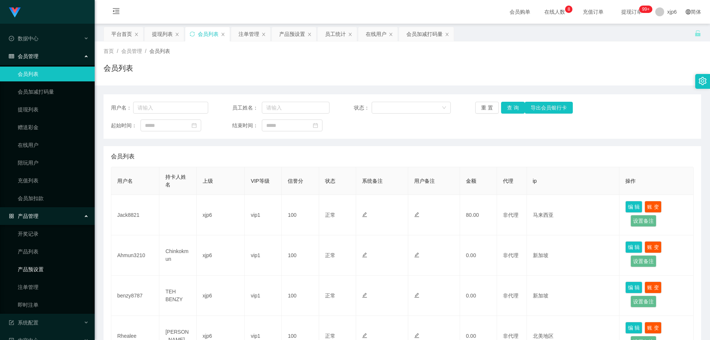
click at [43, 268] on link "产品预设置" at bounding box center [53, 269] width 71 height 15
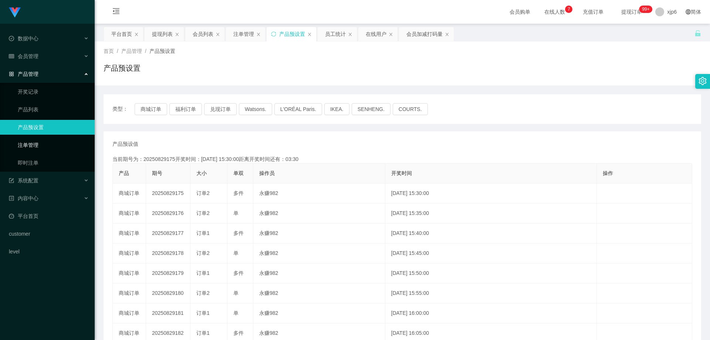
click at [36, 142] on link "注单管理" at bounding box center [53, 145] width 71 height 15
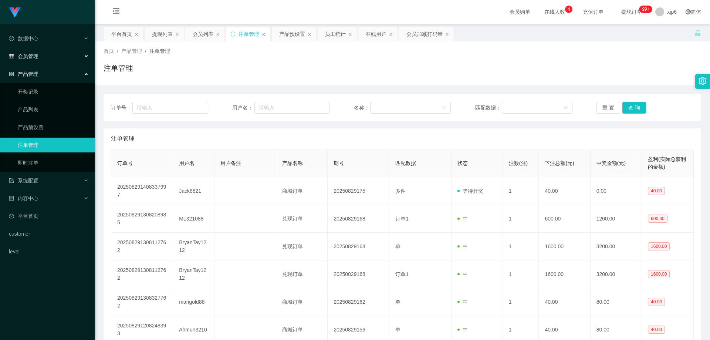
click at [36, 57] on span "会员管理" at bounding box center [24, 56] width 30 height 6
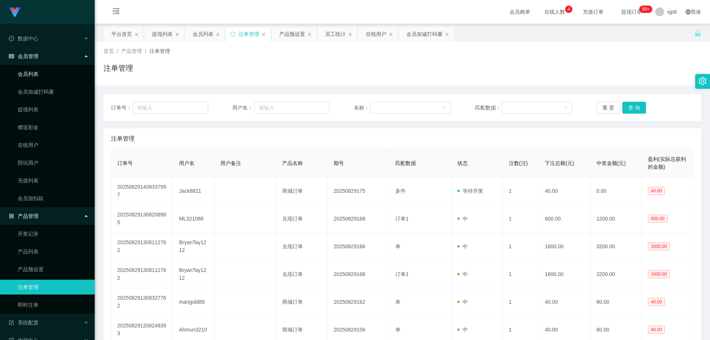
click at [36, 71] on link "会员列表" at bounding box center [53, 74] width 71 height 15
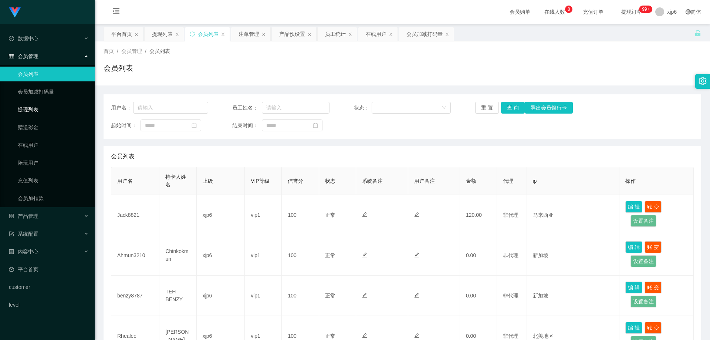
drag, startPoint x: 40, startPoint y: 112, endPoint x: 43, endPoint y: 81, distance: 31.2
click at [40, 112] on link "提现列表" at bounding box center [53, 109] width 71 height 15
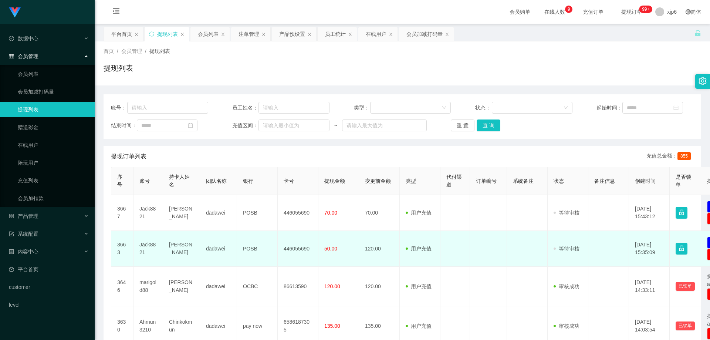
click at [147, 246] on td "Jack8821" at bounding box center [149, 249] width 30 height 36
copy td "Jack8821"
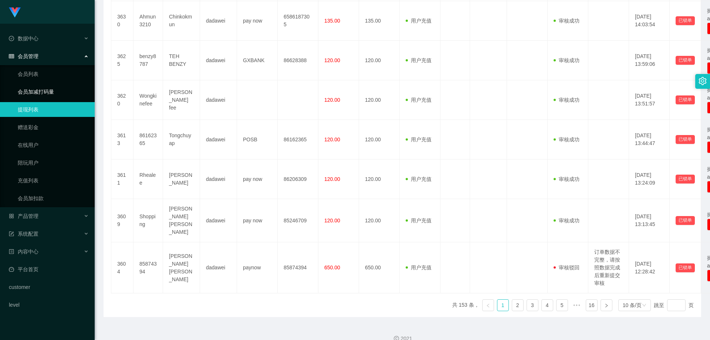
scroll to position [157, 0]
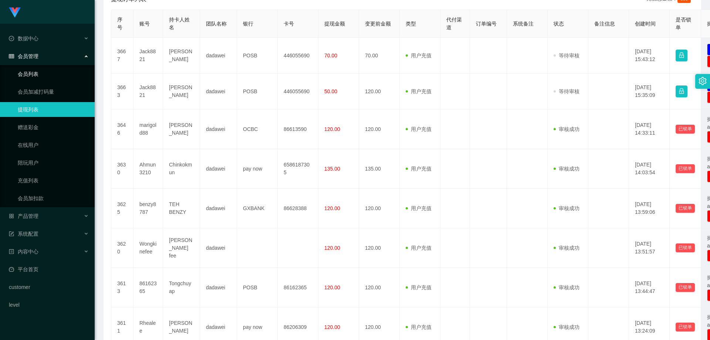
click at [34, 74] on link "会员列表" at bounding box center [53, 74] width 71 height 15
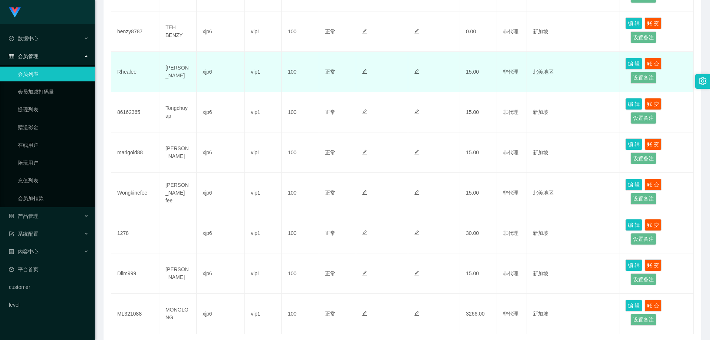
scroll to position [316, 0]
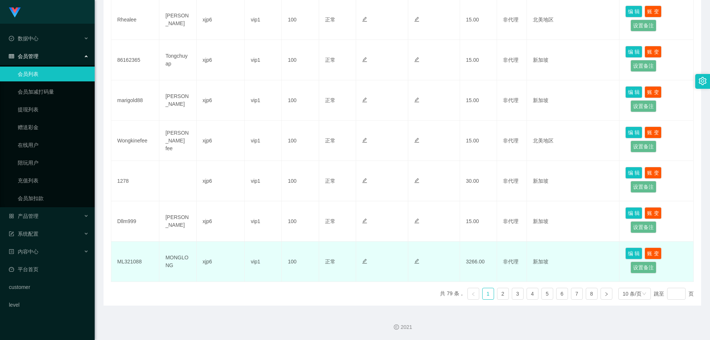
click at [131, 263] on td "ML321088" at bounding box center [135, 262] width 48 height 40
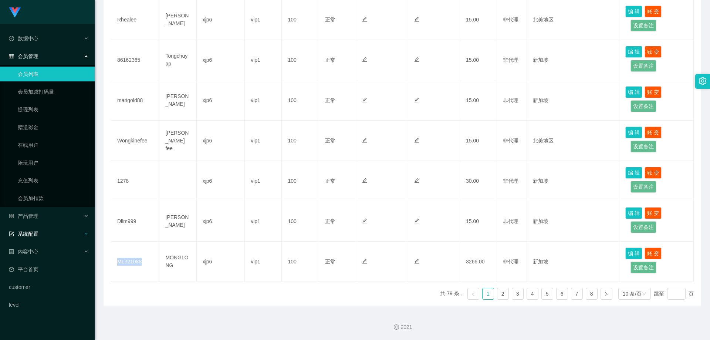
copy td "ML321088"
click at [497, 296] on link "2" at bounding box center [502, 293] width 11 height 11
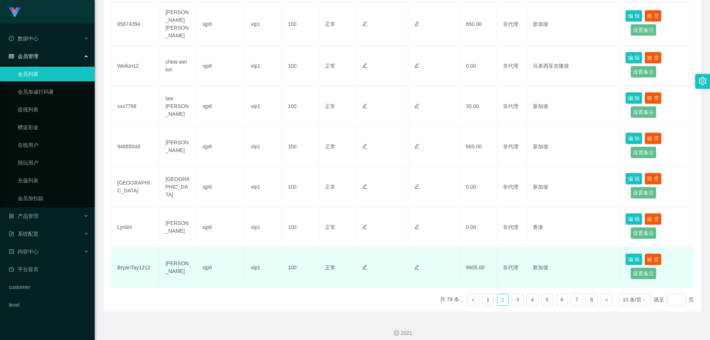
click at [136, 260] on td "BryanTay1212" at bounding box center [135, 267] width 48 height 40
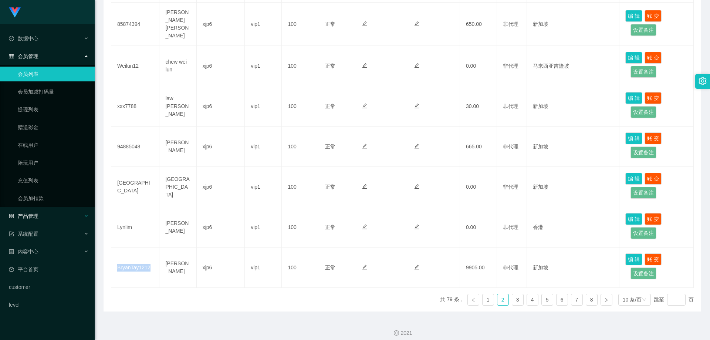
copy td "BryanTay1212"
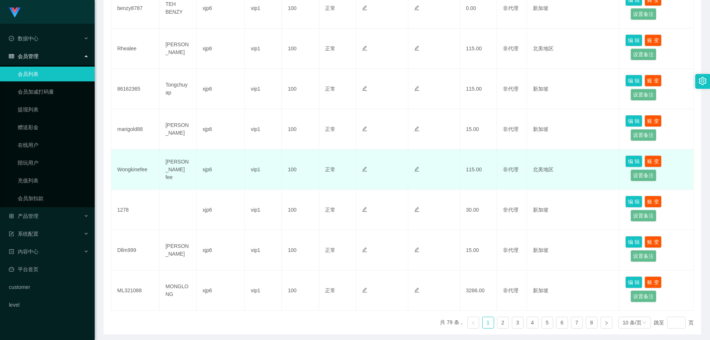
scroll to position [316, 0]
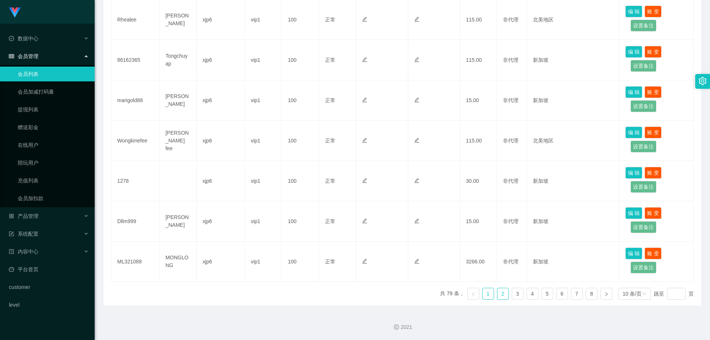
click at [500, 295] on link "2" at bounding box center [502, 293] width 11 height 11
click at [486, 294] on link "1" at bounding box center [488, 293] width 11 height 11
click at [34, 209] on div "产品管理" at bounding box center [47, 216] width 95 height 15
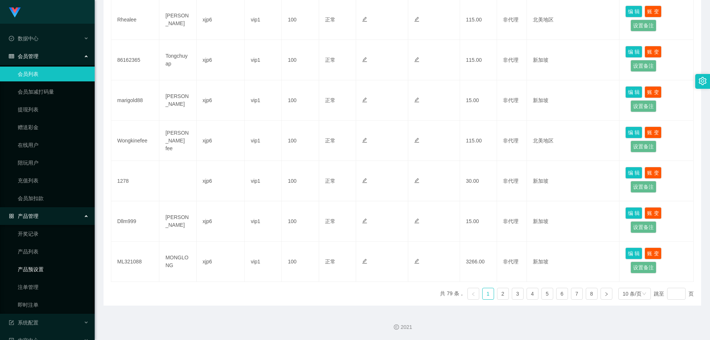
click at [36, 270] on link "产品预设置" at bounding box center [53, 269] width 71 height 15
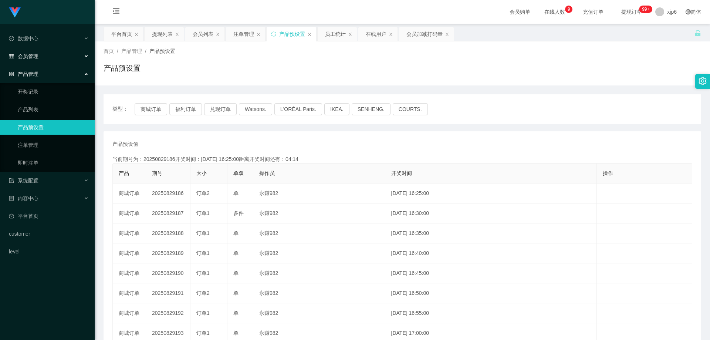
click at [43, 54] on div "会员管理" at bounding box center [47, 56] width 95 height 15
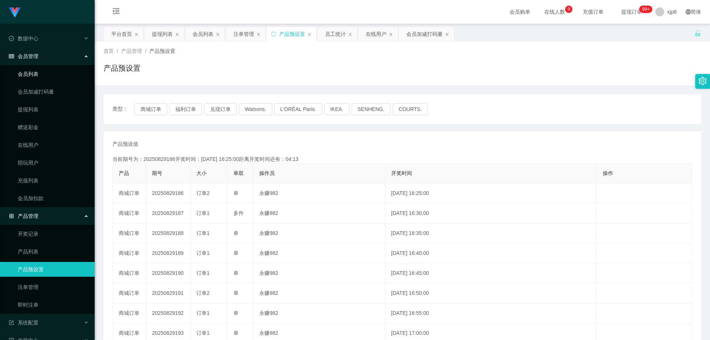
click at [36, 74] on link "会员列表" at bounding box center [53, 74] width 71 height 15
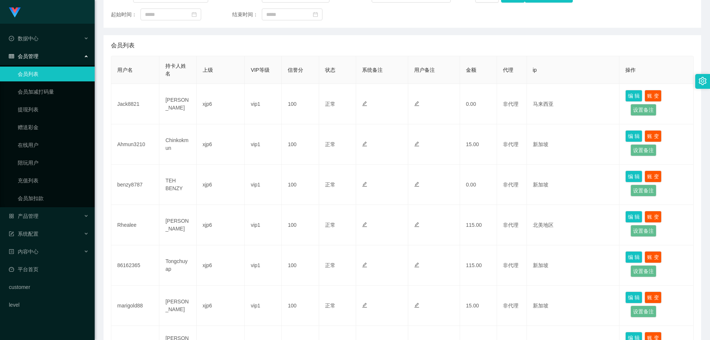
scroll to position [185, 0]
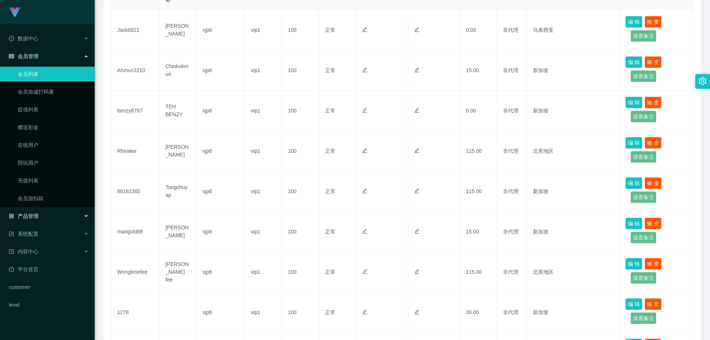
click at [40, 214] on div "产品管理" at bounding box center [47, 216] width 95 height 15
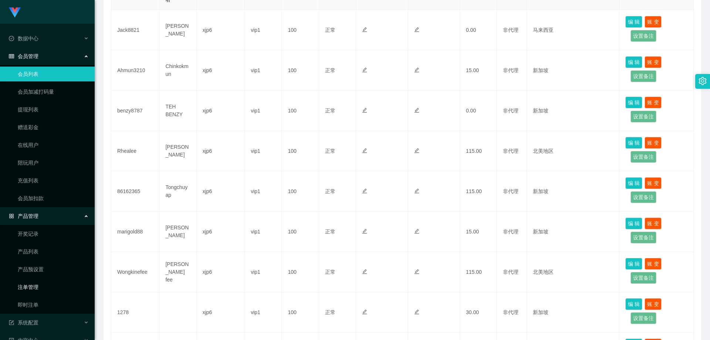
click at [32, 287] on link "注单管理" at bounding box center [53, 287] width 71 height 15
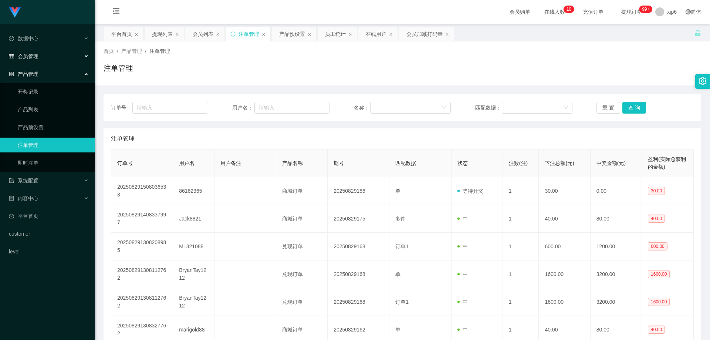
click at [33, 59] on span "会员管理" at bounding box center [24, 56] width 30 height 6
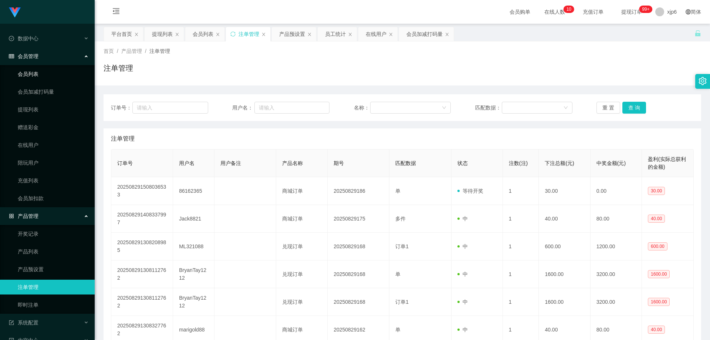
click at [43, 77] on link "会员列表" at bounding box center [53, 74] width 71 height 15
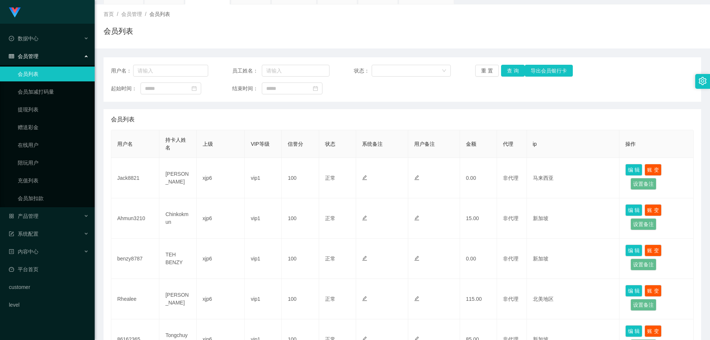
scroll to position [74, 0]
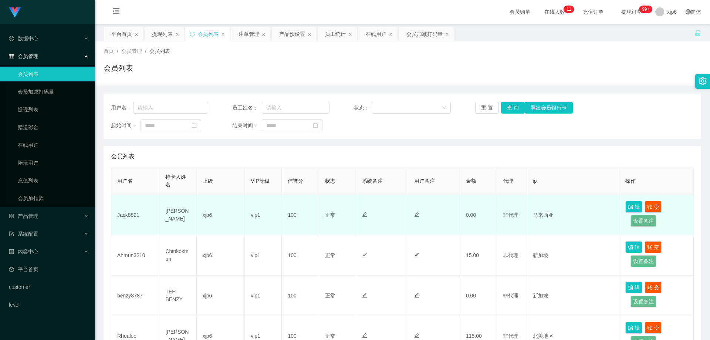
scroll to position [148, 0]
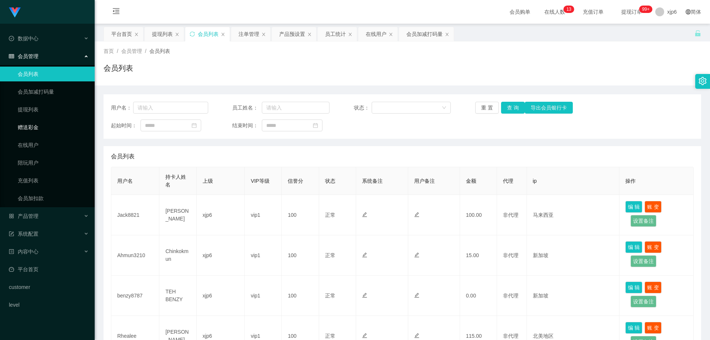
scroll to position [148, 0]
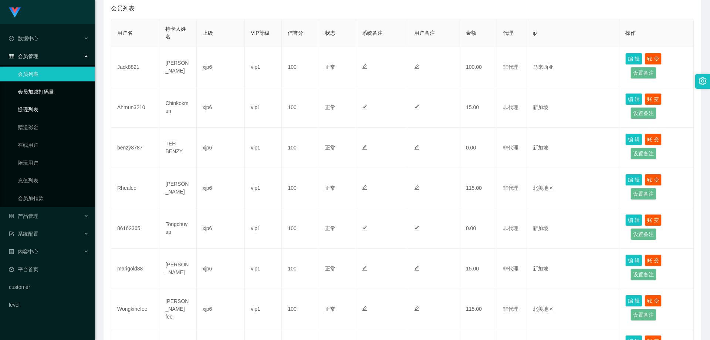
click at [31, 109] on link "提现列表" at bounding box center [53, 109] width 71 height 15
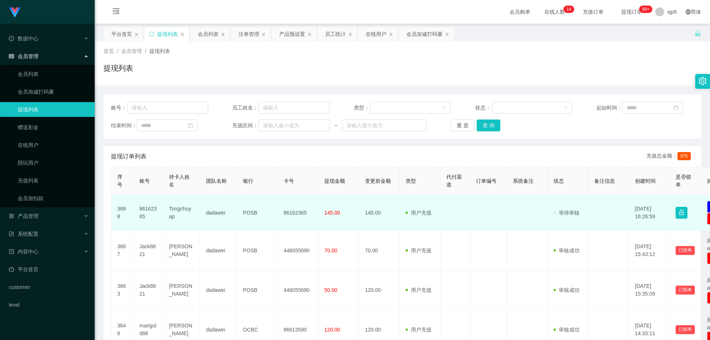
click at [149, 207] on td "86162365" at bounding box center [149, 213] width 30 height 36
copy td "86162365"
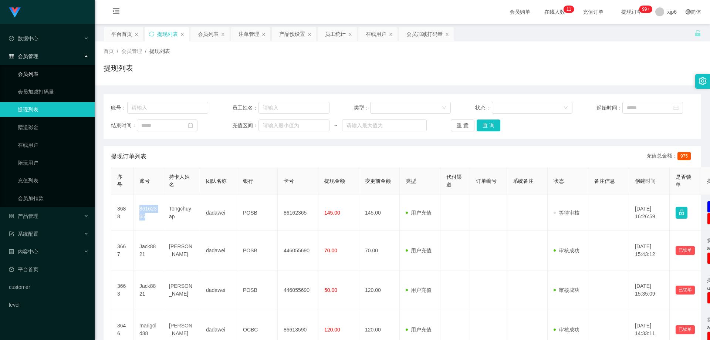
click at [36, 74] on link "会员列表" at bounding box center [53, 74] width 71 height 15
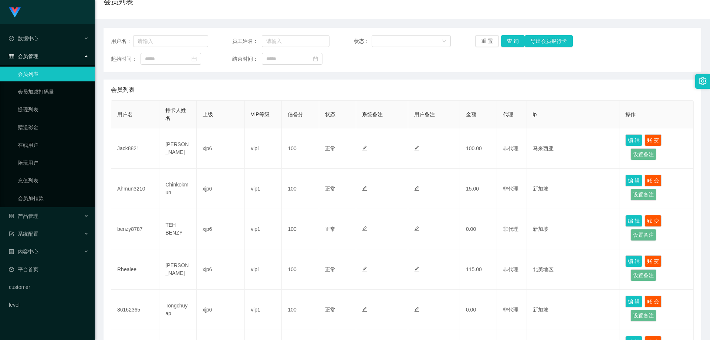
scroll to position [74, 0]
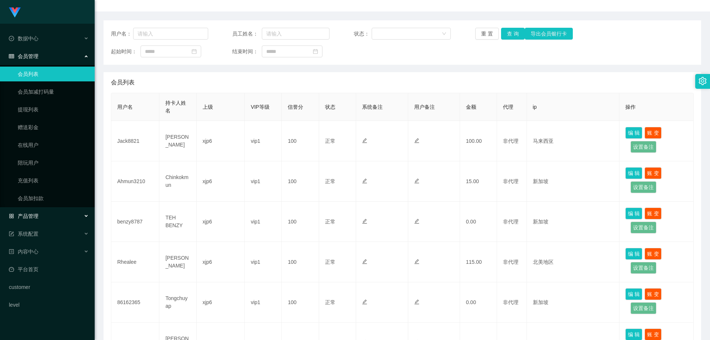
click at [36, 217] on span "产品管理" at bounding box center [24, 216] width 30 height 6
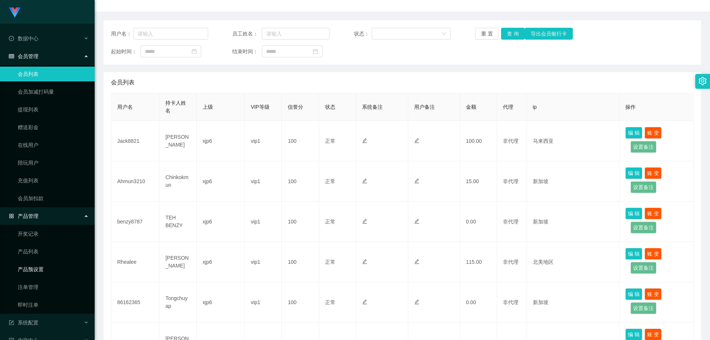
click at [40, 271] on link "产品预设置" at bounding box center [53, 269] width 71 height 15
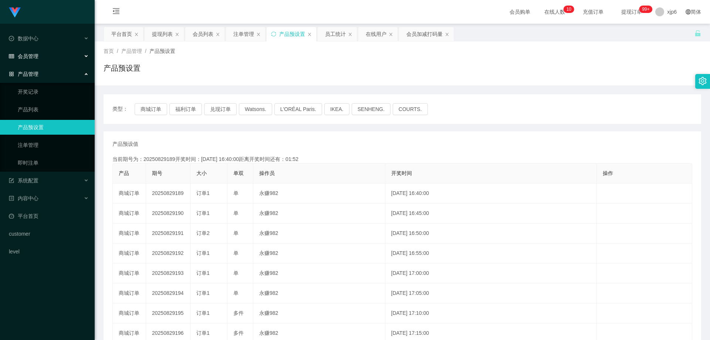
click at [35, 56] on span "会员管理" at bounding box center [24, 56] width 30 height 6
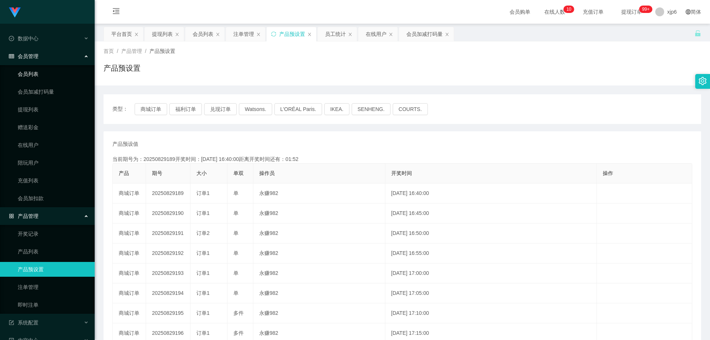
click at [36, 74] on link "会员列表" at bounding box center [53, 74] width 71 height 15
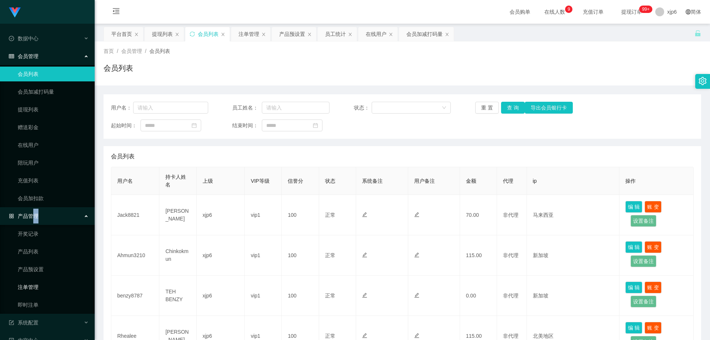
click at [41, 285] on link "注单管理" at bounding box center [53, 287] width 71 height 15
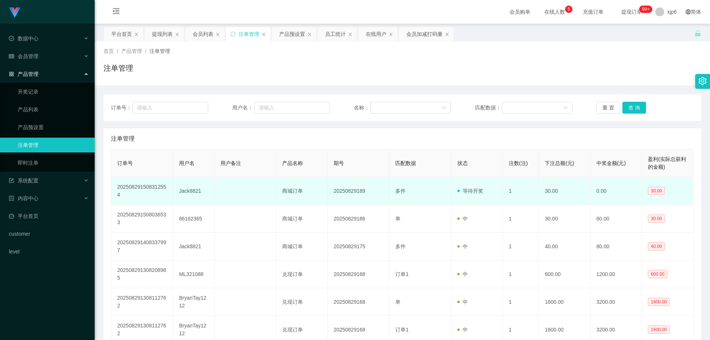
click at [184, 192] on td "Jack8821" at bounding box center [193, 191] width 41 height 28
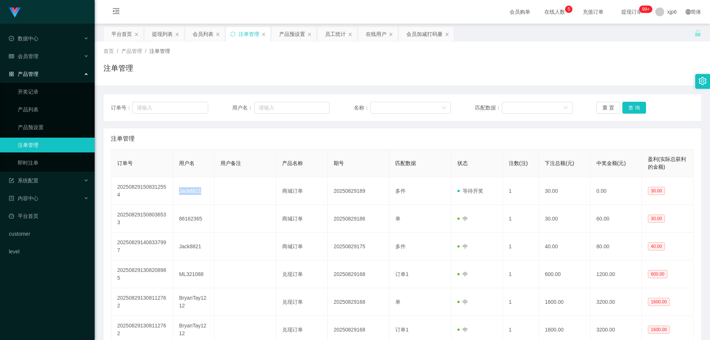
copy td "Jack8821"
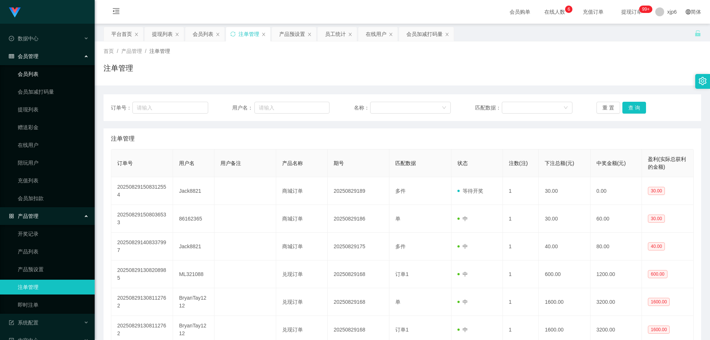
click at [33, 76] on link "会员列表" at bounding box center [53, 74] width 71 height 15
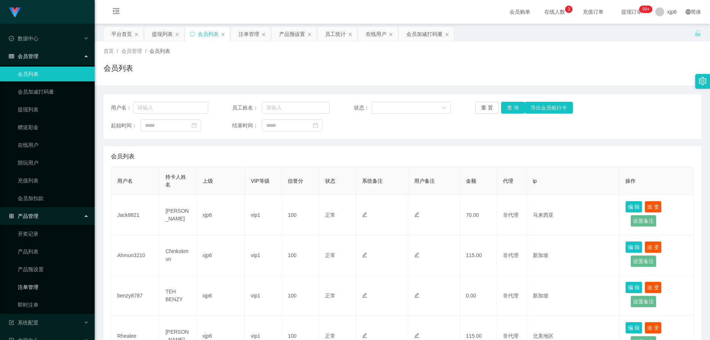
click at [35, 286] on link "注单管理" at bounding box center [53, 287] width 71 height 15
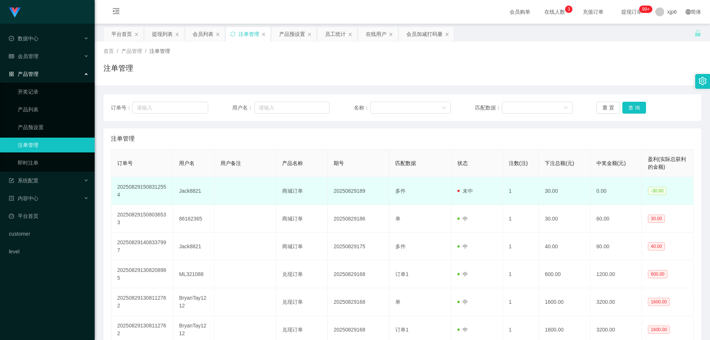
click at [188, 190] on td "Jack8821" at bounding box center [193, 191] width 41 height 28
copy td "Jack8821"
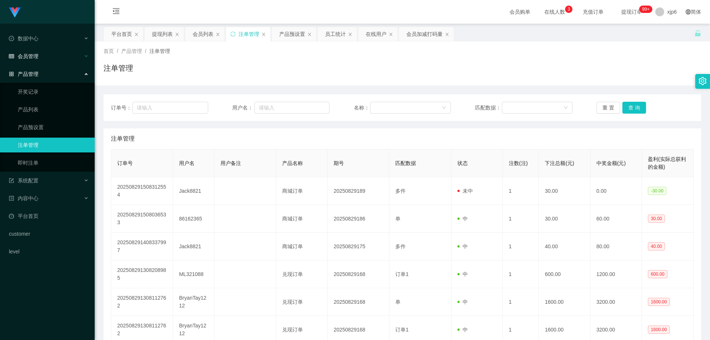
click at [44, 51] on div "会员管理" at bounding box center [47, 56] width 95 height 15
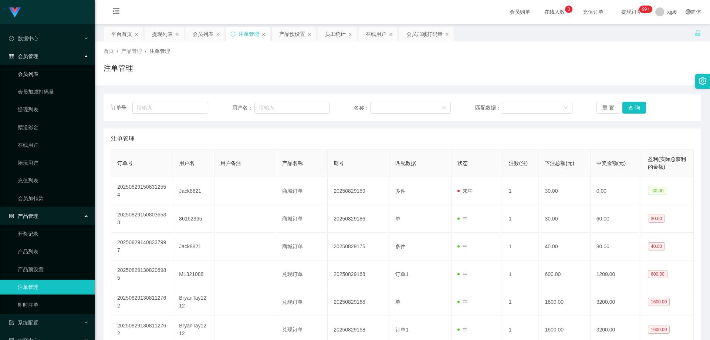
click at [41, 70] on link "会员列表" at bounding box center [53, 74] width 71 height 15
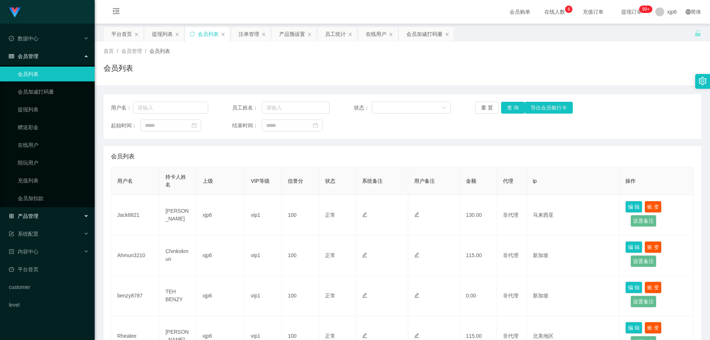
click at [37, 215] on span "产品管理" at bounding box center [24, 216] width 30 height 6
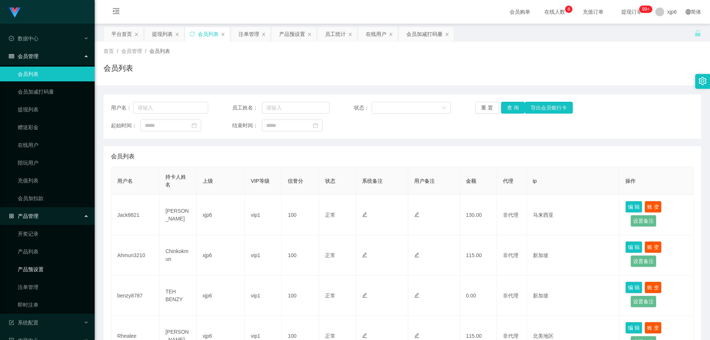
click at [38, 273] on link "产品预设置" at bounding box center [53, 269] width 71 height 15
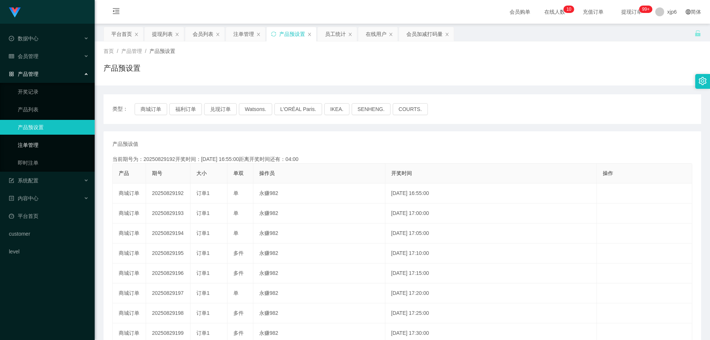
click at [40, 146] on link "注单管理" at bounding box center [53, 145] width 71 height 15
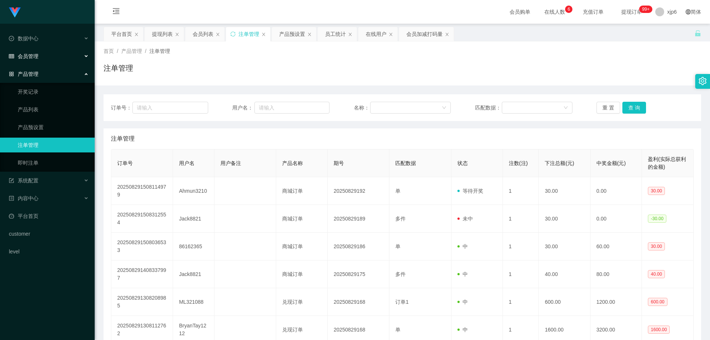
click at [43, 57] on div "会员管理" at bounding box center [47, 56] width 95 height 15
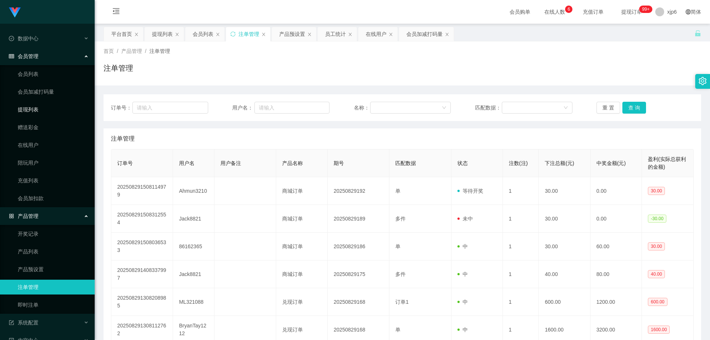
click at [38, 109] on link "提现列表" at bounding box center [53, 109] width 71 height 15
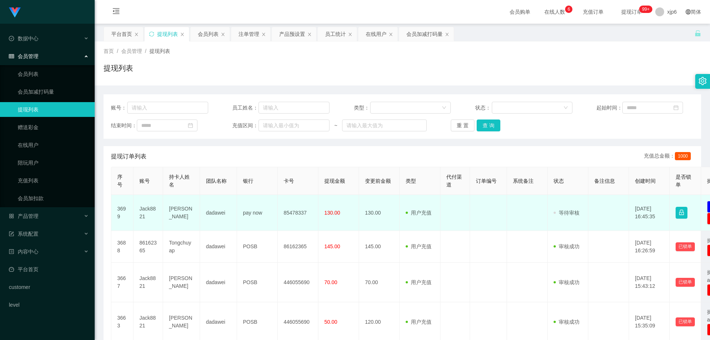
click at [149, 210] on td "Jack8821" at bounding box center [149, 213] width 30 height 36
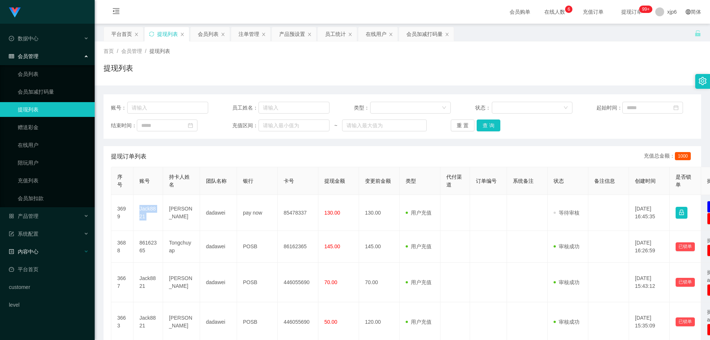
copy td "Jack8821"
click at [35, 72] on link "会员列表" at bounding box center [53, 74] width 71 height 15
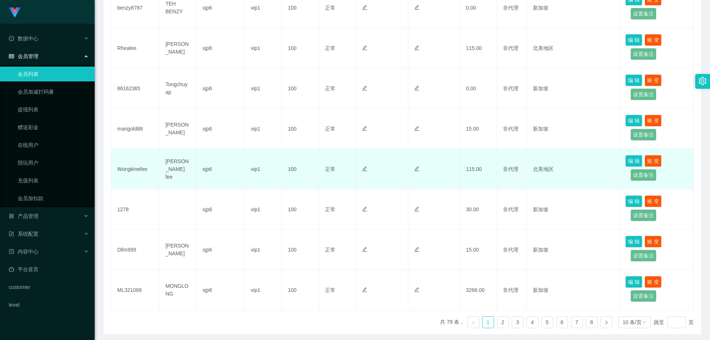
scroll to position [316, 0]
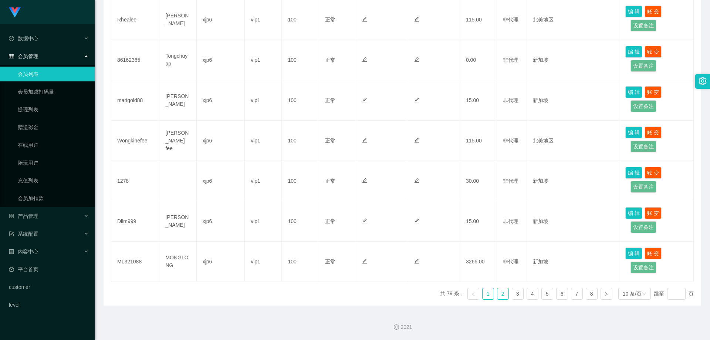
click at [498, 296] on link "2" at bounding box center [502, 293] width 11 height 11
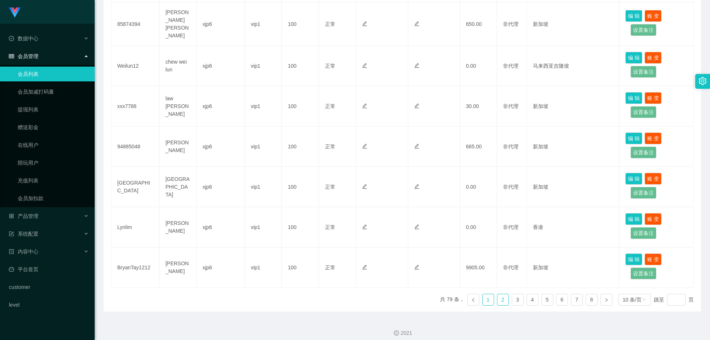
click at [485, 294] on link "1" at bounding box center [488, 299] width 11 height 11
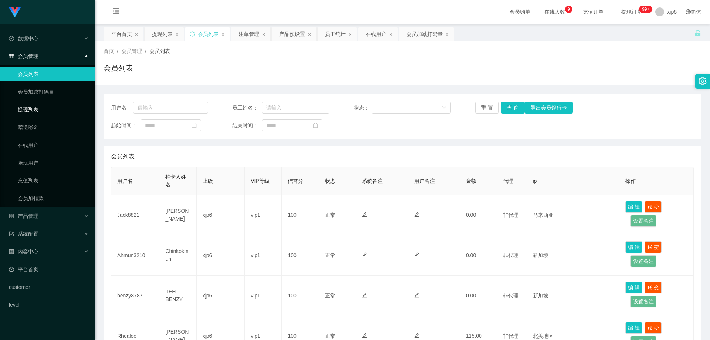
click at [37, 114] on link "提现列表" at bounding box center [53, 109] width 71 height 15
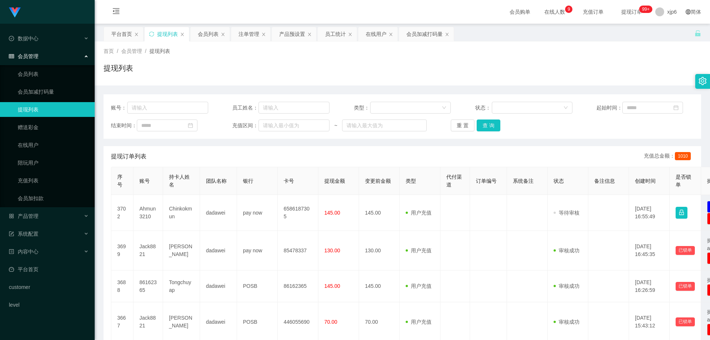
click at [172, 210] on td "Chinkokmun" at bounding box center [181, 213] width 37 height 36
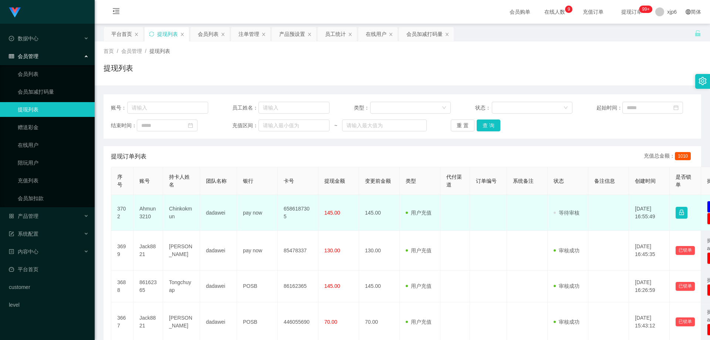
click at [139, 210] on td "Ahmun3210" at bounding box center [149, 213] width 30 height 36
click at [146, 210] on td "Ahmun3210" at bounding box center [149, 213] width 30 height 36
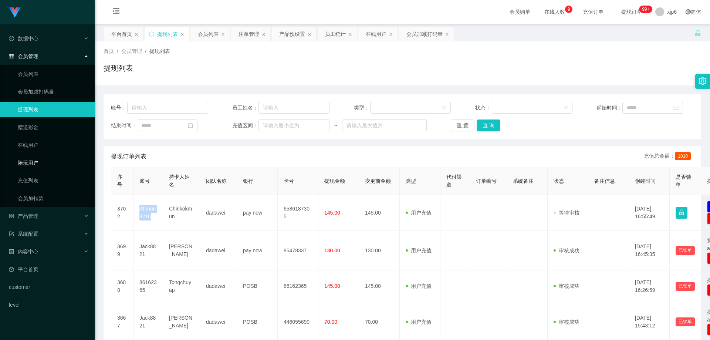
copy td "Ahmun3210"
click at [36, 215] on span "产品管理" at bounding box center [24, 216] width 30 height 6
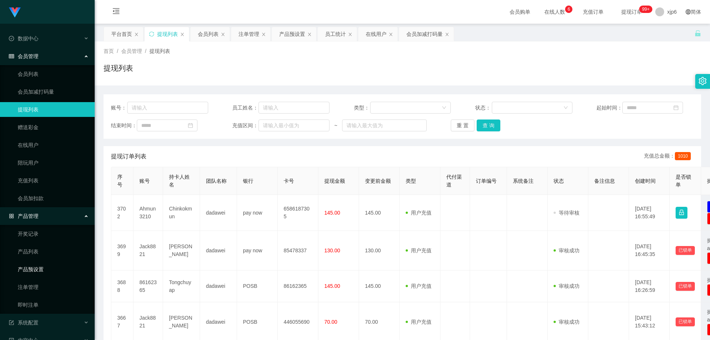
click at [50, 272] on link "产品预设置" at bounding box center [53, 269] width 71 height 15
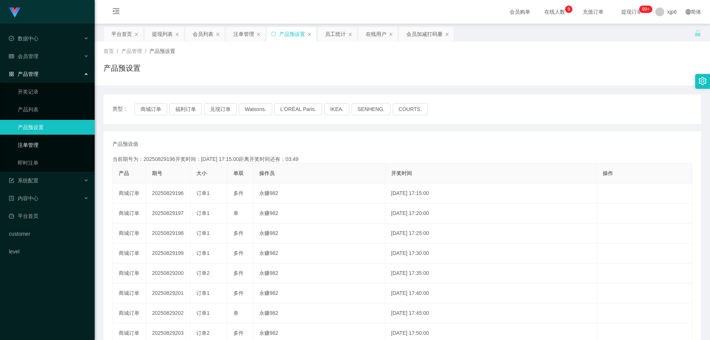
click at [51, 142] on link "注单管理" at bounding box center [53, 145] width 71 height 15
